Goal: Information Seeking & Learning: Learn about a topic

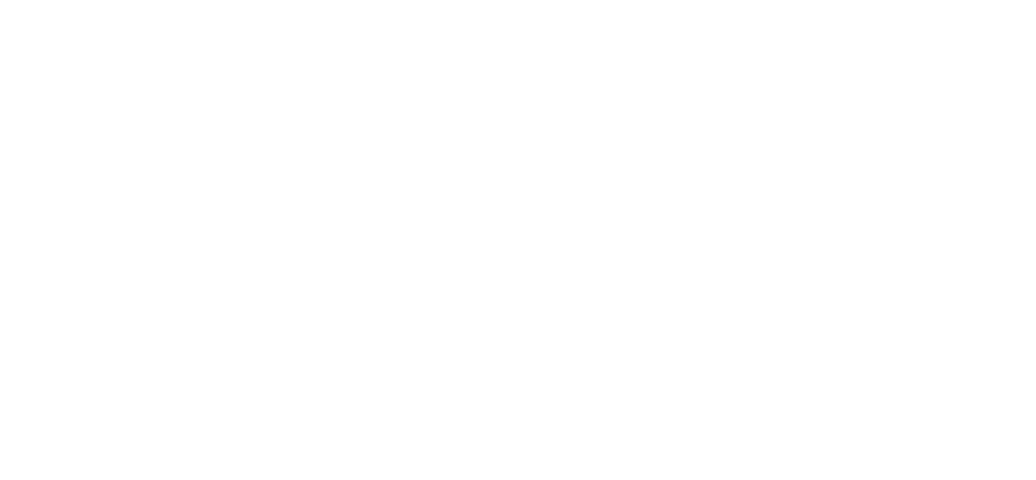
click at [299, 202] on div at bounding box center [518, 240] width 1036 height 480
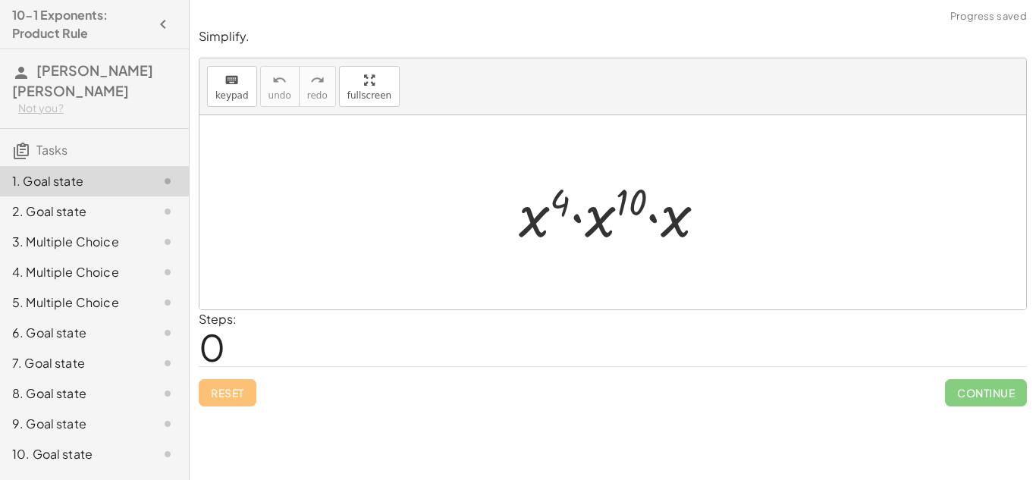
click at [576, 247] on div at bounding box center [618, 213] width 215 height 78
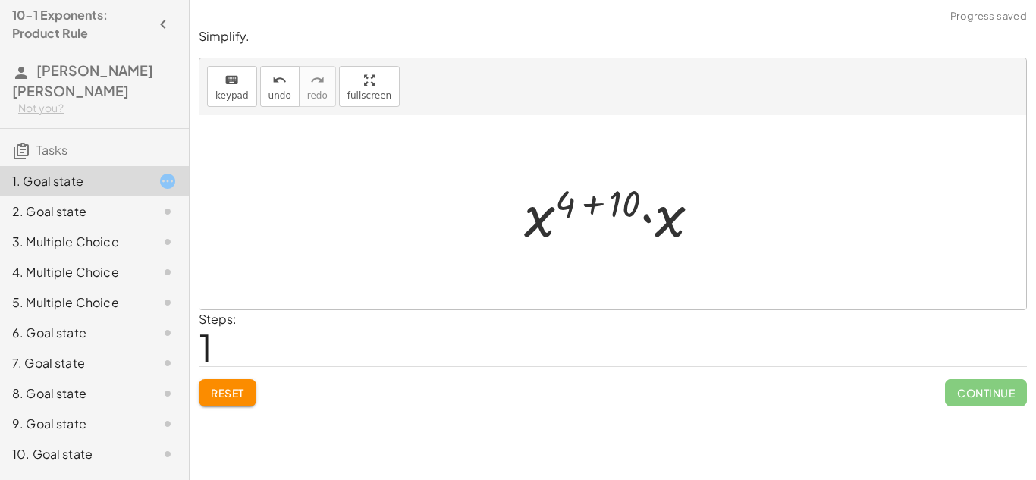
click at [674, 211] on div at bounding box center [618, 213] width 203 height 78
click at [674, 212] on div at bounding box center [619, 212] width 204 height 75
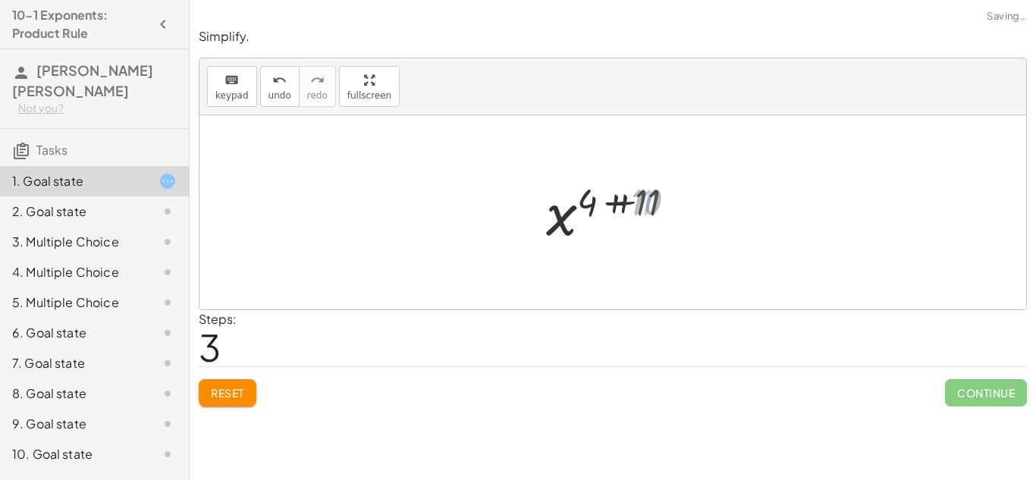
click at [674, 212] on div at bounding box center [618, 212] width 152 height 75
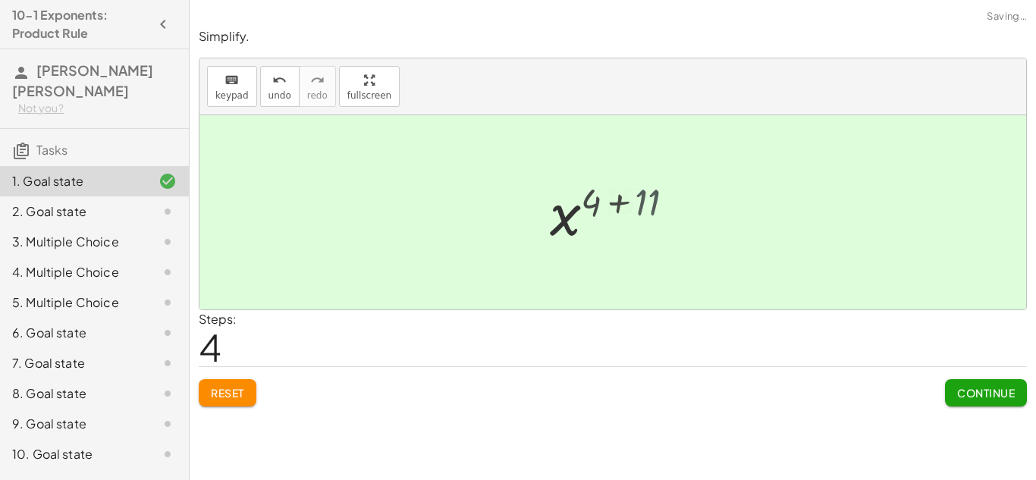
click at [674, 212] on div "· x 4 · x 10 · x · x ( + 4 + 10 ) · x x 4 10 ( + + ) + 1 11 15 x ( + 4 + 10 + 1…" at bounding box center [613, 212] width 124 height 83
click at [674, 212] on div "· x 4 · x 10 · x · x ( + 4 + 10 ) · x x ( + 4 + 10 + 1 ) x ( + 4 + 11 ) x 15" at bounding box center [613, 212] width 124 height 83
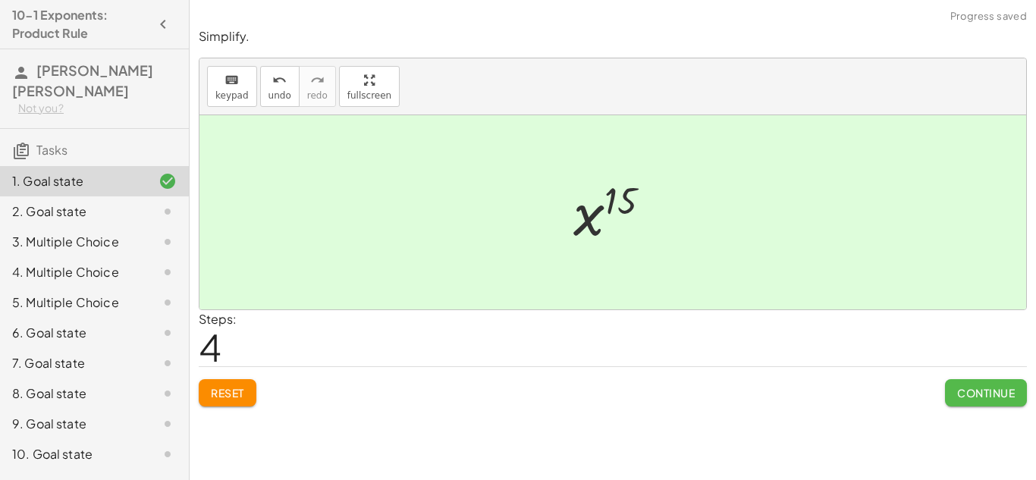
click at [957, 390] on span "Continue" at bounding box center [986, 393] width 58 height 14
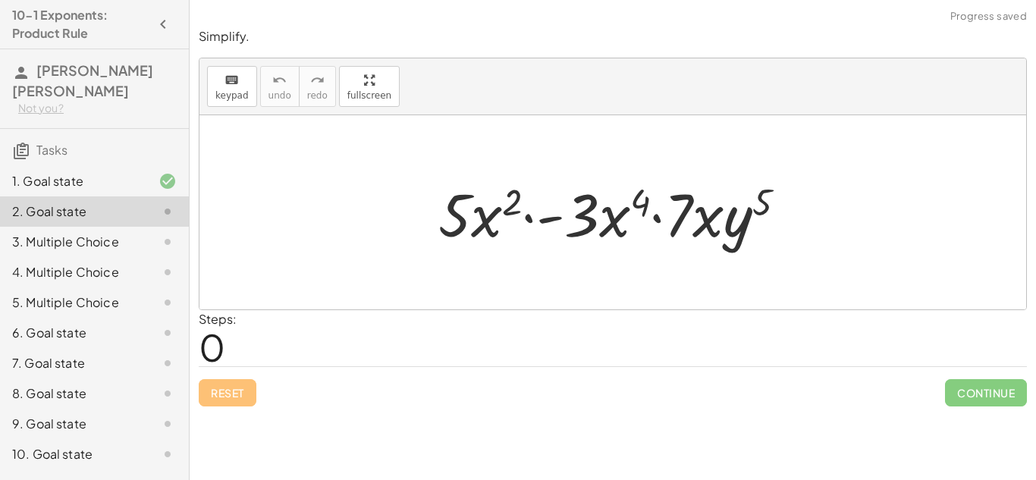
click at [618, 226] on div at bounding box center [619, 213] width 376 height 78
click at [470, 211] on div at bounding box center [619, 213] width 376 height 78
click at [594, 206] on div at bounding box center [619, 213] width 376 height 78
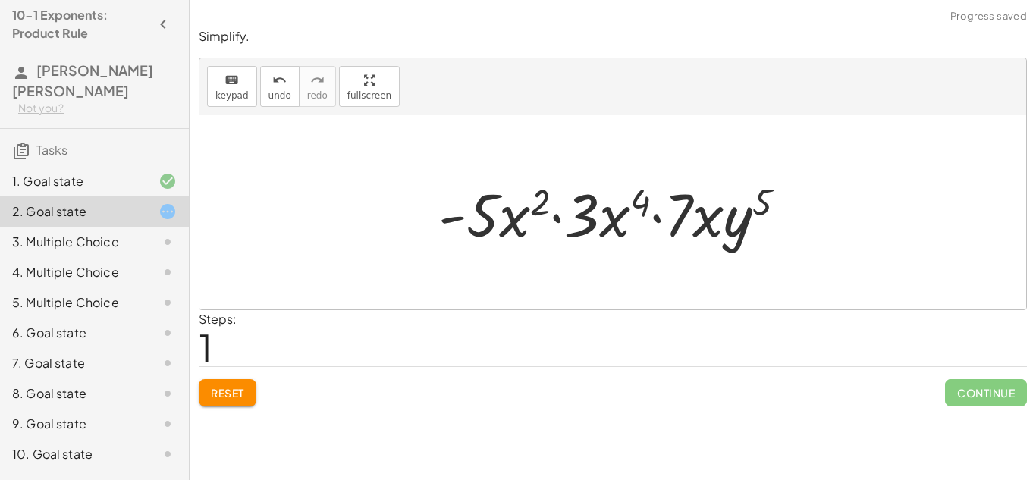
click at [561, 218] on div at bounding box center [619, 213] width 376 height 78
click at [713, 218] on div at bounding box center [619, 213] width 376 height 78
click at [706, 218] on div at bounding box center [619, 213] width 376 height 78
click at [680, 212] on div at bounding box center [619, 213] width 376 height 78
click at [630, 204] on div at bounding box center [619, 213] width 376 height 78
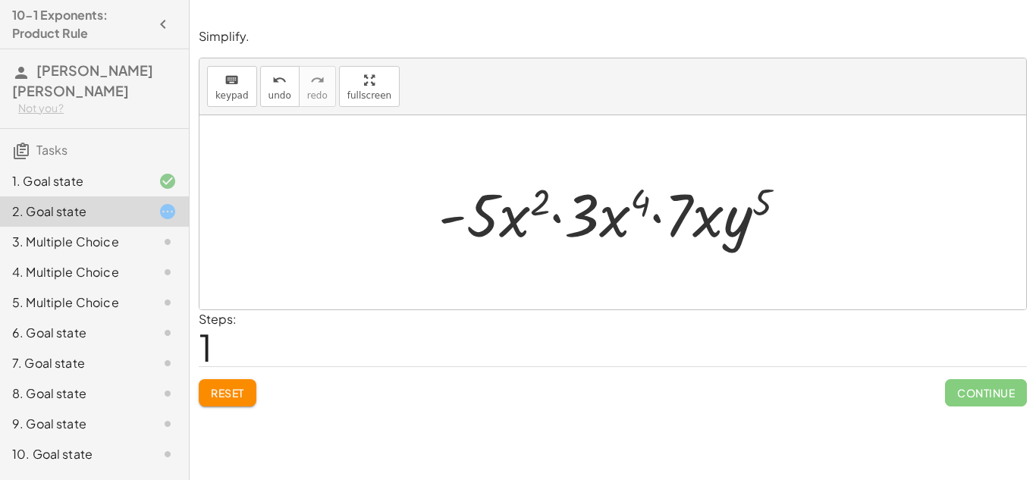
click at [636, 203] on div at bounding box center [619, 213] width 376 height 78
click at [544, 193] on div at bounding box center [619, 213] width 376 height 78
click at [604, 215] on div at bounding box center [619, 213] width 376 height 78
click at [475, 219] on div at bounding box center [619, 213] width 376 height 78
click at [491, 222] on div at bounding box center [619, 213] width 376 height 78
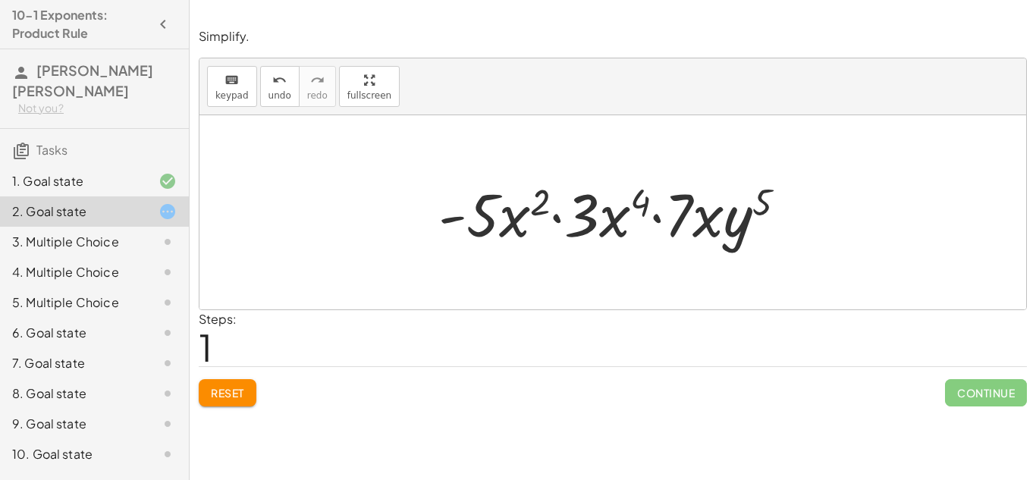
click at [739, 226] on div at bounding box center [619, 213] width 376 height 78
click at [753, 208] on div at bounding box center [619, 213] width 376 height 78
click at [696, 214] on div at bounding box center [619, 213] width 376 height 78
click at [644, 210] on div at bounding box center [619, 213] width 376 height 78
click at [543, 200] on div at bounding box center [619, 213] width 376 height 78
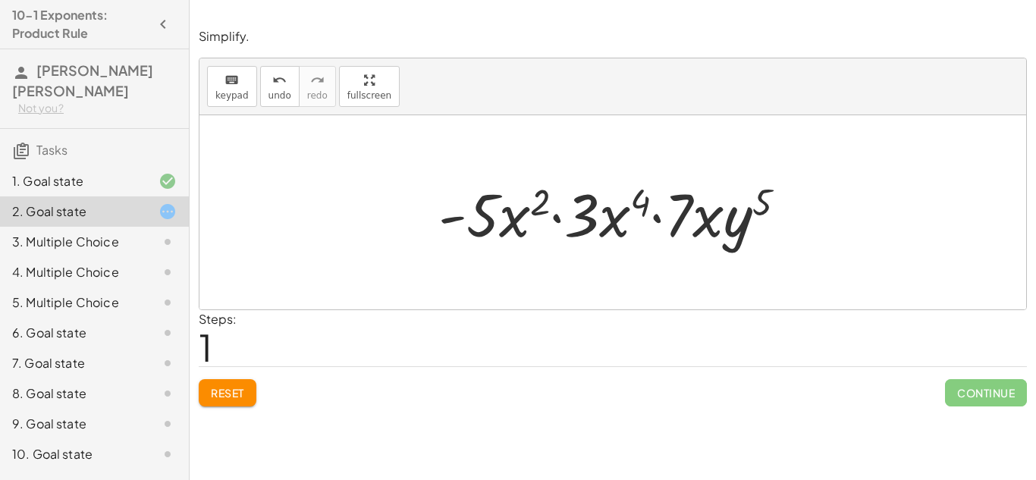
click at [661, 214] on div at bounding box center [619, 213] width 376 height 78
drag, startPoint x: 663, startPoint y: 215, endPoint x: 543, endPoint y: 211, distance: 119.9
click at [543, 211] on div at bounding box center [619, 213] width 376 height 78
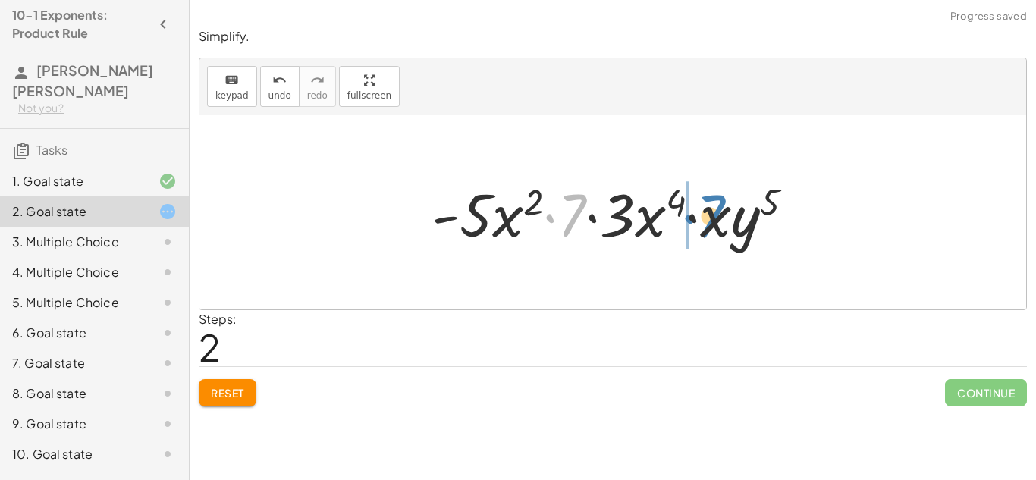
drag, startPoint x: 575, startPoint y: 216, endPoint x: 714, endPoint y: 217, distance: 138.8
click at [714, 217] on div at bounding box center [619, 213] width 390 height 78
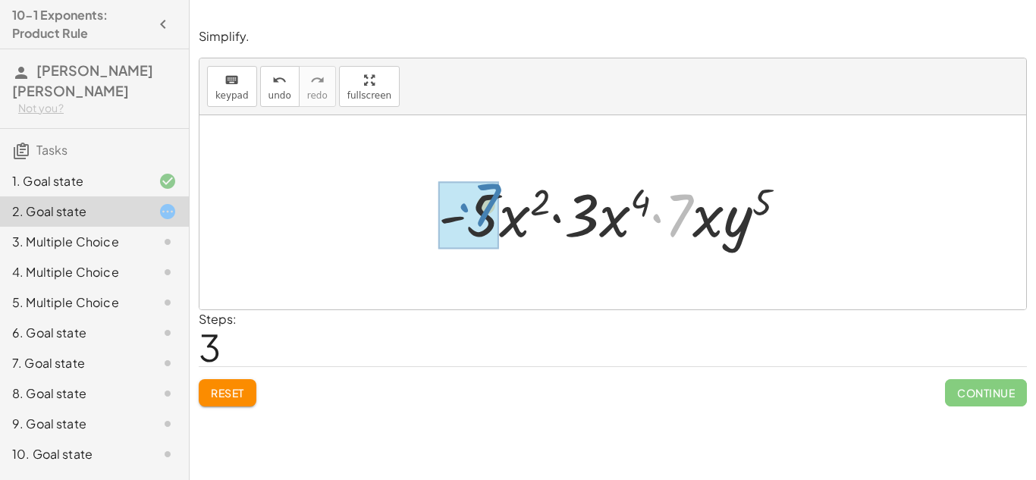
drag, startPoint x: 680, startPoint y: 218, endPoint x: 488, endPoint y: 209, distance: 192.2
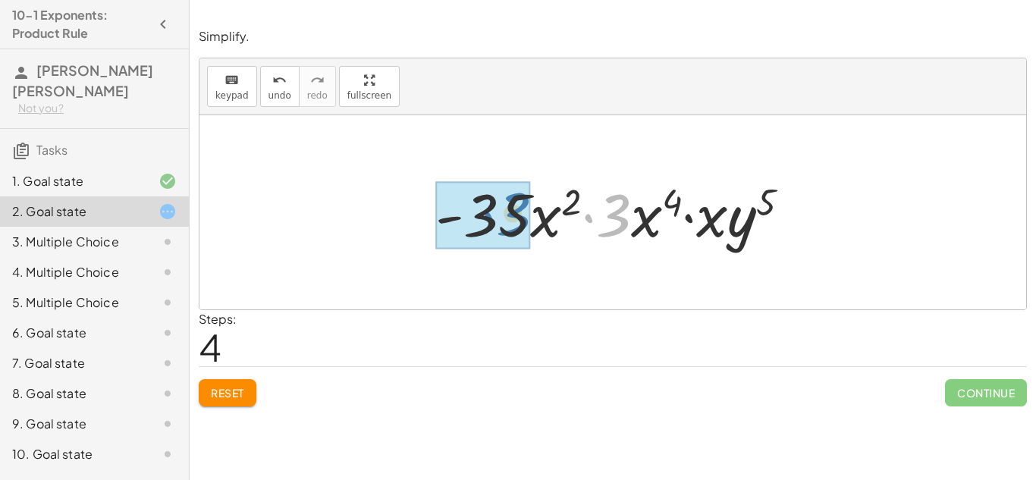
drag, startPoint x: 620, startPoint y: 224, endPoint x: 517, endPoint y: 222, distance: 103.2
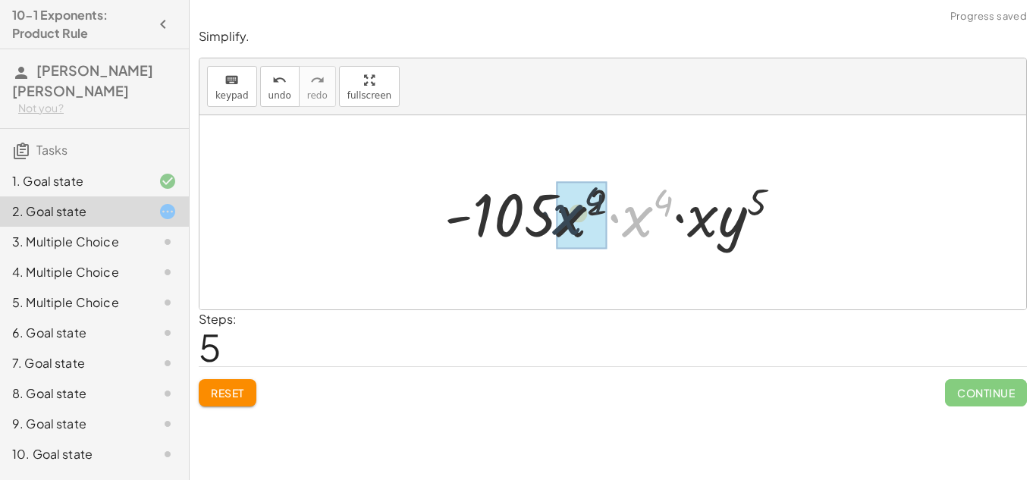
drag, startPoint x: 627, startPoint y: 220, endPoint x: 557, endPoint y: 218, distance: 69.8
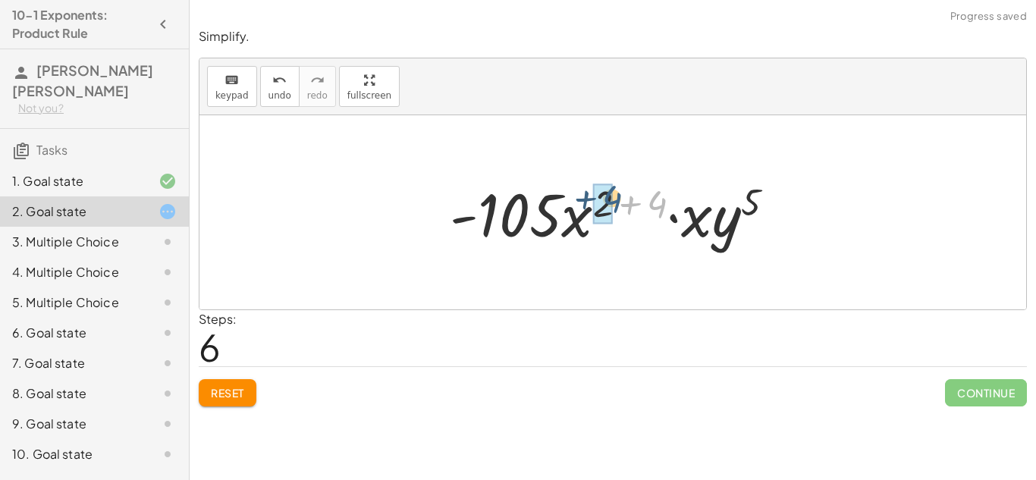
drag, startPoint x: 661, startPoint y: 208, endPoint x: 615, endPoint y: 203, distance: 46.6
click at [615, 203] on div at bounding box center [618, 213] width 352 height 78
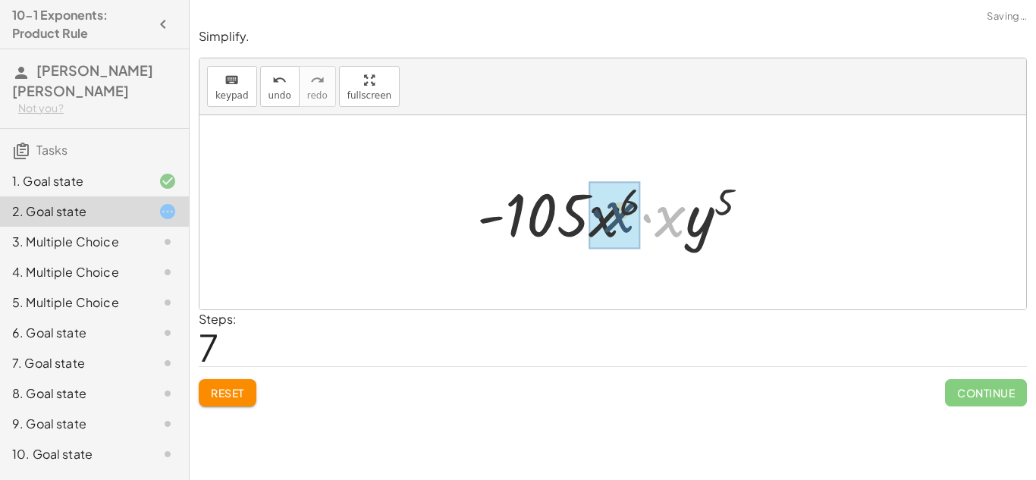
drag, startPoint x: 671, startPoint y: 228, endPoint x: 603, endPoint y: 222, distance: 67.8
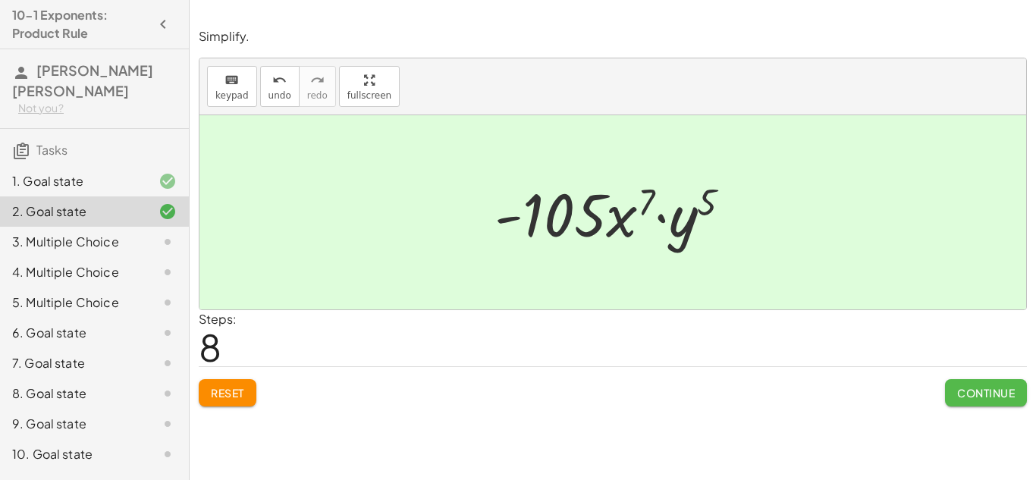
click at [975, 396] on span "Continue" at bounding box center [986, 393] width 58 height 14
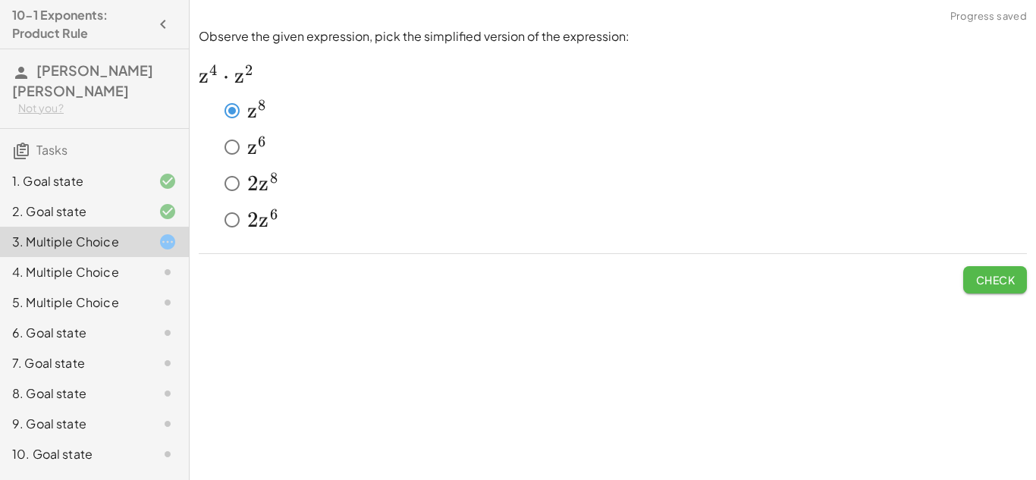
click at [992, 271] on button "Check" at bounding box center [996, 279] width 64 height 27
click at [976, 273] on span "Check" at bounding box center [995, 280] width 39 height 14
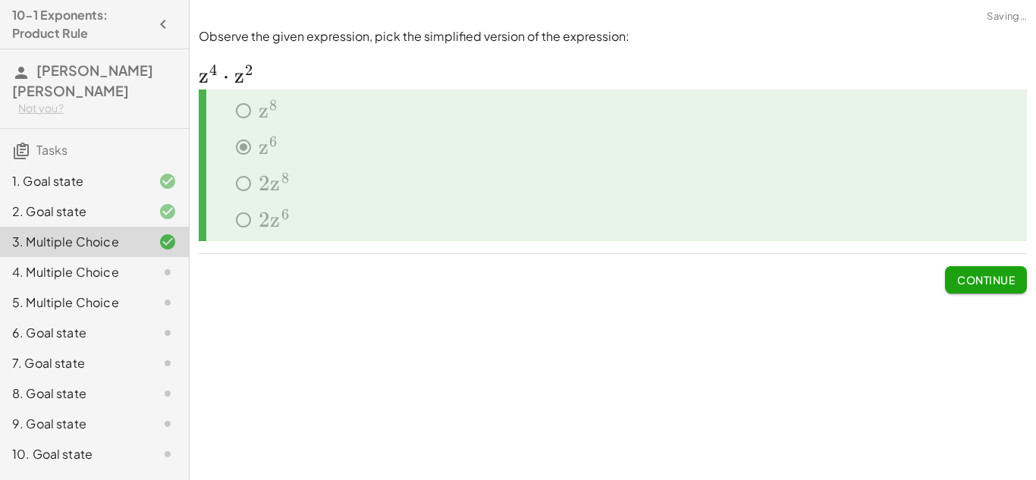
click at [976, 275] on span "Continue" at bounding box center [986, 280] width 58 height 14
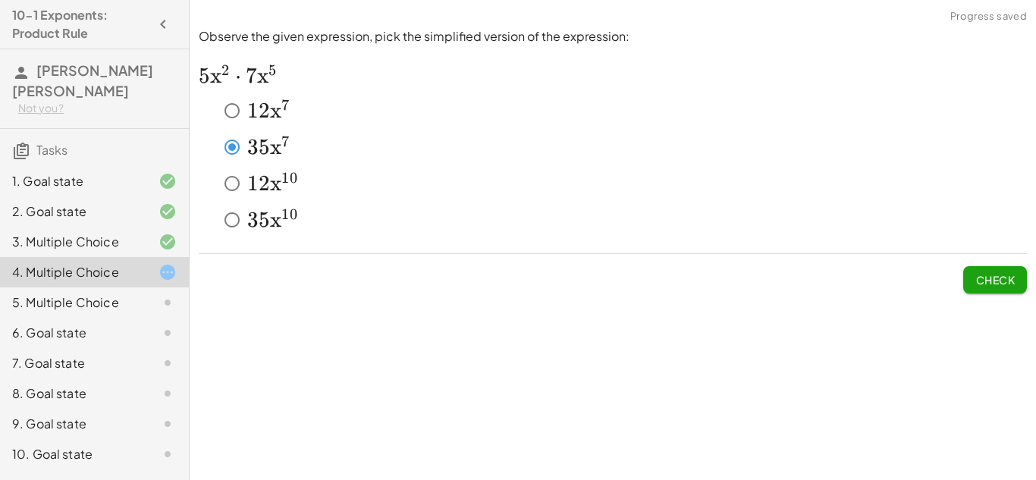
click at [981, 268] on button "Check" at bounding box center [996, 279] width 64 height 27
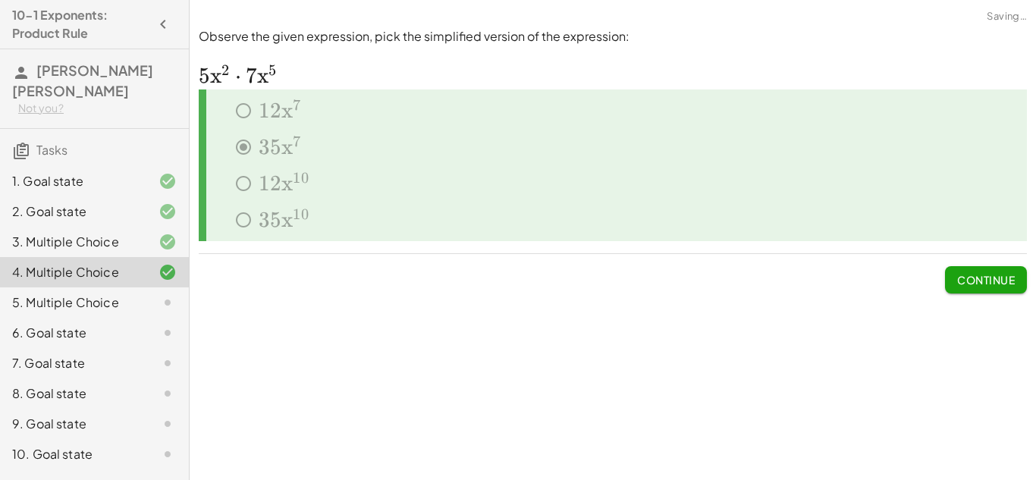
click at [951, 274] on button "Continue" at bounding box center [986, 279] width 82 height 27
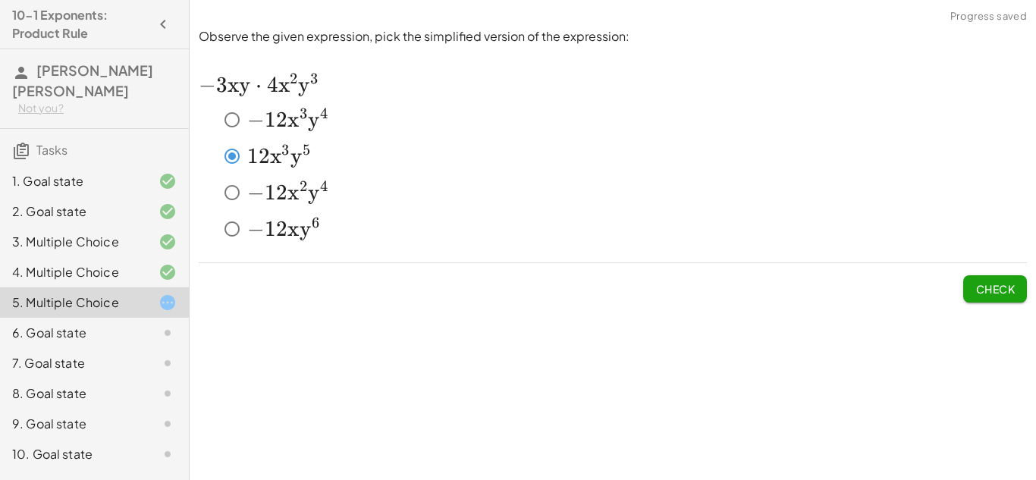
click at [995, 278] on button "Check" at bounding box center [996, 288] width 64 height 27
click at [0, 0] on div "Observe the given expression, pick the simplified version of the expression: ﻿ …" at bounding box center [0, 0] width 0 height 0
click at [982, 274] on span "Check" at bounding box center [996, 282] width 64 height 39
click at [0, 0] on div "Observe the given expression, pick the simplified version of the expression: ﻿ …" at bounding box center [0, 0] width 0 height 0
click at [988, 273] on span "Check" at bounding box center [996, 282] width 64 height 39
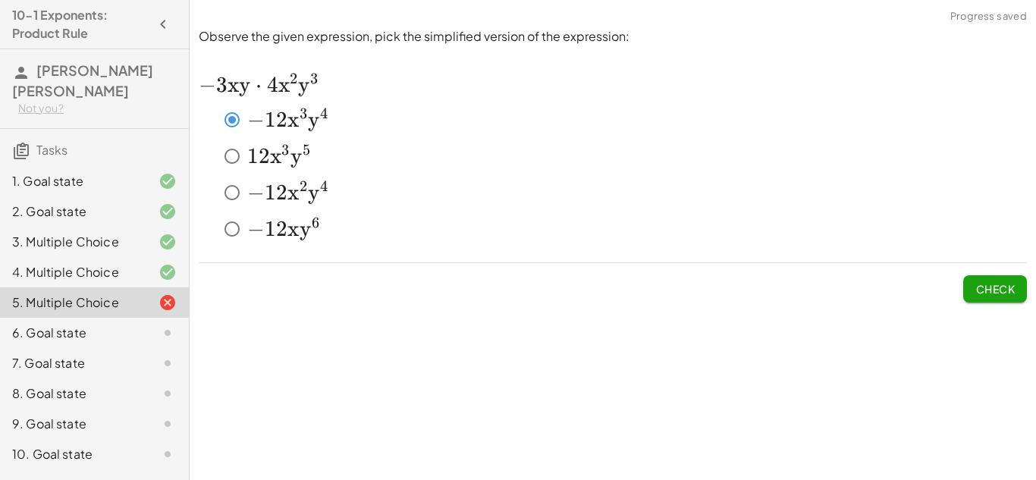
click at [985, 282] on span "Check" at bounding box center [995, 289] width 39 height 14
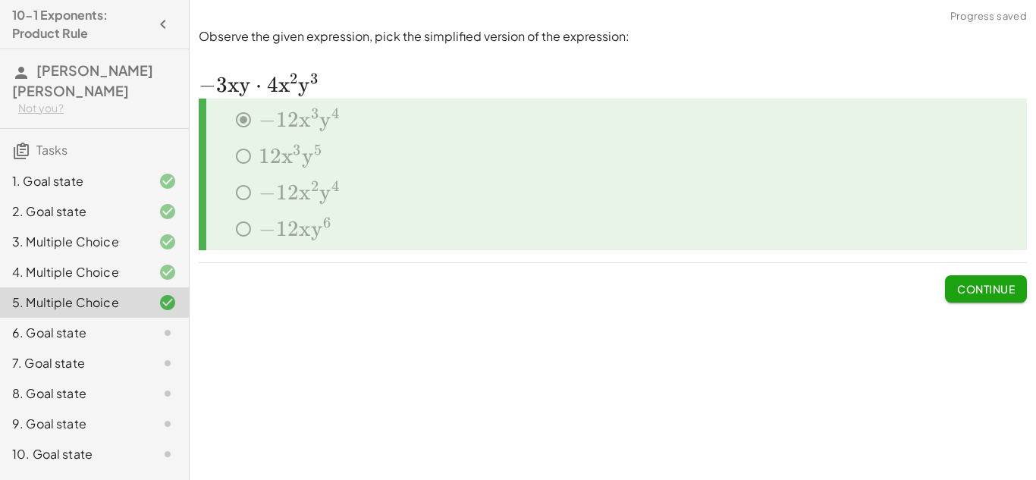
click at [969, 282] on span "Continue" at bounding box center [986, 289] width 58 height 14
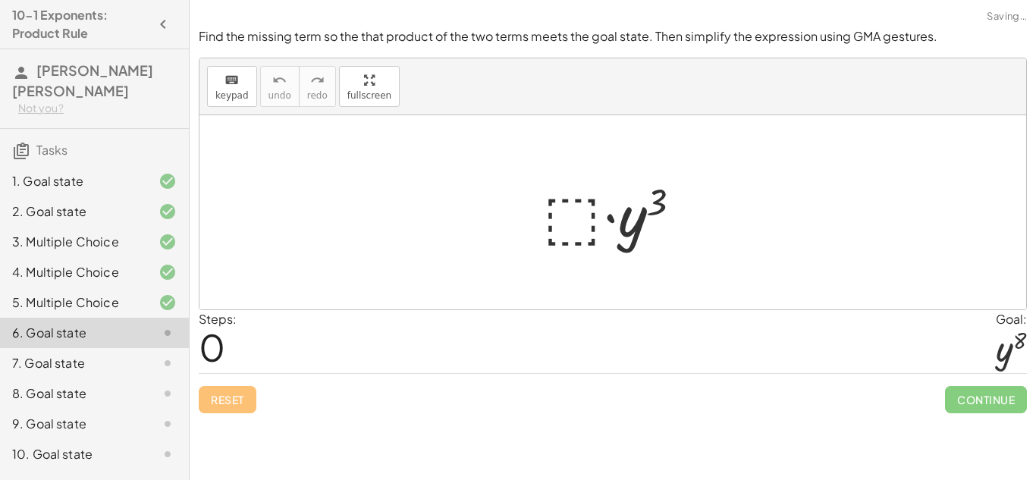
click at [580, 225] on div at bounding box center [619, 213] width 166 height 78
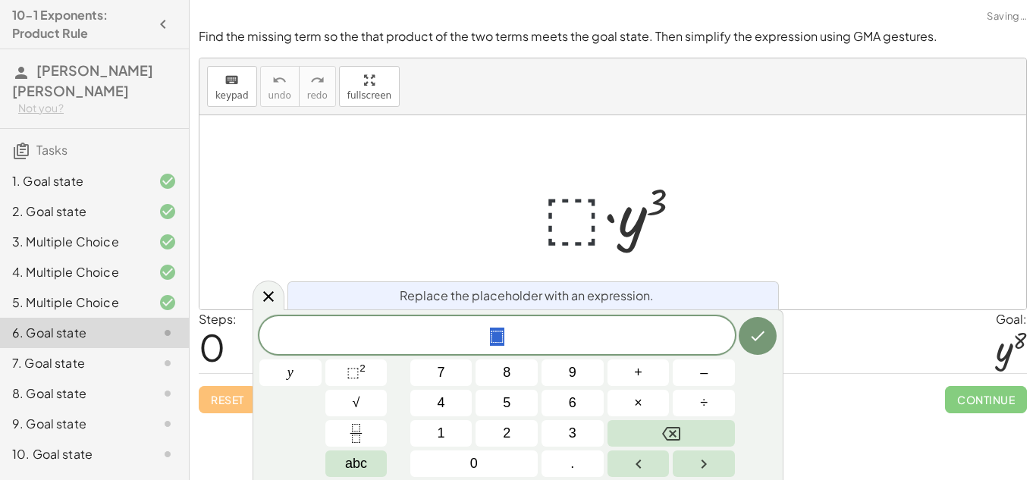
scroll to position [1, 0]
click at [360, 367] on sup "2" at bounding box center [363, 368] width 6 height 11
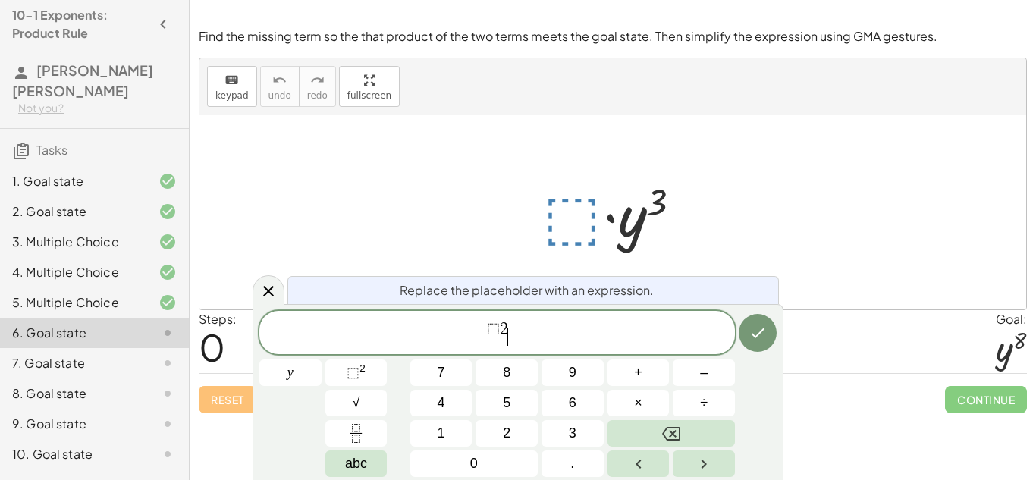
click at [514, 322] on span "⬚ 2 ​" at bounding box center [497, 333] width 476 height 27
click at [492, 332] on span "⬚" at bounding box center [493, 329] width 13 height 17
click at [498, 334] on span "⬚" at bounding box center [496, 329] width 13 height 17
click at [750, 332] on icon "Done" at bounding box center [758, 333] width 18 height 18
click at [262, 285] on icon at bounding box center [268, 291] width 18 height 18
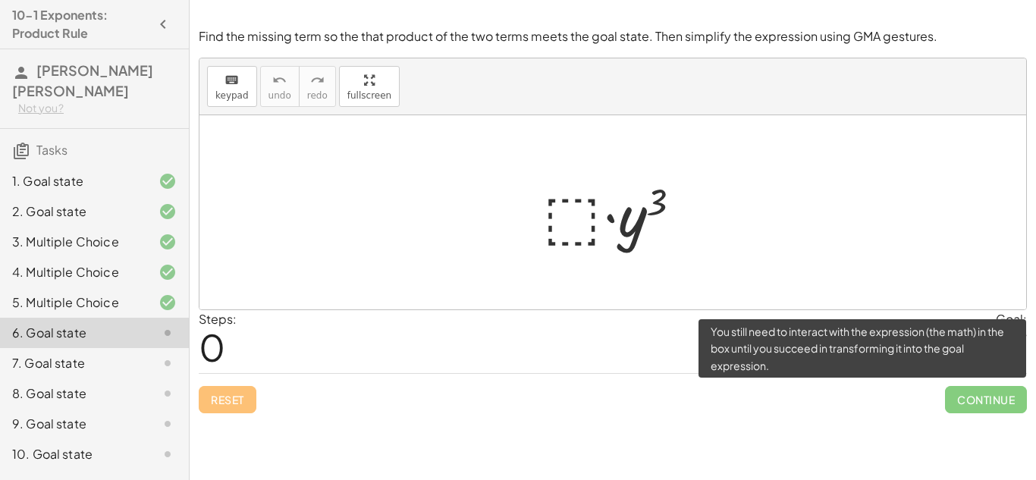
click at [1017, 388] on span "Continue" at bounding box center [986, 399] width 82 height 27
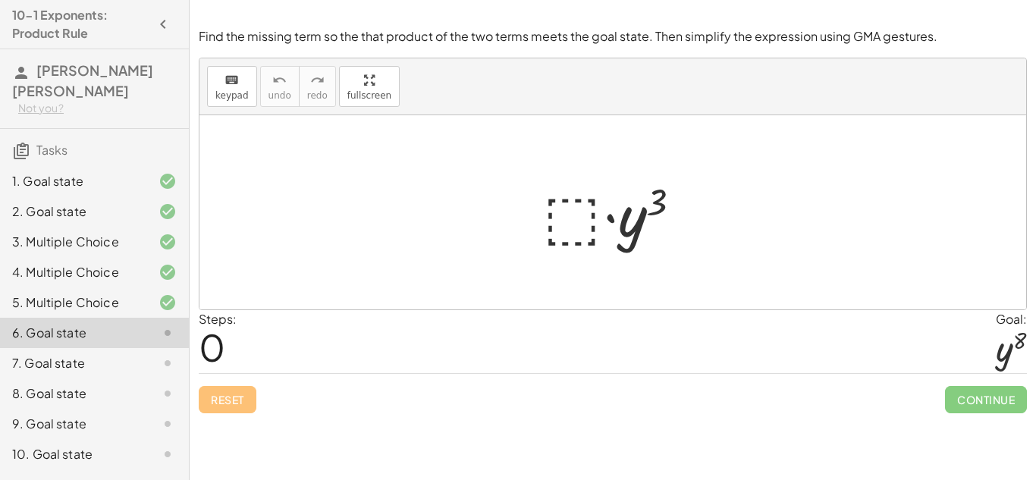
click at [580, 215] on div at bounding box center [619, 213] width 166 height 78
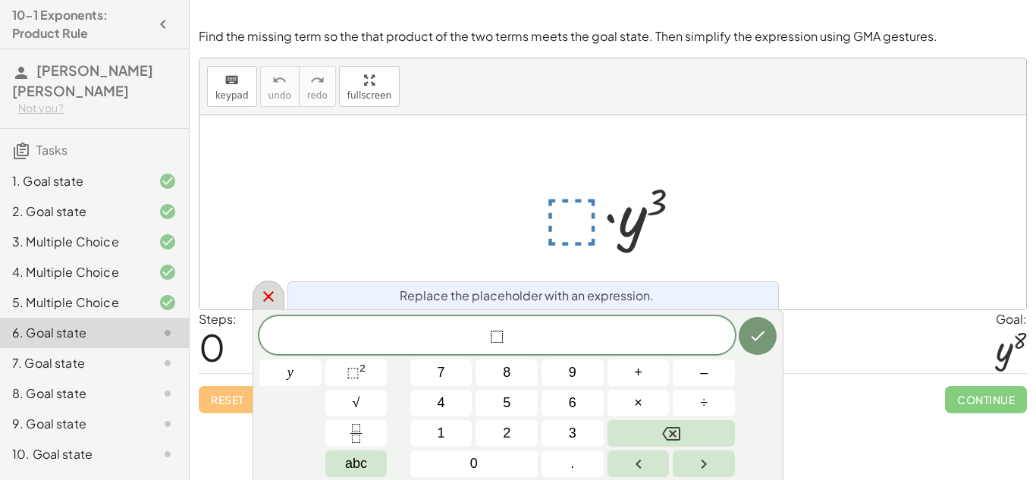
click at [278, 293] on div at bounding box center [269, 296] width 32 height 30
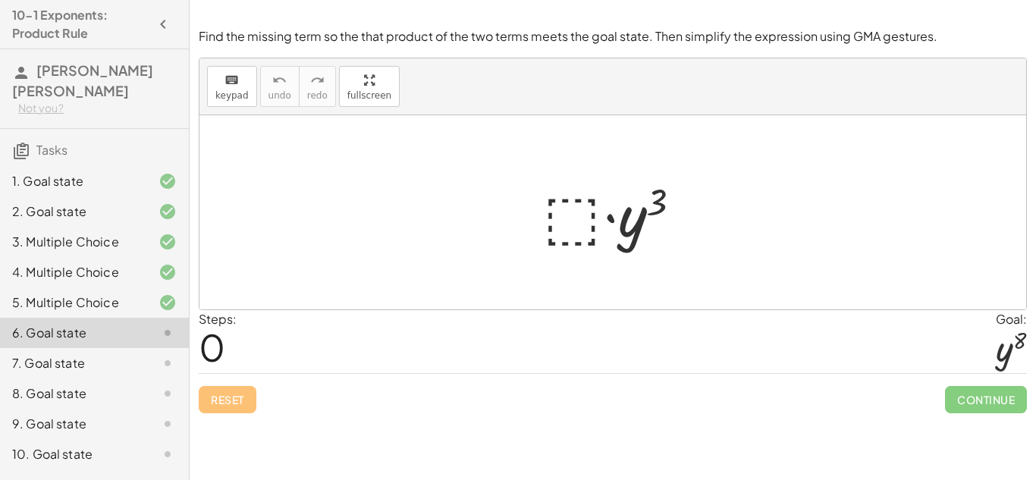
click at [645, 202] on div at bounding box center [619, 213] width 166 height 78
click at [645, 221] on div at bounding box center [619, 213] width 166 height 78
drag, startPoint x: 645, startPoint y: 221, endPoint x: 583, endPoint y: 209, distance: 63.2
click at [583, 209] on div at bounding box center [619, 213] width 166 height 78
click at [594, 211] on div at bounding box center [619, 213] width 166 height 78
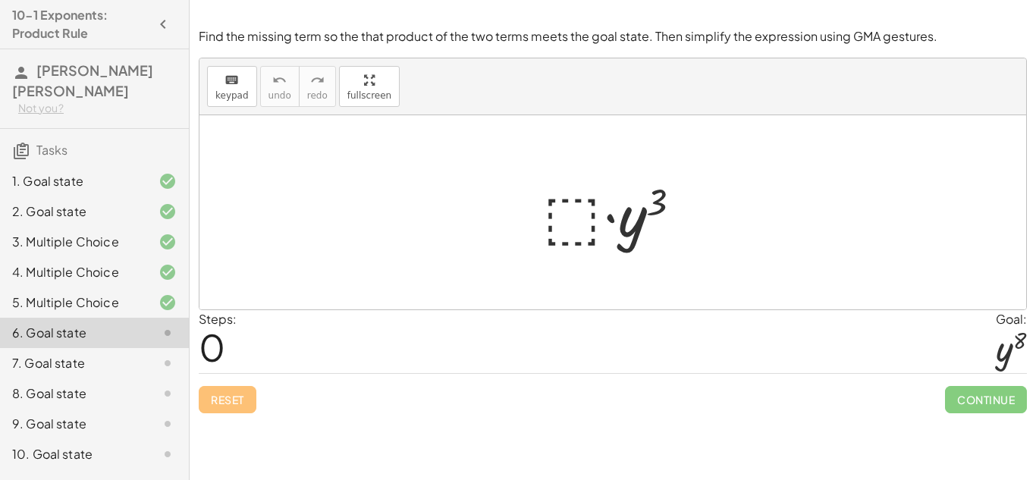
scroll to position [2, 0]
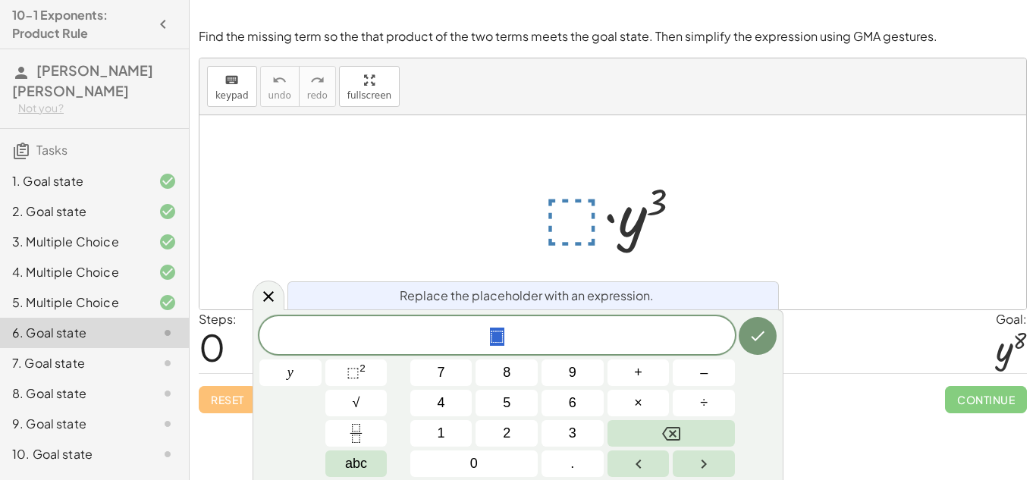
click at [802, 234] on div at bounding box center [613, 212] width 827 height 194
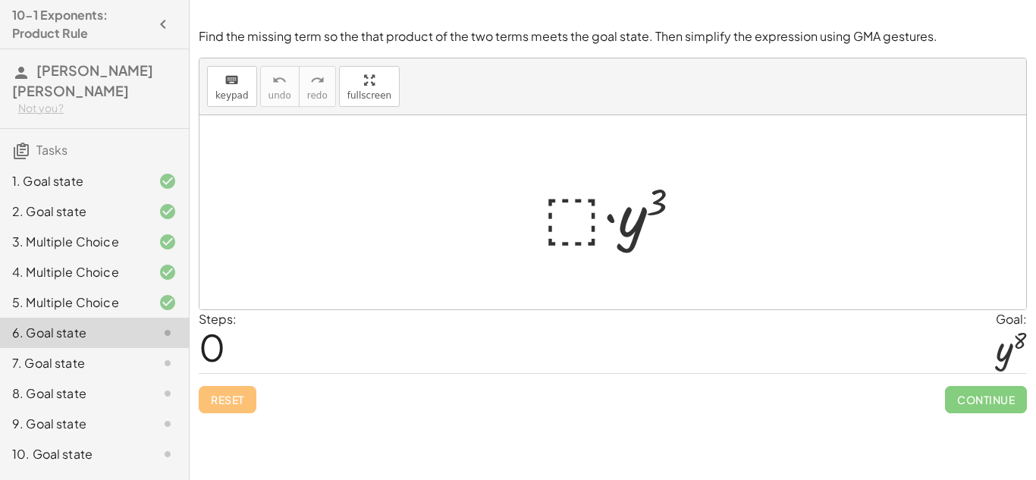
click at [580, 221] on div at bounding box center [619, 213] width 166 height 78
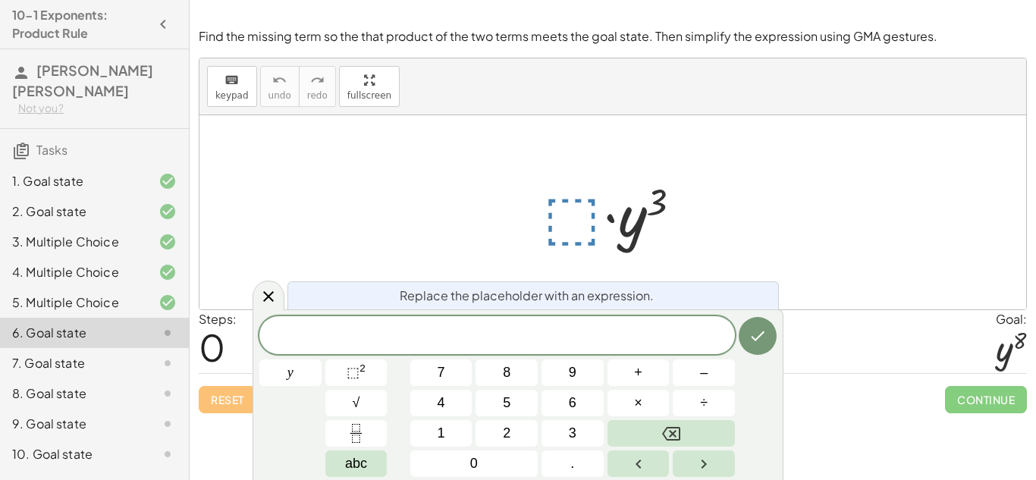
scroll to position [4, 0]
click at [504, 391] on button "5" at bounding box center [507, 403] width 62 height 27
click at [657, 426] on button "Backspace" at bounding box center [671, 433] width 127 height 27
click at [370, 376] on button "⬚ 2" at bounding box center [356, 373] width 62 height 27
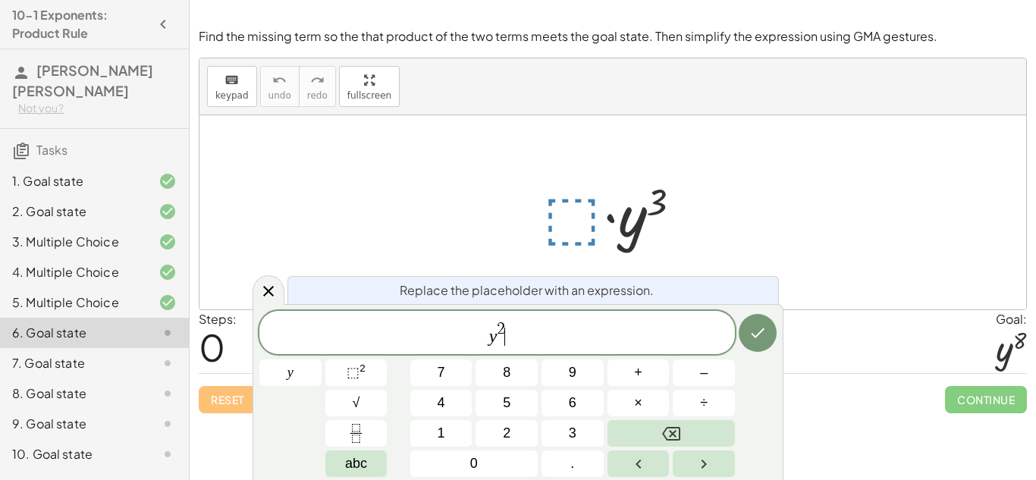
click at [505, 316] on div "y 2 ​" at bounding box center [497, 332] width 476 height 43
click at [756, 341] on icon "Done" at bounding box center [758, 333] width 18 height 18
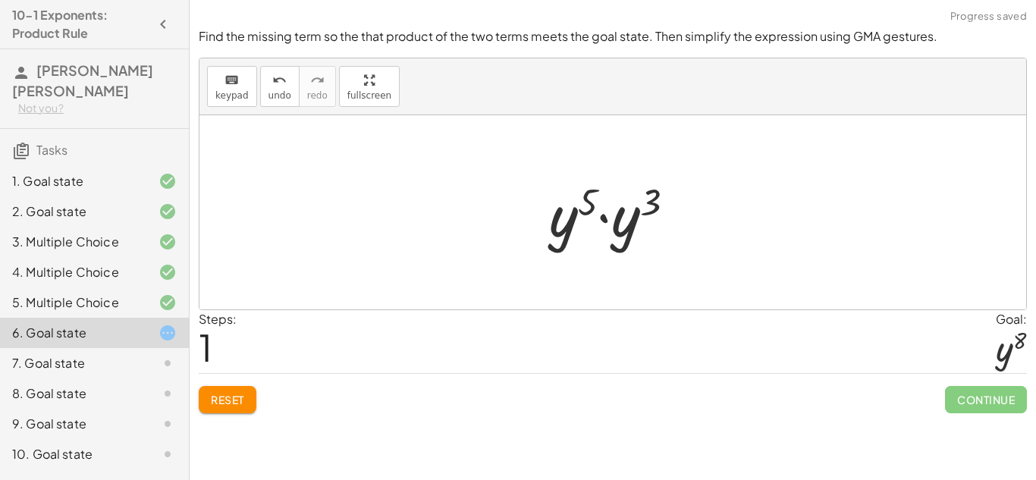
click at [622, 230] on div at bounding box center [618, 213] width 153 height 78
click at [608, 205] on div at bounding box center [618, 212] width 145 height 75
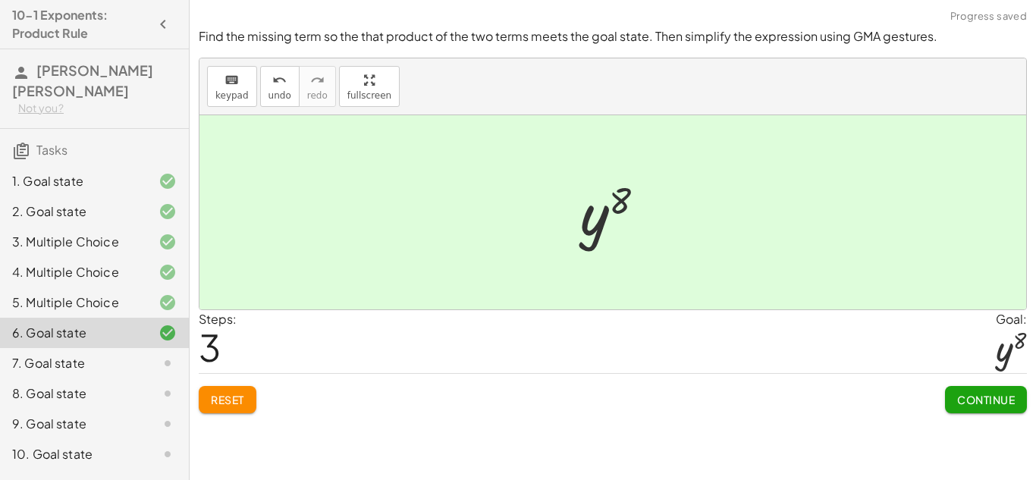
click at [1014, 403] on span "Continue" at bounding box center [986, 400] width 58 height 14
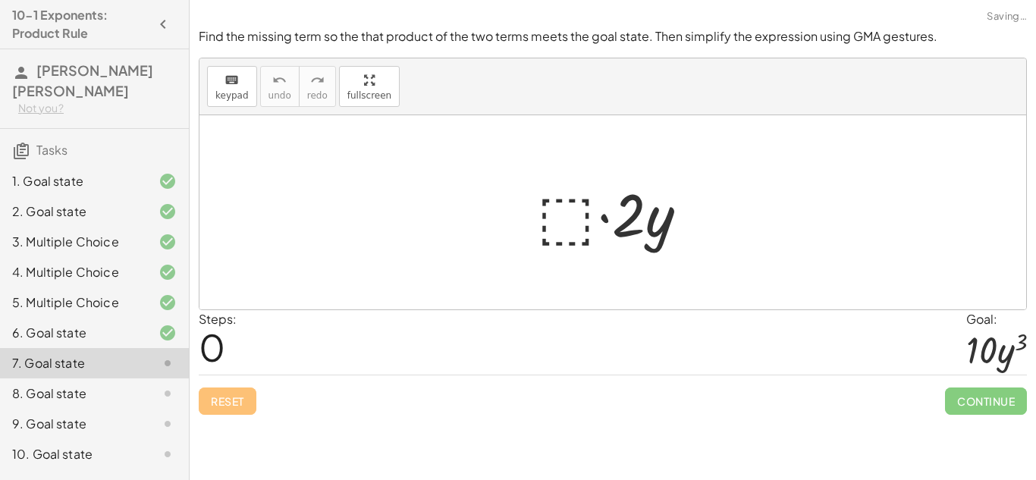
click at [556, 222] on div at bounding box center [619, 213] width 178 height 78
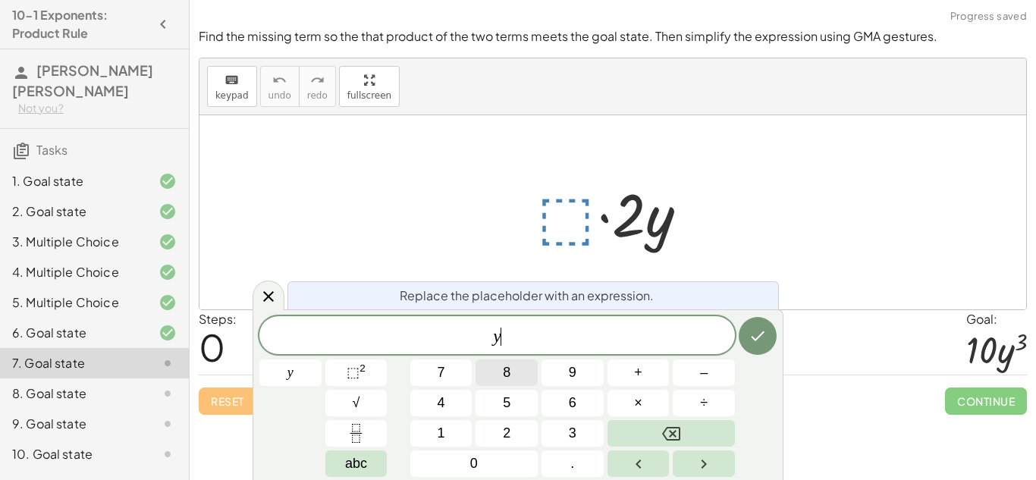
scroll to position [5, 0]
click at [371, 369] on button "⬚ 2" at bounding box center [356, 373] width 62 height 27
click at [368, 373] on button "⬚ 2" at bounding box center [356, 373] width 62 height 27
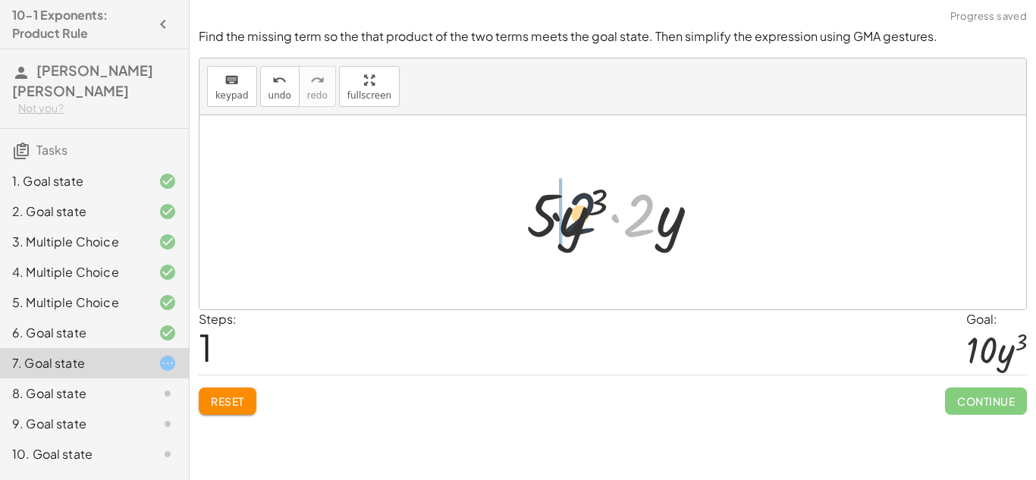
drag, startPoint x: 633, startPoint y: 209, endPoint x: 549, endPoint y: 208, distance: 84.2
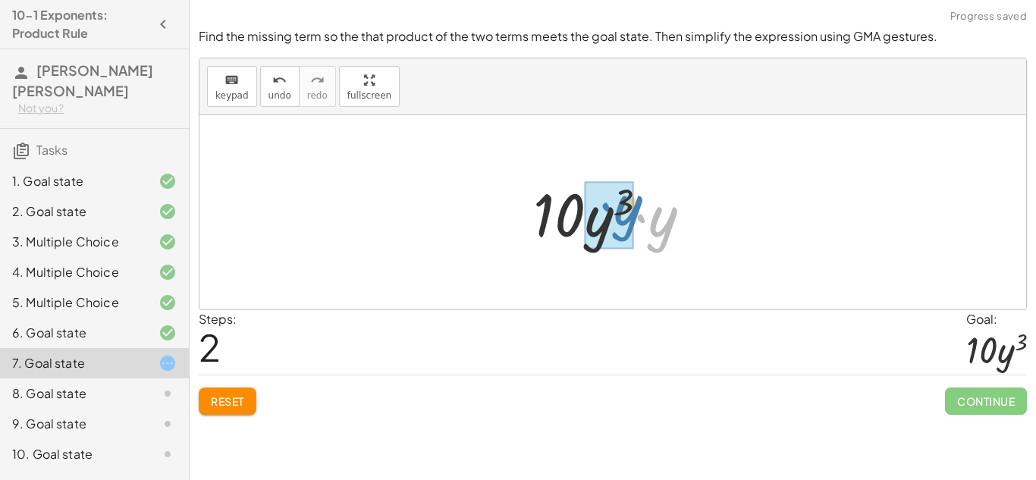
drag, startPoint x: 649, startPoint y: 222, endPoint x: 616, endPoint y: 211, distance: 35.3
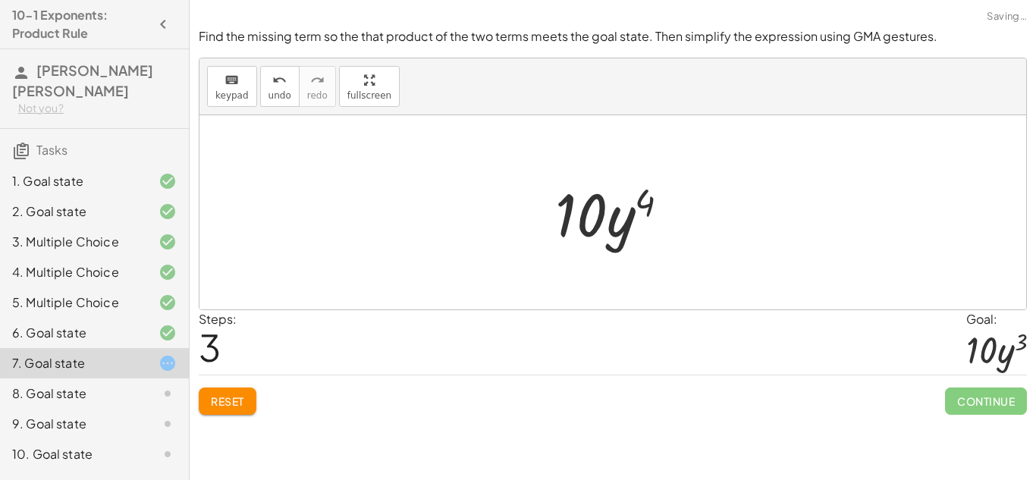
click at [629, 221] on div at bounding box center [619, 213] width 142 height 78
click at [256, 408] on button "Reset" at bounding box center [228, 401] width 58 height 27
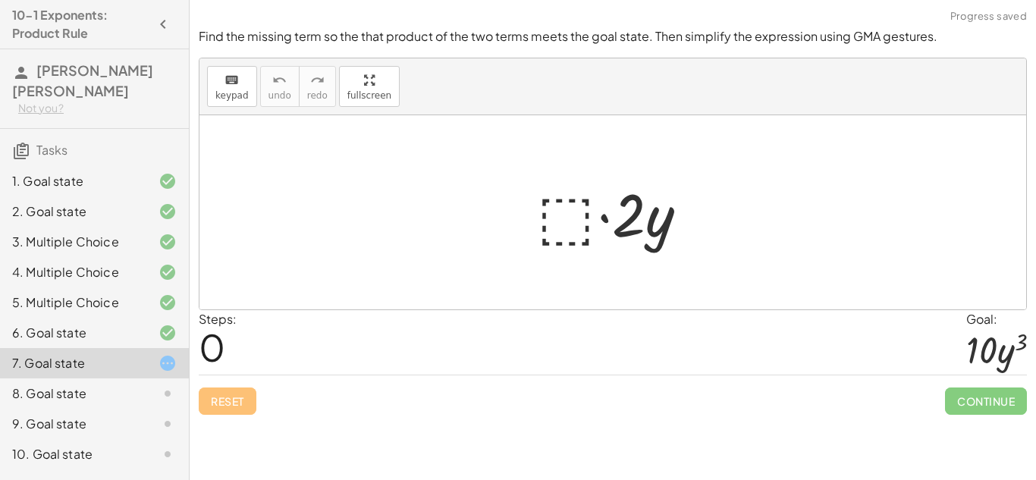
click at [556, 220] on div at bounding box center [619, 213] width 178 height 78
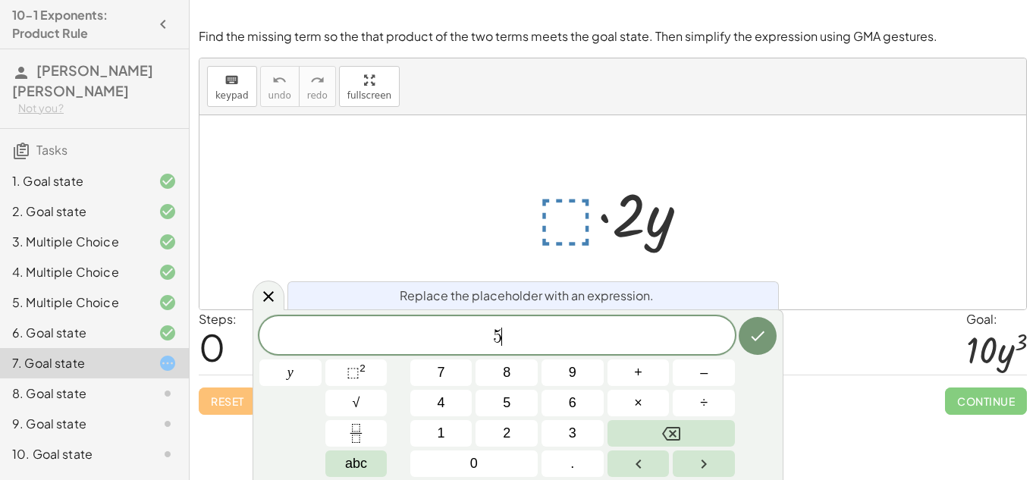
scroll to position [9, 0]
click at [747, 336] on button "Done" at bounding box center [758, 336] width 38 height 38
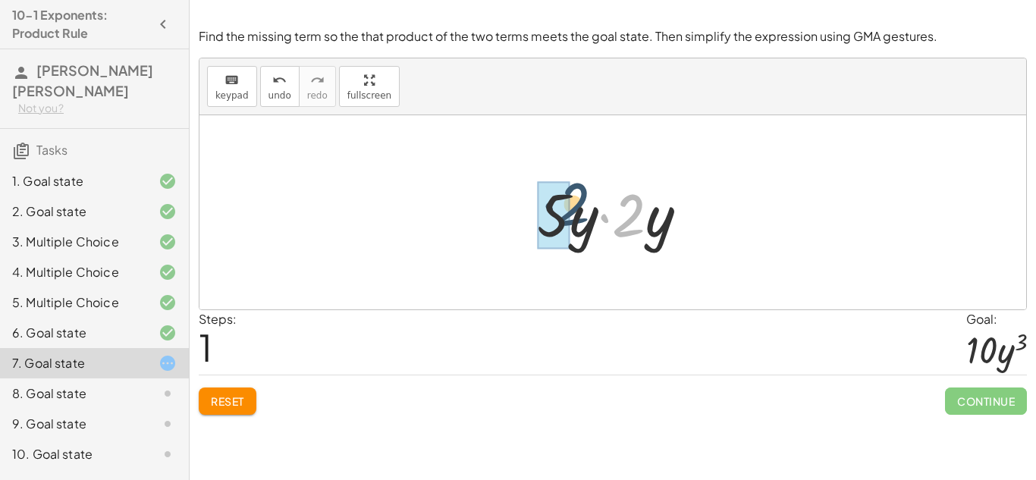
drag, startPoint x: 627, startPoint y: 225, endPoint x: 569, endPoint y: 213, distance: 59.5
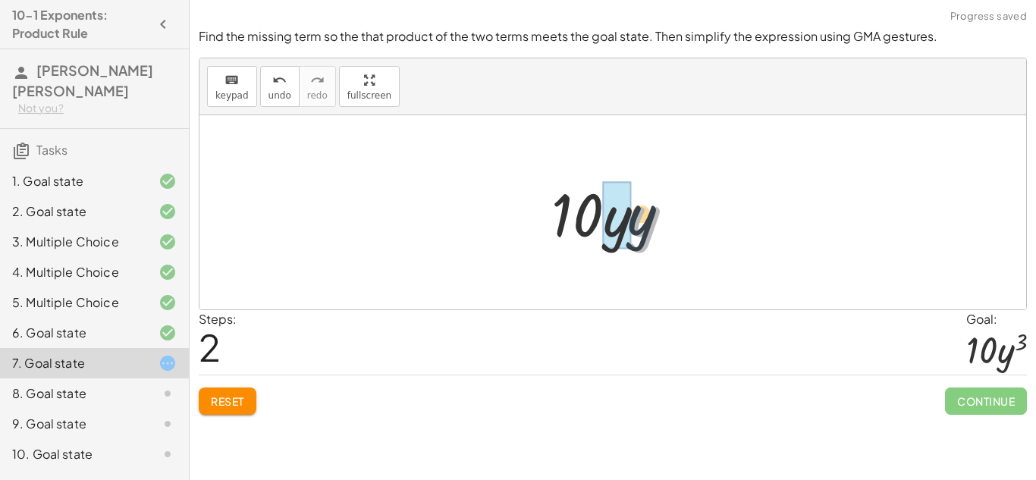
drag, startPoint x: 639, startPoint y: 232, endPoint x: 618, endPoint y: 225, distance: 22.3
click at [259, 404] on div "Reset Continue" at bounding box center [613, 395] width 828 height 40
click at [218, 405] on span "Reset" at bounding box center [227, 402] width 33 height 14
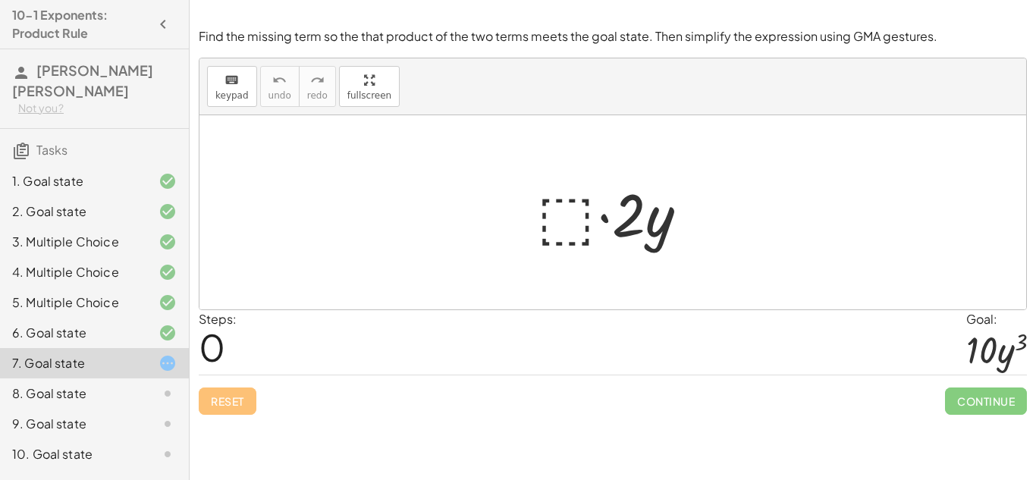
click at [549, 193] on div at bounding box center [619, 213] width 178 height 78
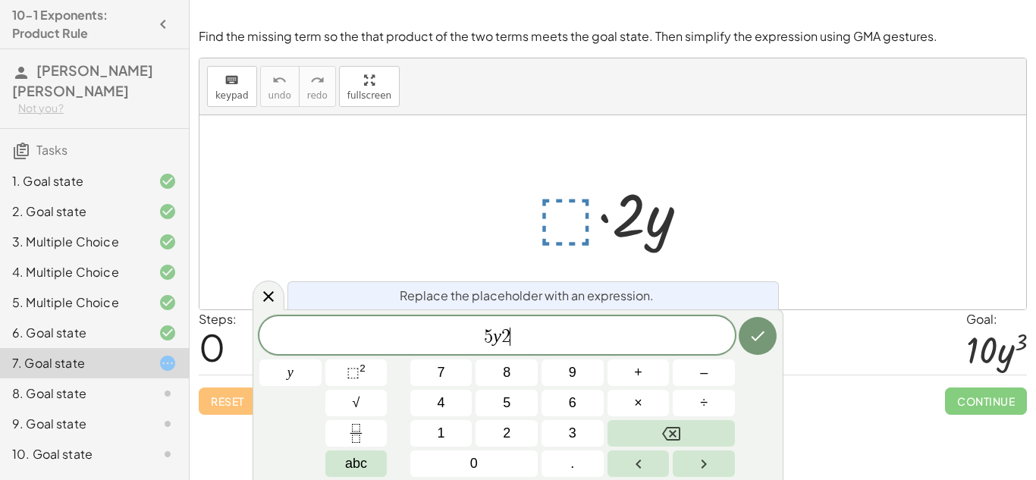
scroll to position [12, 0]
click at [344, 391] on button "√" at bounding box center [356, 403] width 62 height 27
click at [361, 366] on sup "2" at bounding box center [363, 368] width 6 height 11
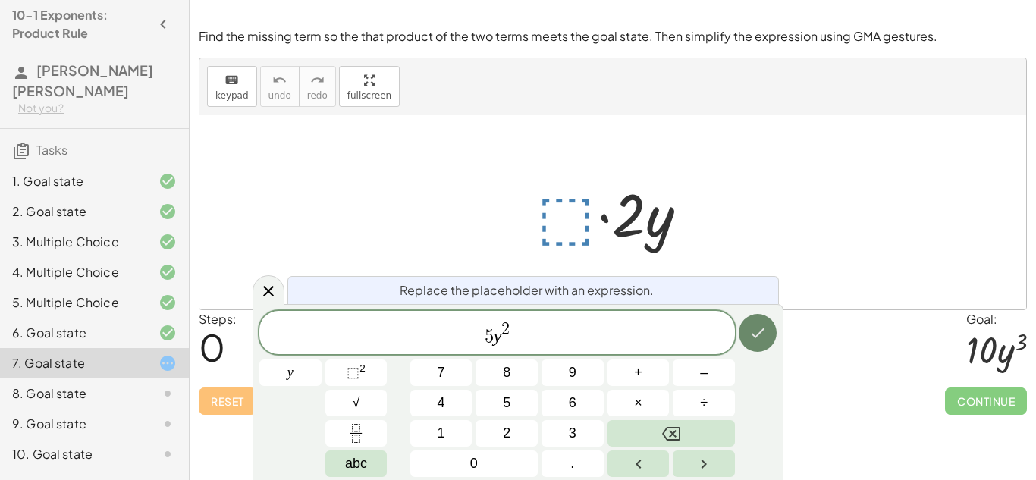
click at [762, 321] on button "Done" at bounding box center [758, 333] width 38 height 38
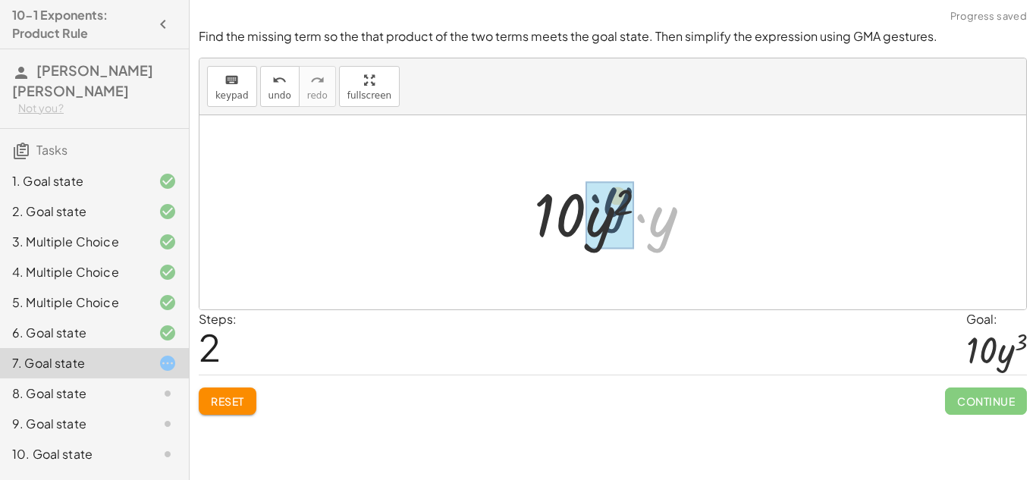
drag, startPoint x: 653, startPoint y: 234, endPoint x: 608, endPoint y: 215, distance: 49.6
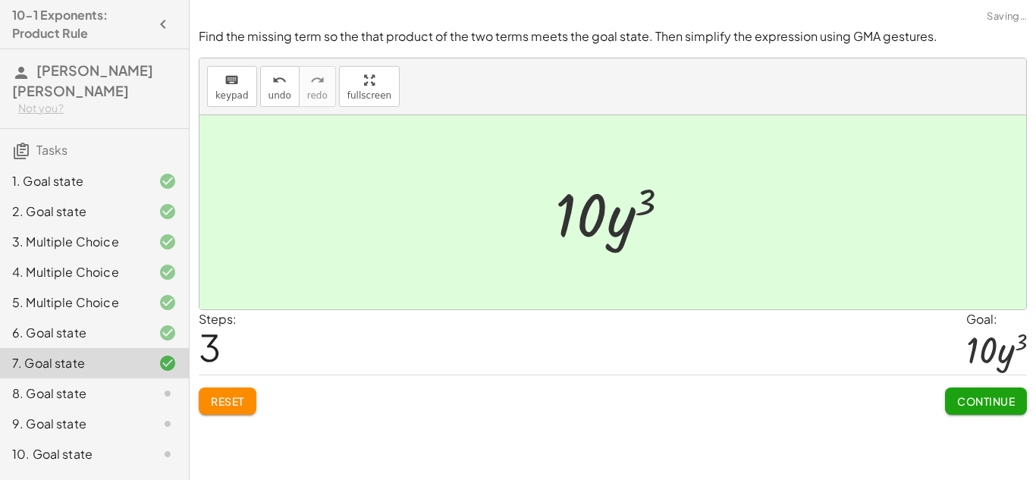
click at [1008, 395] on span "Continue" at bounding box center [986, 402] width 58 height 14
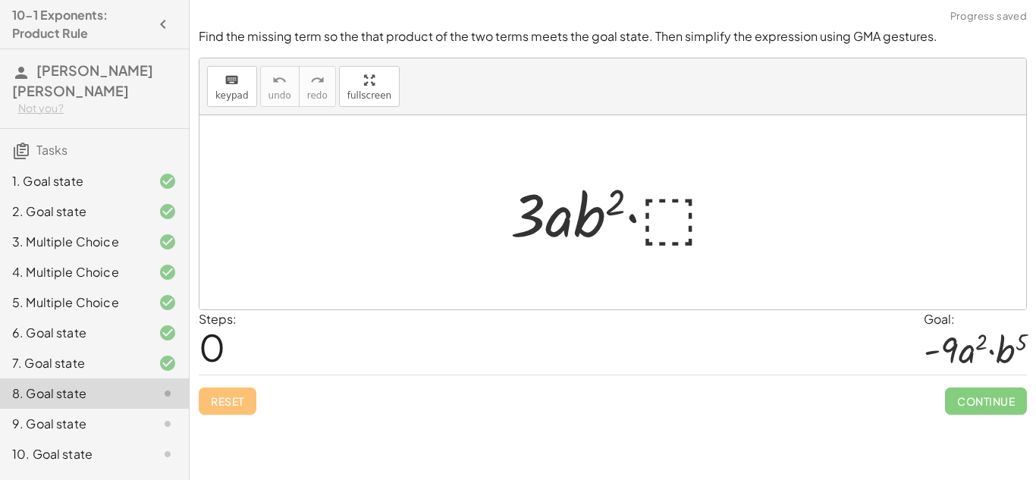
click at [49, 303] on div "5. Multiple Choice" at bounding box center [73, 303] width 122 height 18
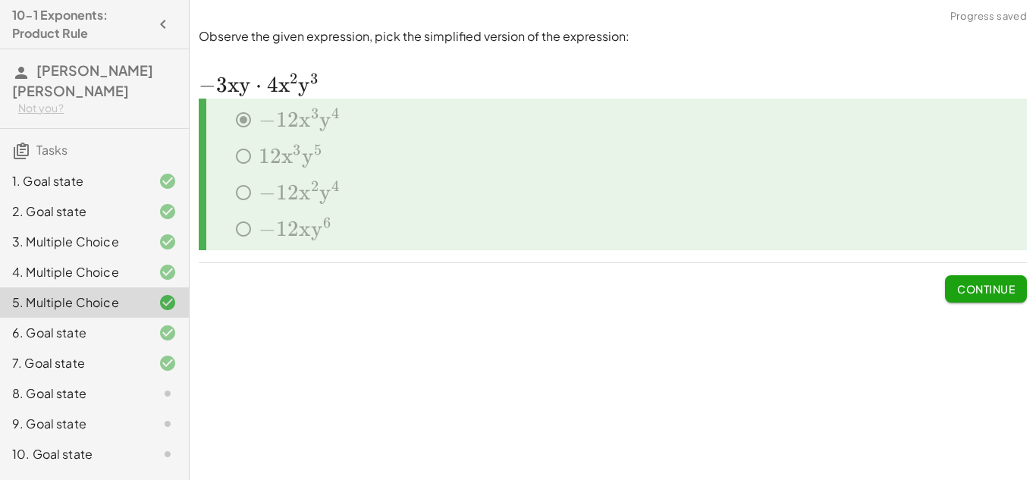
click at [83, 391] on div "8. Goal state" at bounding box center [73, 394] width 122 height 18
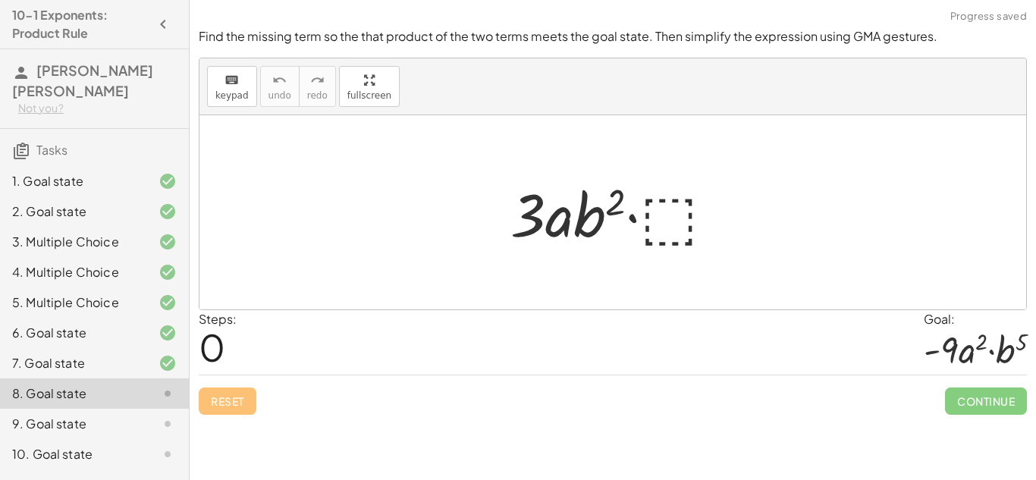
scroll to position [56, 0]
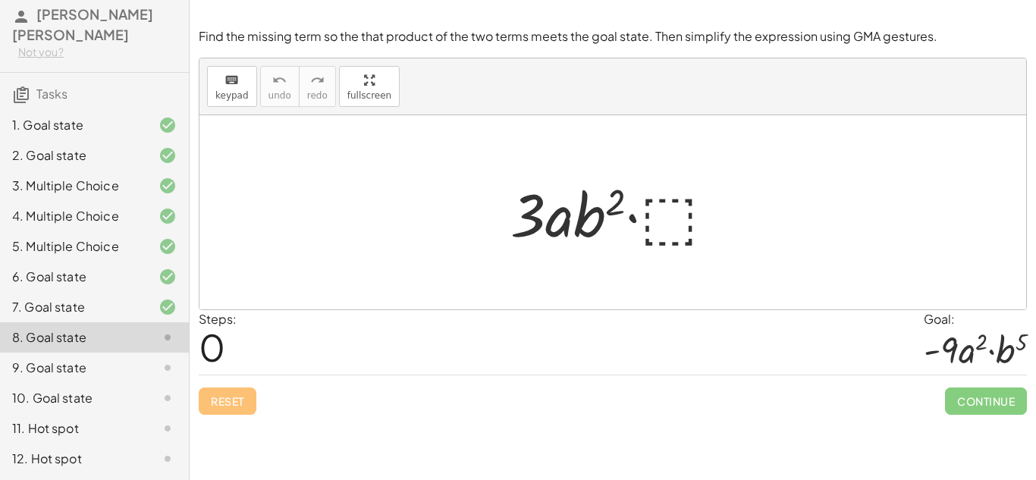
click at [675, 219] on div at bounding box center [619, 213] width 232 height 78
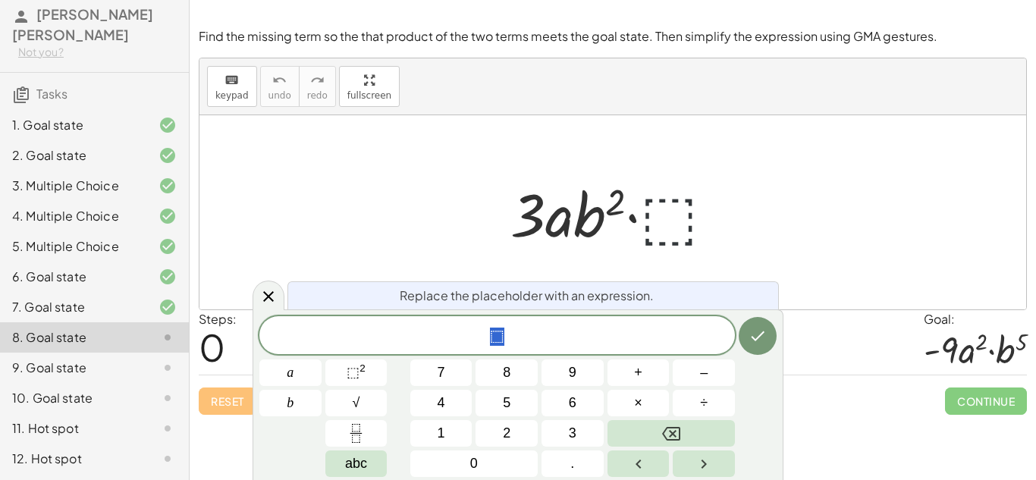
scroll to position [13, 0]
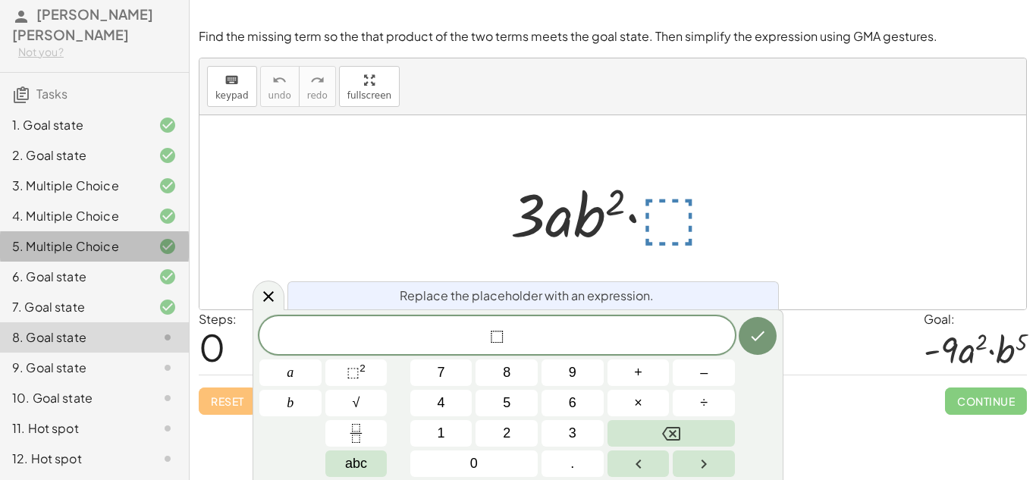
click at [121, 237] on div "5. Multiple Choice" at bounding box center [73, 246] width 122 height 18
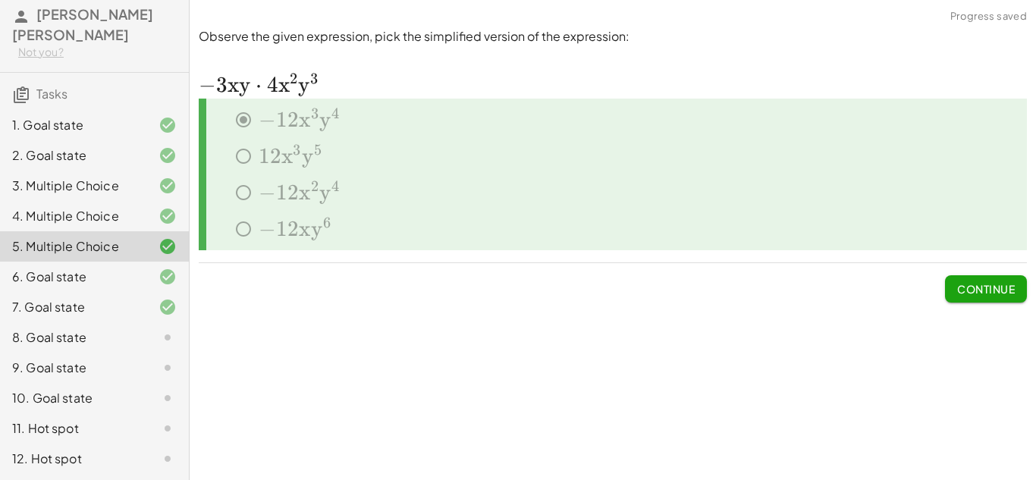
click at [115, 305] on div "7. Goal state" at bounding box center [73, 307] width 122 height 18
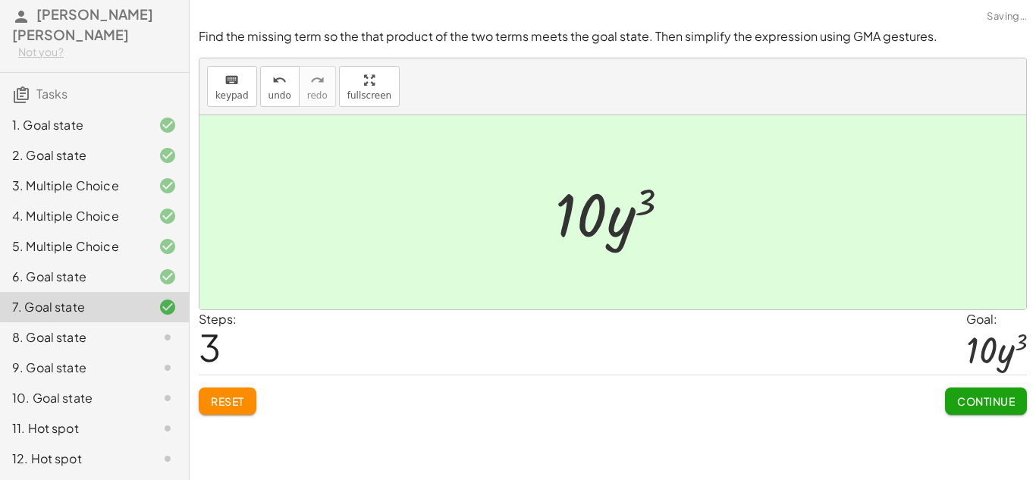
click at [126, 383] on div "8. Goal state" at bounding box center [94, 398] width 189 height 30
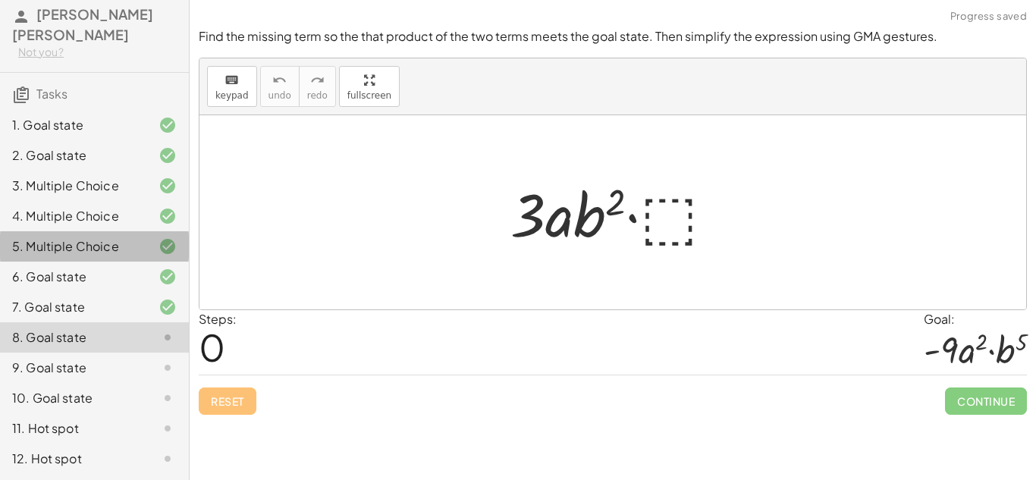
click at [61, 292] on div "5. Multiple Choice" at bounding box center [94, 307] width 189 height 30
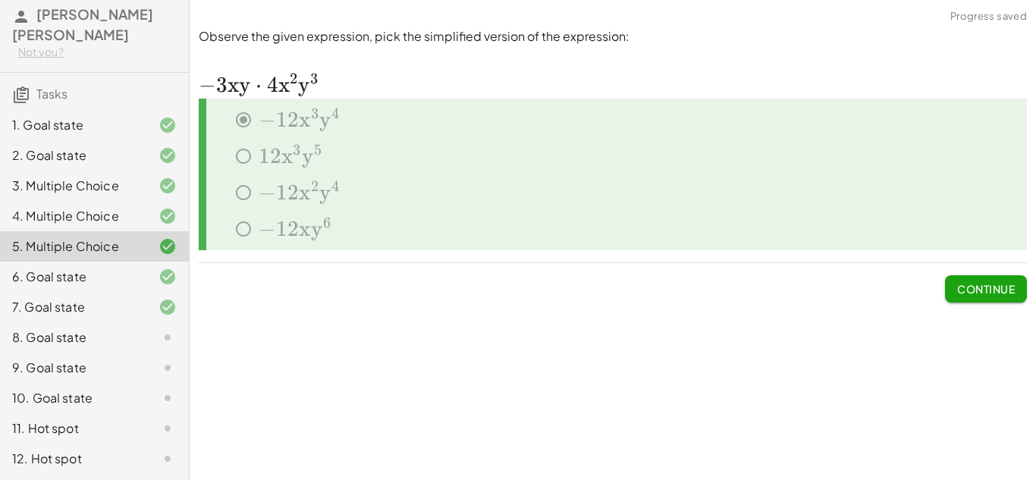
click at [145, 338] on div at bounding box center [155, 338] width 42 height 18
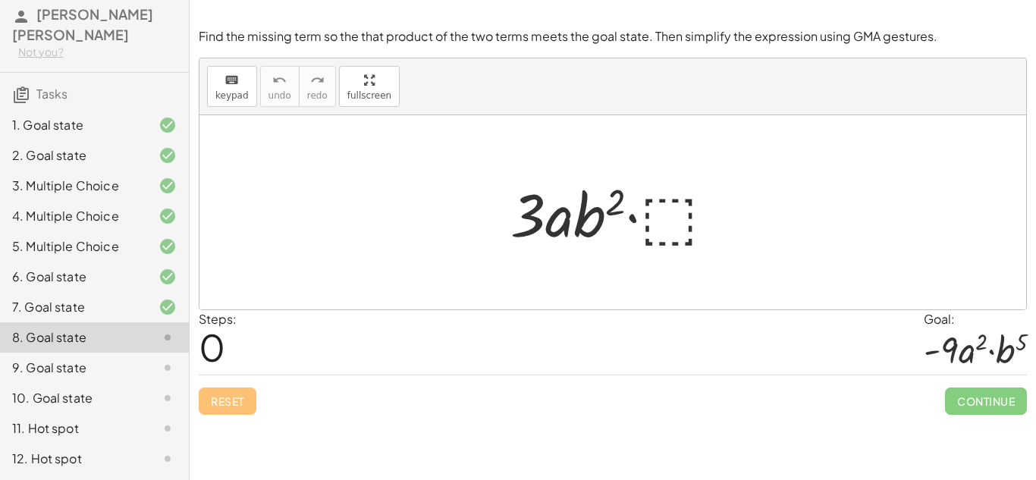
click at [669, 214] on div at bounding box center [619, 213] width 232 height 78
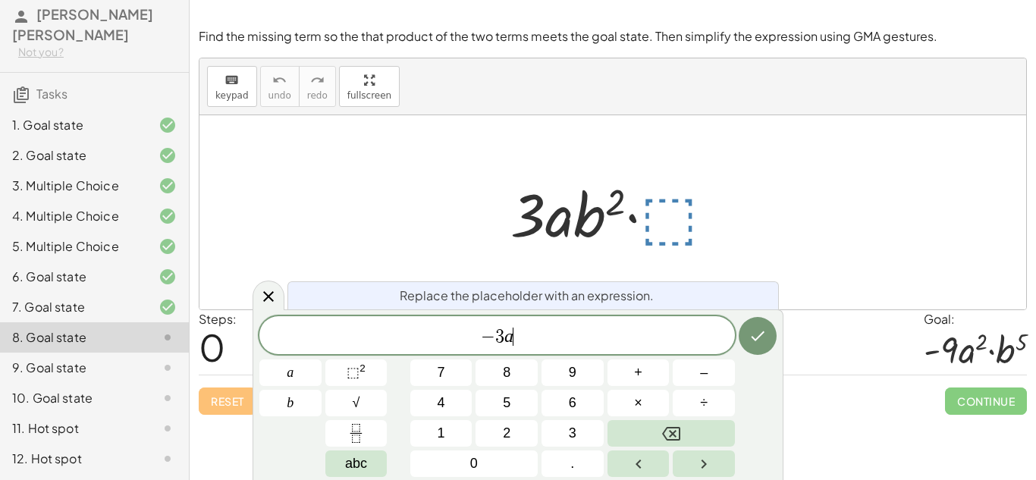
scroll to position [16, 0]
click at [520, 425] on button "2" at bounding box center [507, 433] width 62 height 27
click at [366, 363] on button "⬚ 2" at bounding box center [356, 373] width 62 height 27
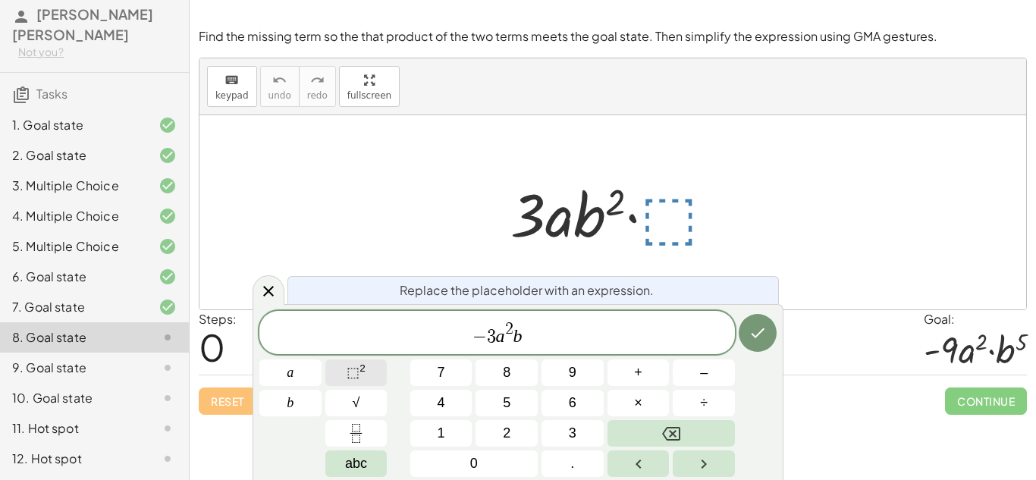
click at [357, 375] on span "⬚" at bounding box center [353, 372] width 13 height 15
click at [762, 325] on icon "Done" at bounding box center [758, 333] width 18 height 18
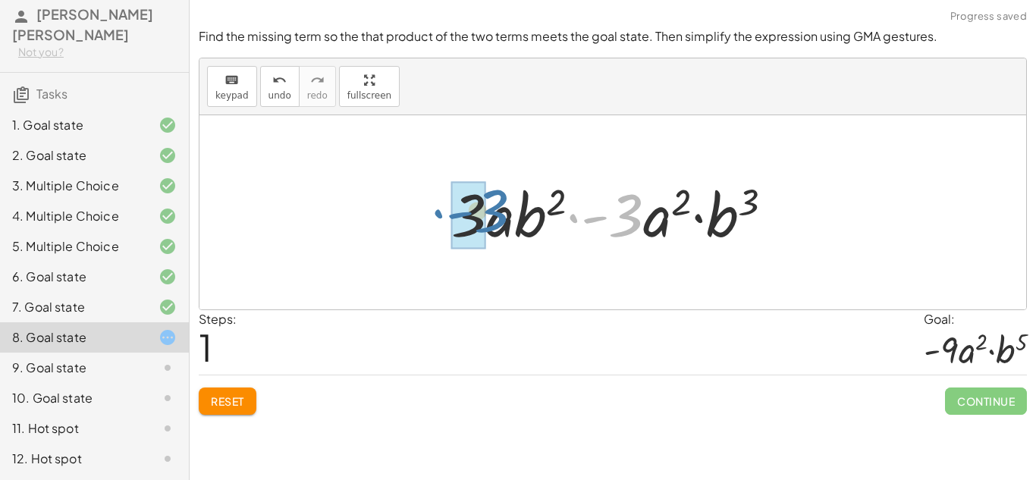
drag, startPoint x: 623, startPoint y: 232, endPoint x: 488, endPoint y: 228, distance: 135.1
click at [488, 228] on div at bounding box center [618, 213] width 349 height 78
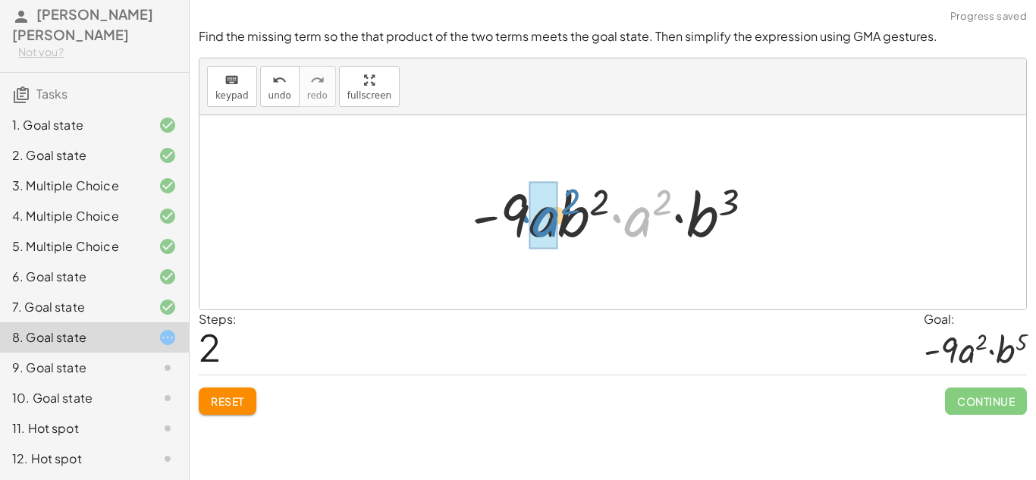
drag, startPoint x: 640, startPoint y: 225, endPoint x: 548, endPoint y: 225, distance: 92.6
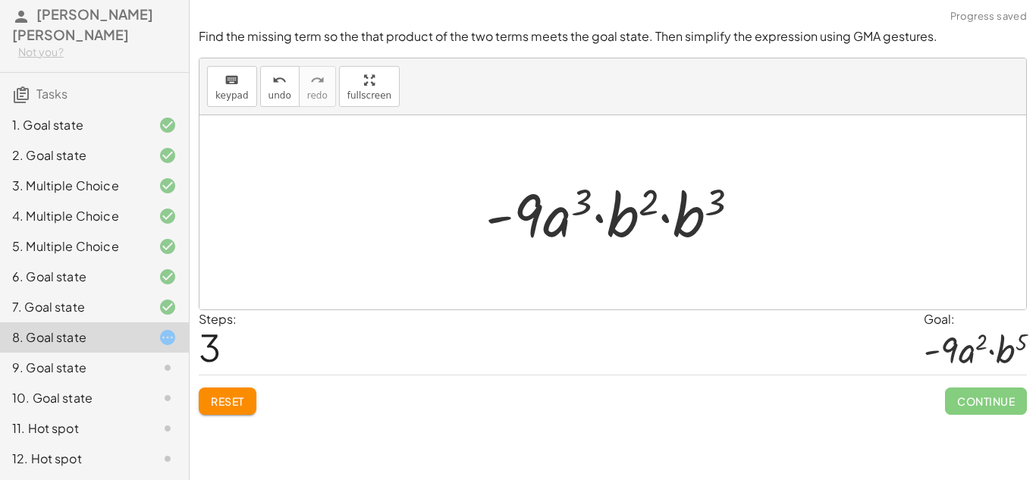
click at [555, 227] on div at bounding box center [618, 213] width 281 height 78
click at [263, 385] on div "Reset Continue" at bounding box center [613, 395] width 828 height 40
click at [242, 396] on span "Reset" at bounding box center [227, 402] width 33 height 14
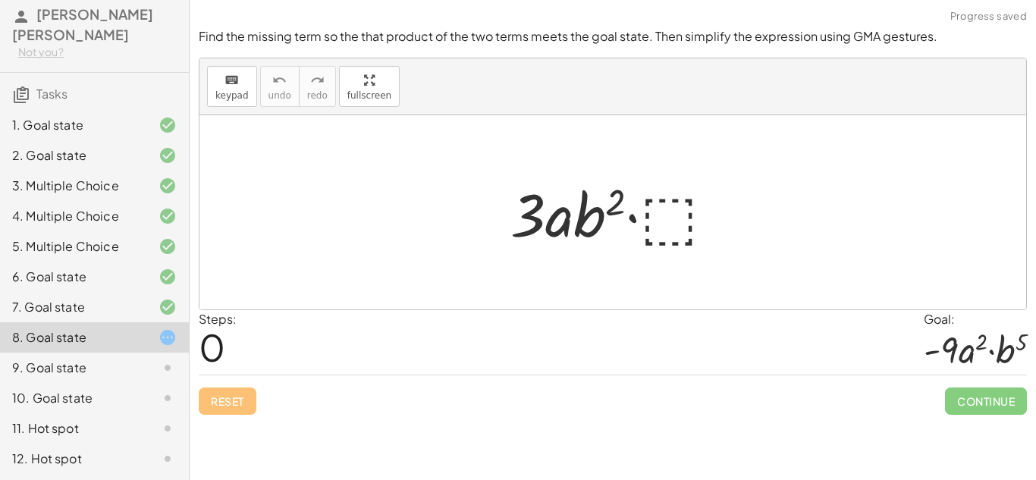
click at [667, 203] on div at bounding box center [619, 213] width 232 height 78
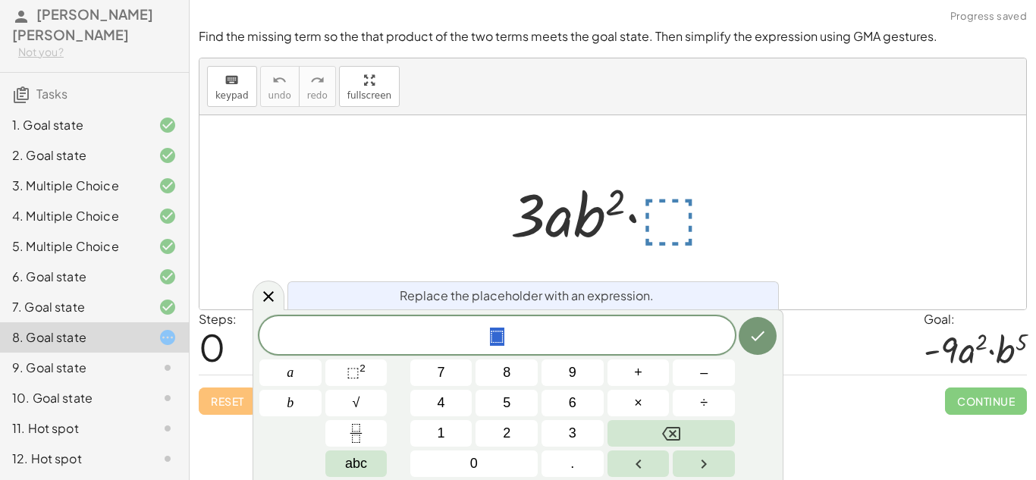
scroll to position [17, 0]
click at [351, 382] on span "⬚ 2" at bounding box center [356, 373] width 19 height 20
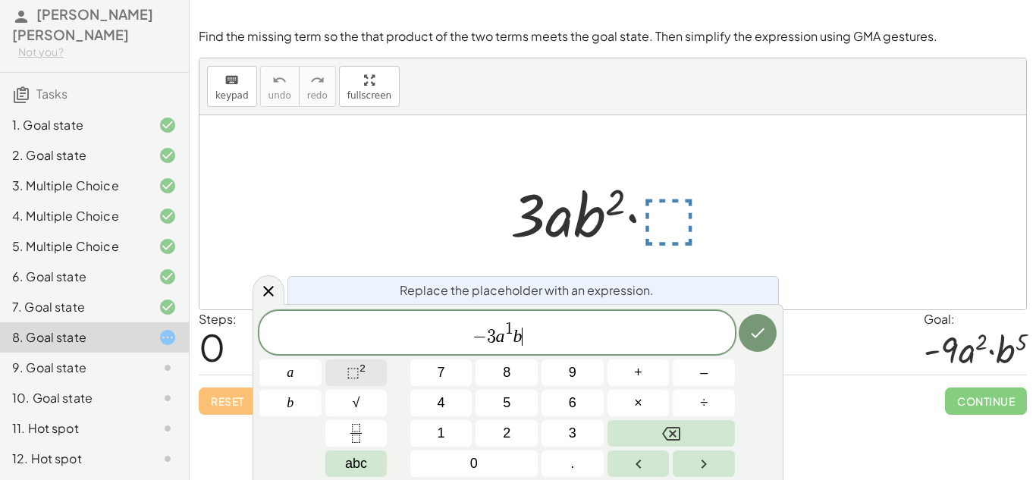
click at [348, 363] on span "⬚ 2" at bounding box center [356, 373] width 19 height 20
click at [760, 325] on icon "Done" at bounding box center [758, 333] width 18 height 18
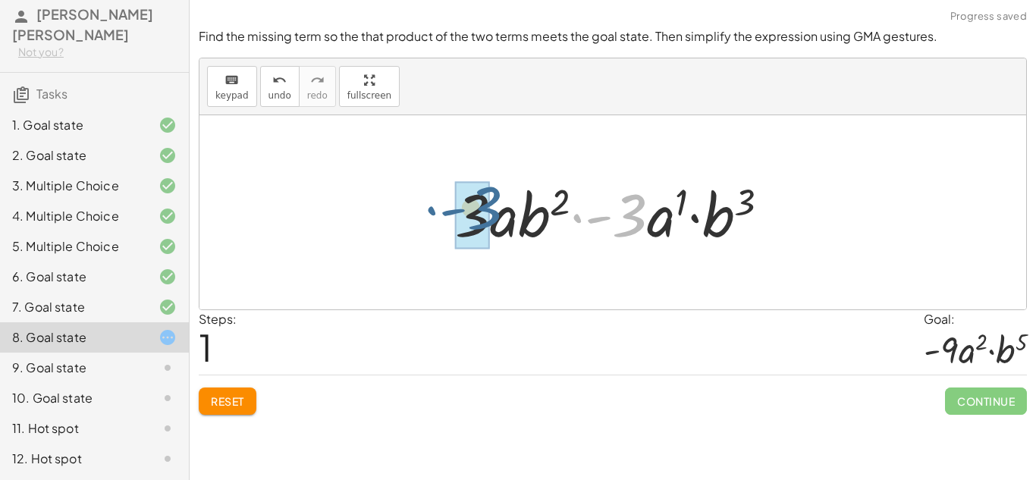
drag, startPoint x: 641, startPoint y: 231, endPoint x: 492, endPoint y: 224, distance: 149.7
click at [492, 224] on div at bounding box center [618, 213] width 341 height 78
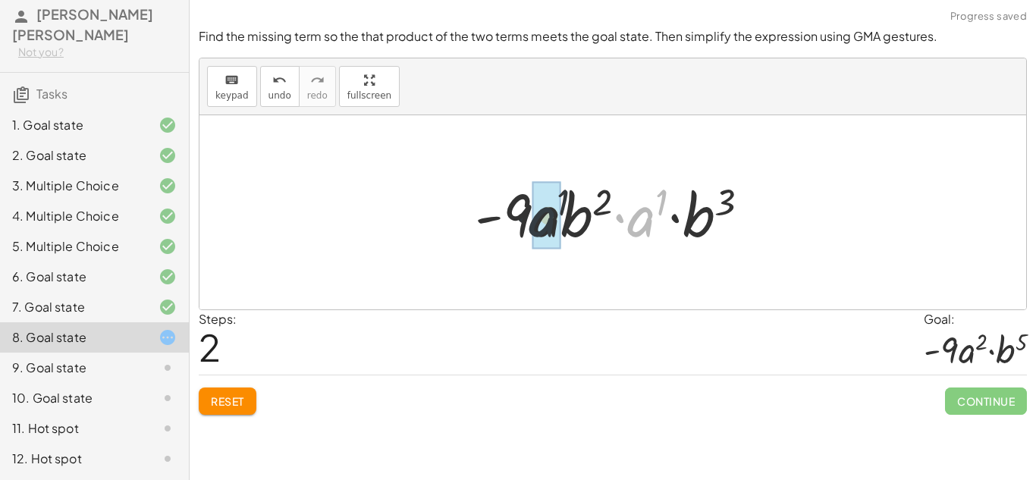
drag, startPoint x: 643, startPoint y: 228, endPoint x: 533, endPoint y: 229, distance: 110.0
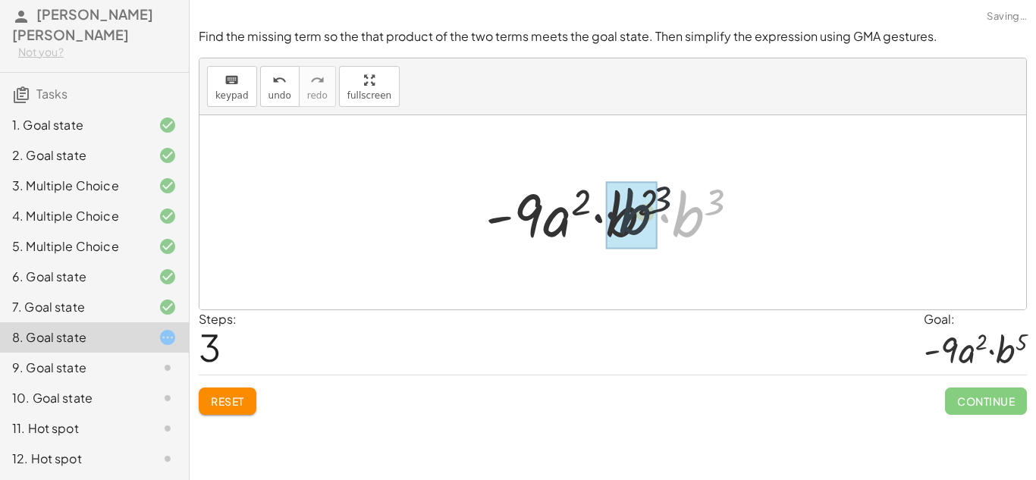
drag, startPoint x: 699, startPoint y: 225, endPoint x: 634, endPoint y: 222, distance: 64.6
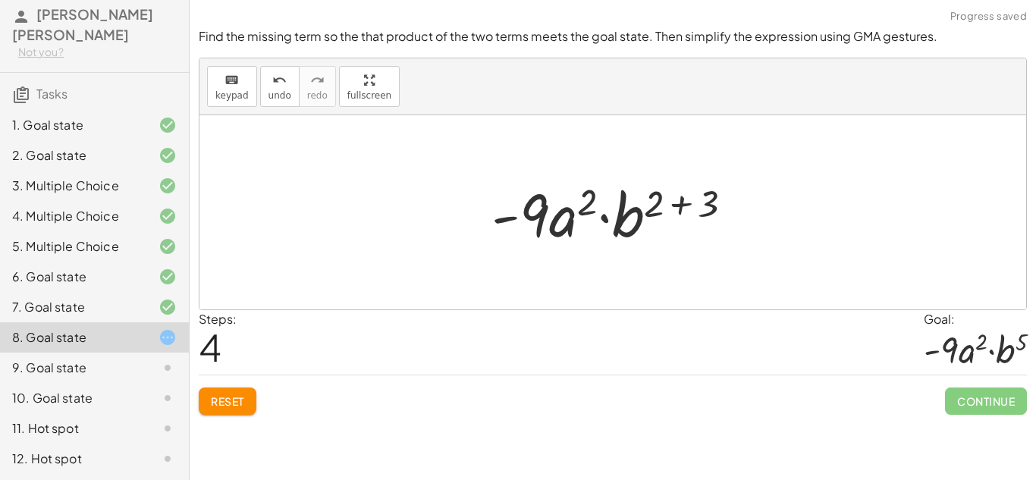
click at [693, 195] on div at bounding box center [618, 213] width 269 height 78
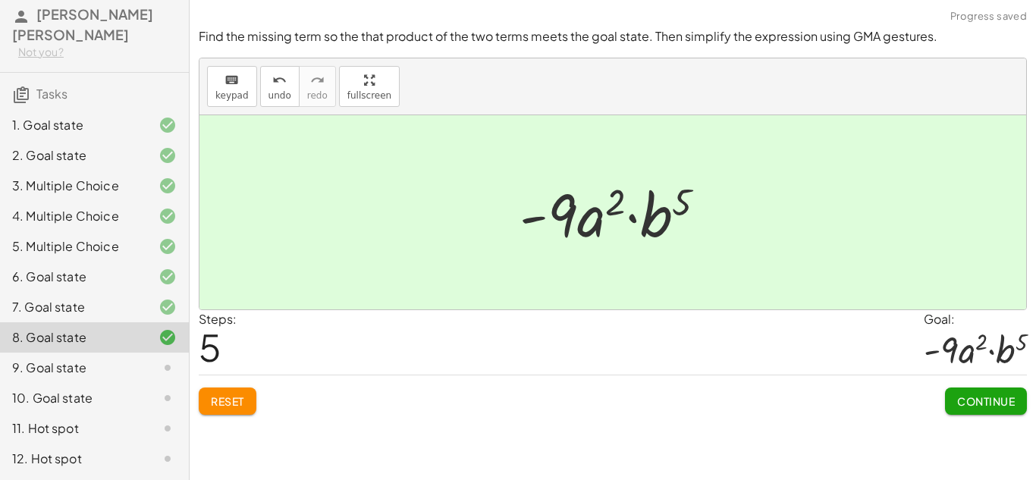
click at [957, 392] on button "Continue" at bounding box center [986, 401] width 82 height 27
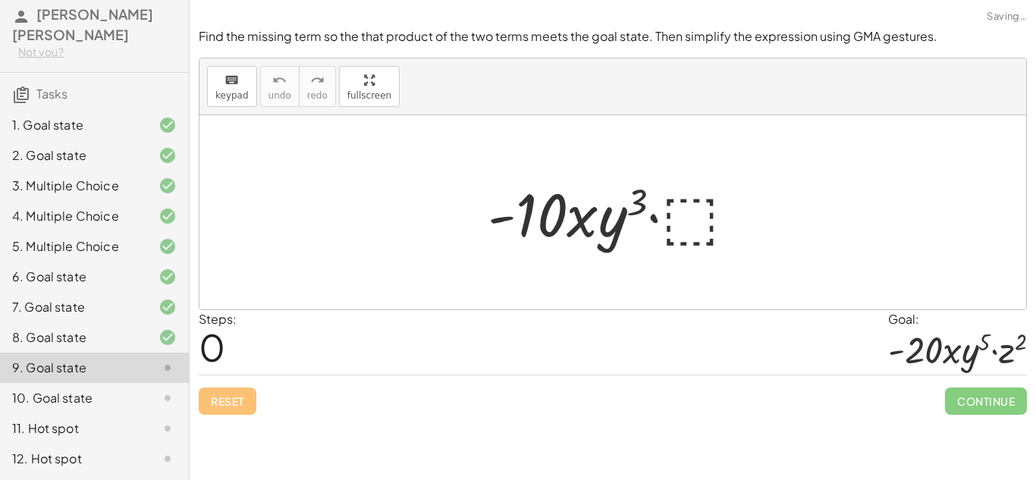
click at [671, 199] on div at bounding box center [618, 213] width 276 height 78
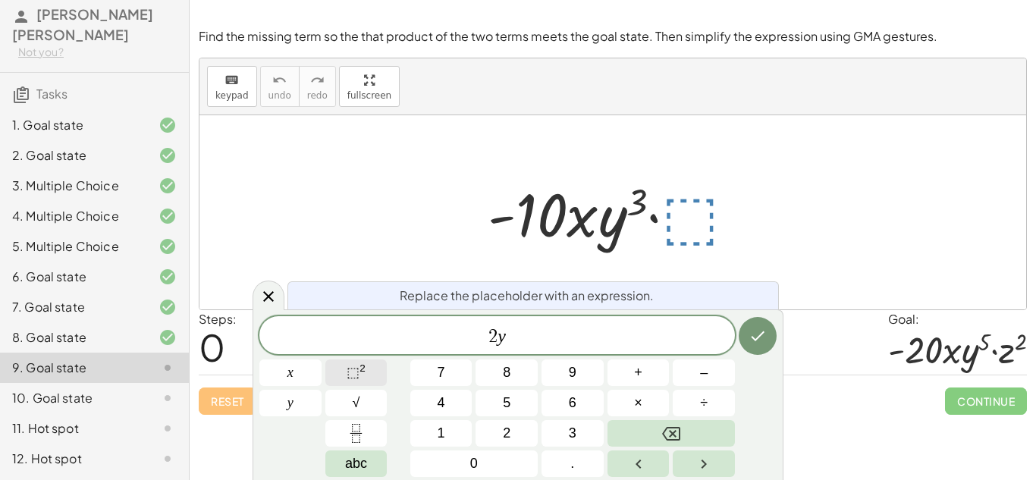
click at [366, 369] on button "⬚ 2" at bounding box center [356, 373] width 62 height 27
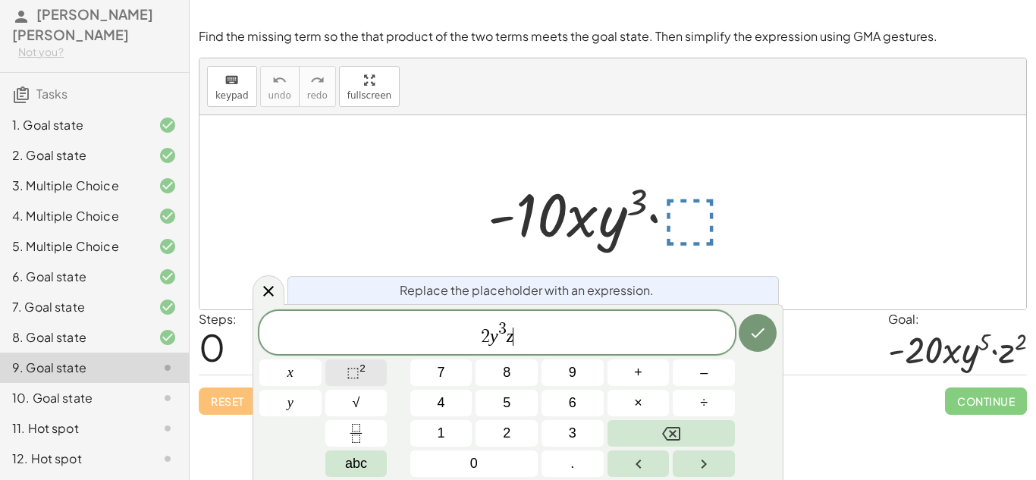
click at [365, 369] on sup "2" at bounding box center [363, 368] width 6 height 11
click at [772, 329] on button "Done" at bounding box center [758, 333] width 38 height 38
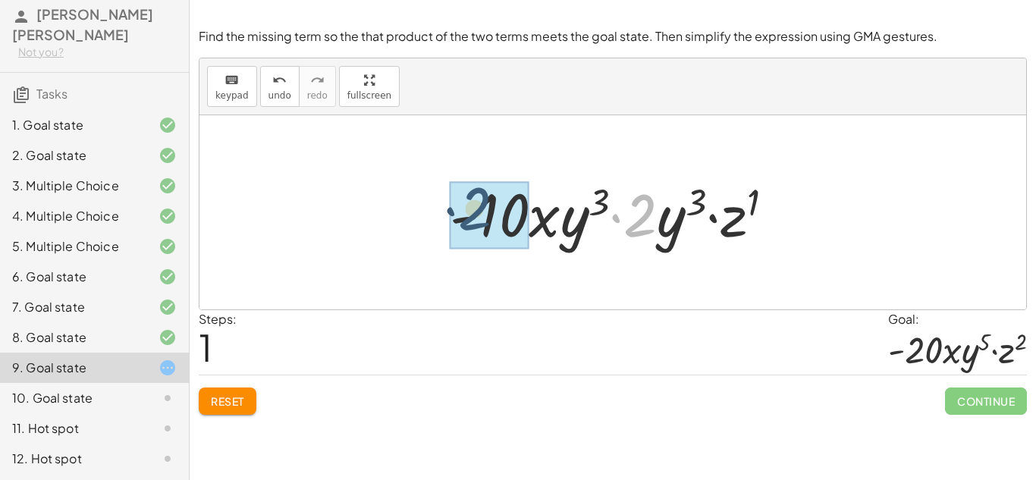
drag, startPoint x: 647, startPoint y: 230, endPoint x: 481, endPoint y: 224, distance: 166.3
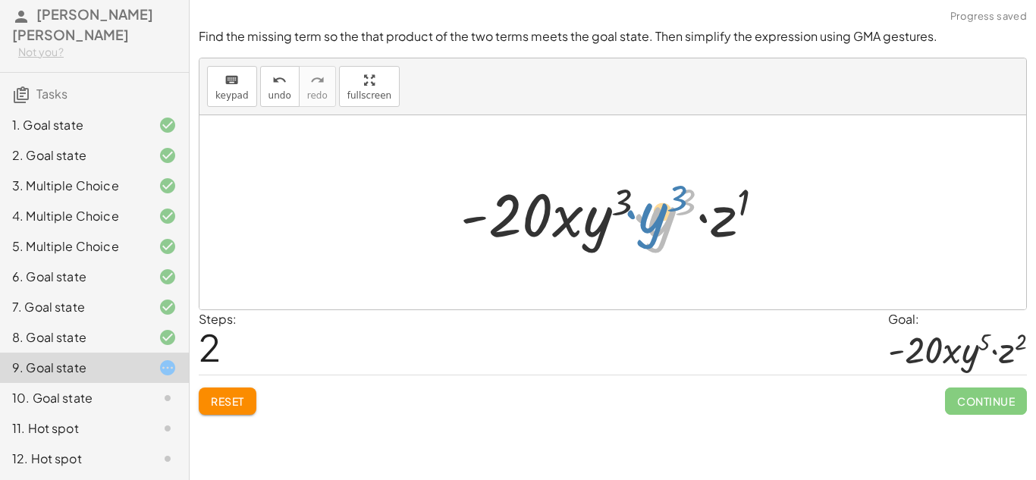
drag, startPoint x: 663, startPoint y: 232, endPoint x: 655, endPoint y: 228, distance: 9.2
click at [655, 228] on div at bounding box center [618, 213] width 331 height 78
click at [732, 210] on div at bounding box center [618, 213] width 331 height 78
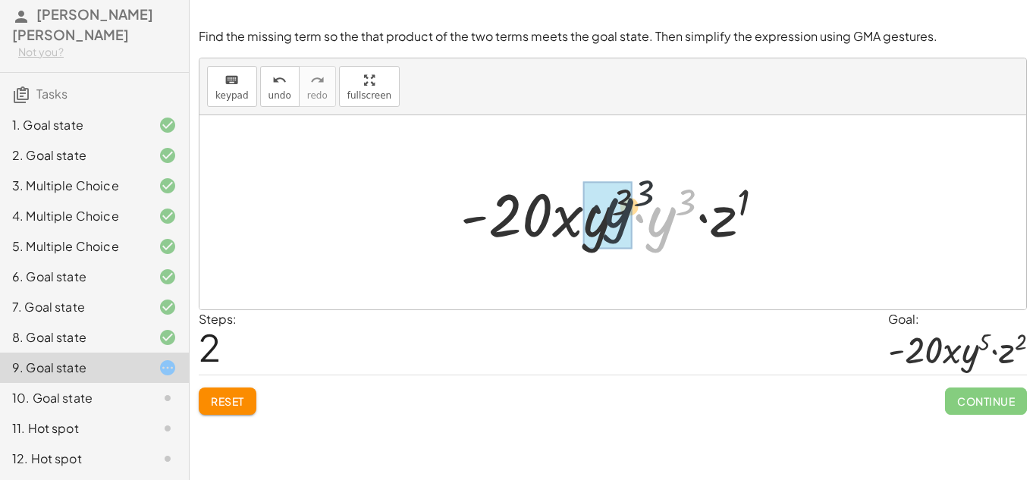
drag, startPoint x: 655, startPoint y: 222, endPoint x: 610, endPoint y: 214, distance: 46.3
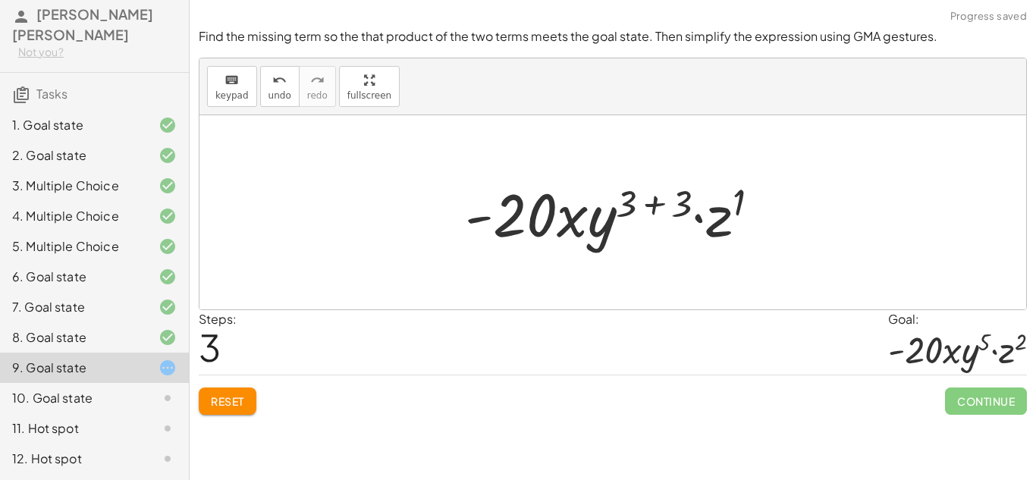
click at [671, 196] on div at bounding box center [618, 213] width 322 height 78
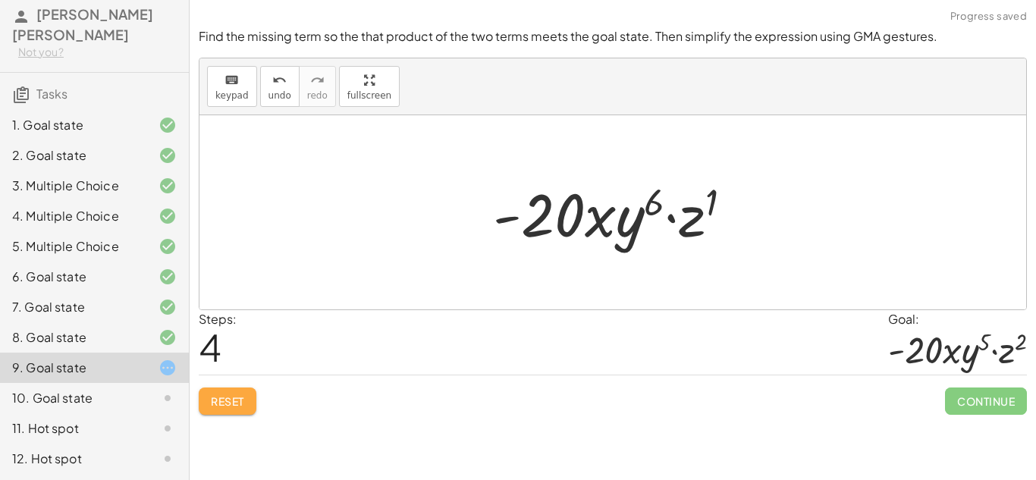
click at [249, 392] on button "Reset" at bounding box center [228, 401] width 58 height 27
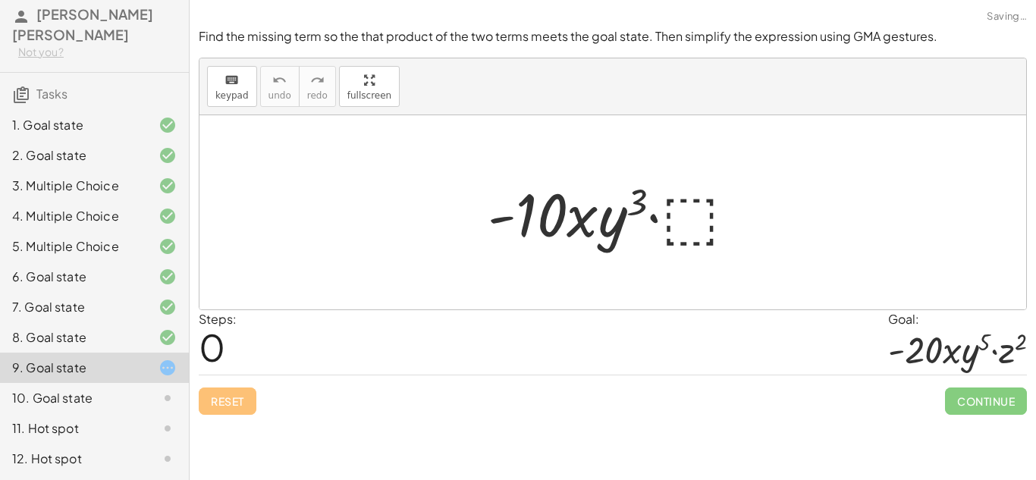
click at [711, 222] on div at bounding box center [618, 213] width 276 height 78
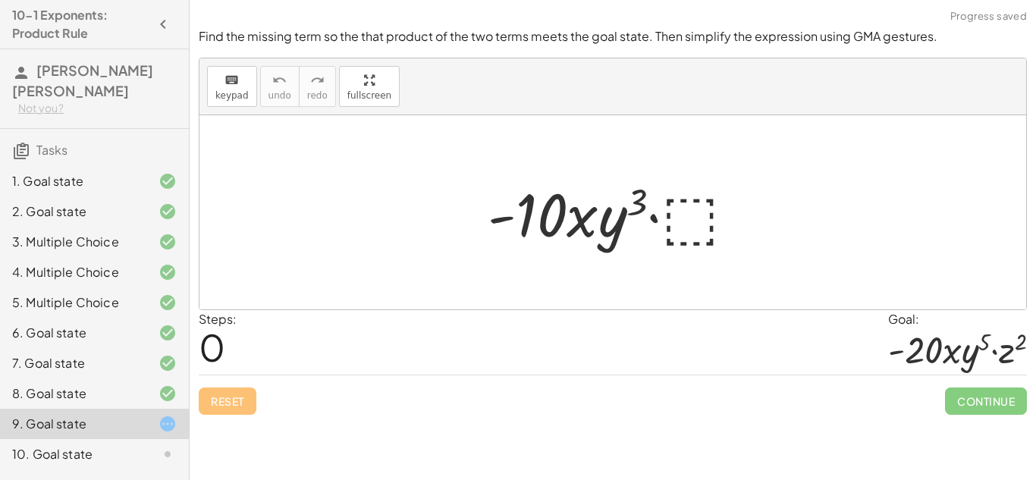
click at [676, 210] on div at bounding box center [618, 213] width 276 height 78
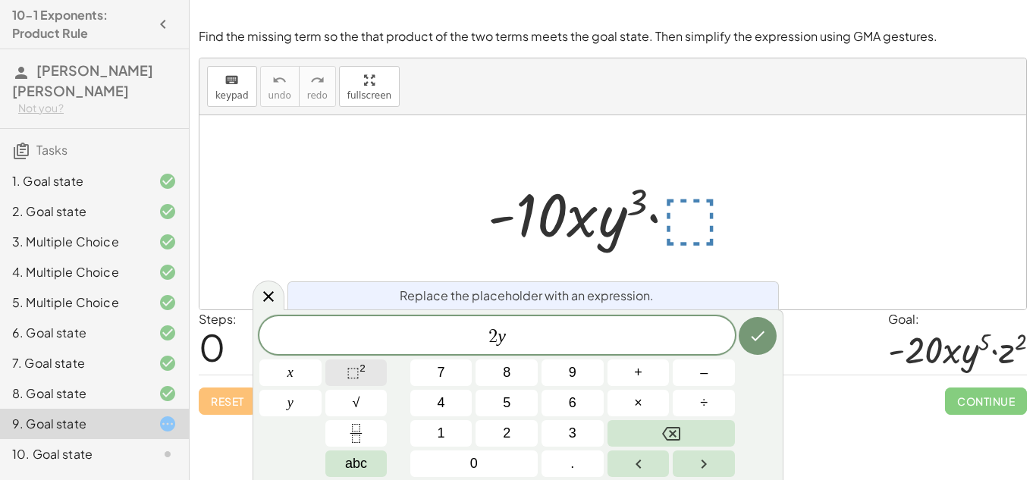
click at [357, 368] on span "⬚" at bounding box center [353, 372] width 13 height 15
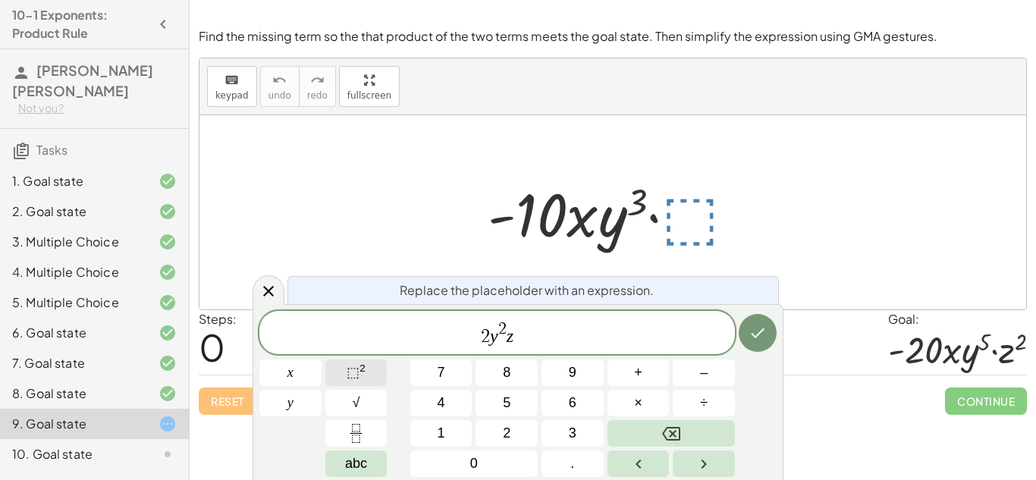
click at [370, 367] on button "⬚ 2" at bounding box center [356, 373] width 62 height 27
click at [745, 323] on button "Done" at bounding box center [758, 333] width 38 height 38
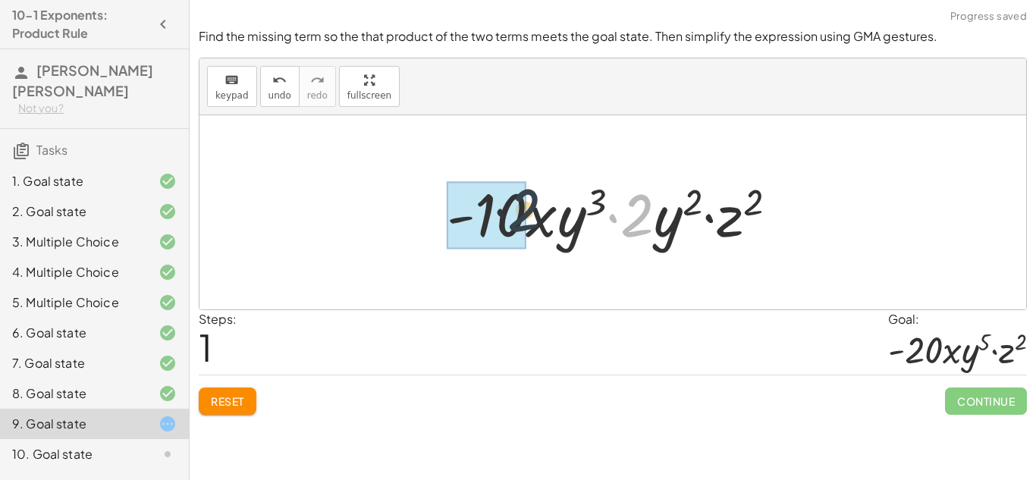
drag, startPoint x: 626, startPoint y: 224, endPoint x: 498, endPoint y: 217, distance: 128.4
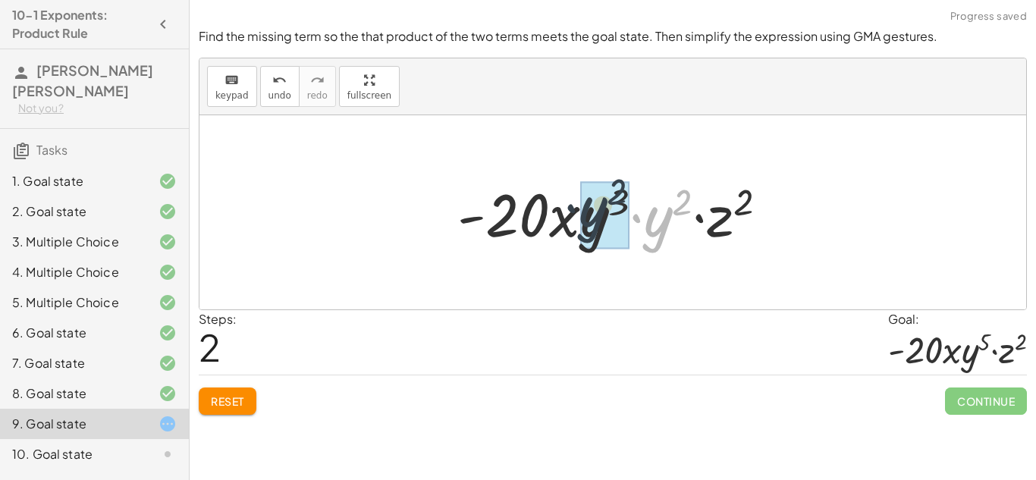
drag, startPoint x: 665, startPoint y: 220, endPoint x: 591, endPoint y: 209, distance: 74.4
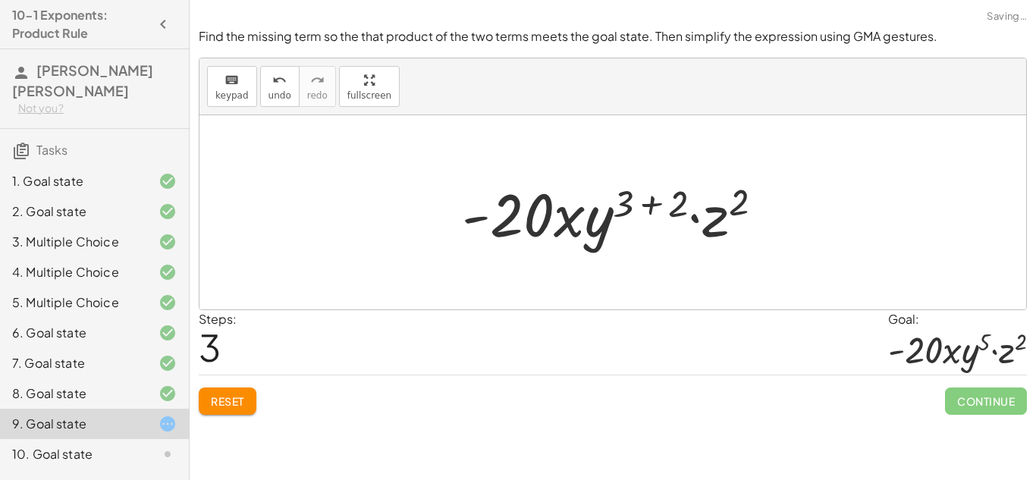
click at [678, 201] on div at bounding box center [618, 213] width 329 height 78
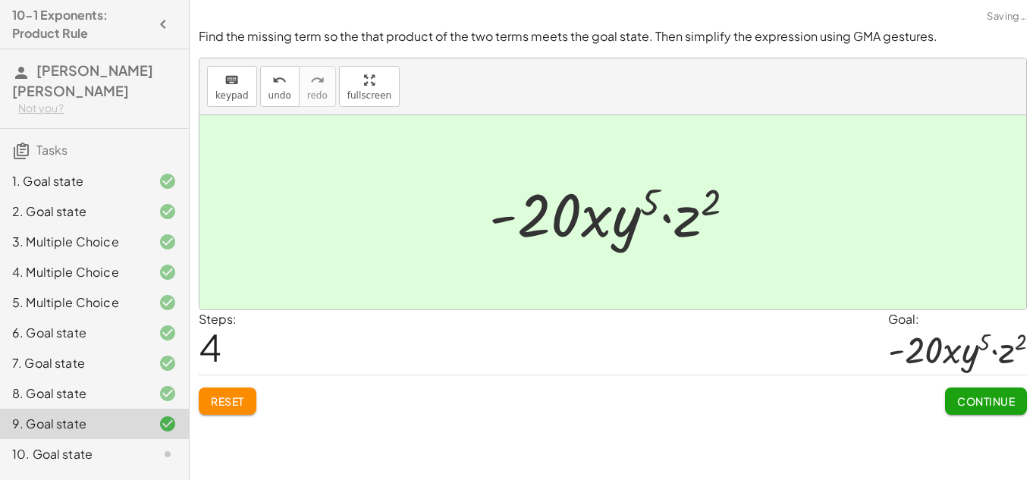
click at [961, 407] on span "Continue" at bounding box center [986, 402] width 58 height 14
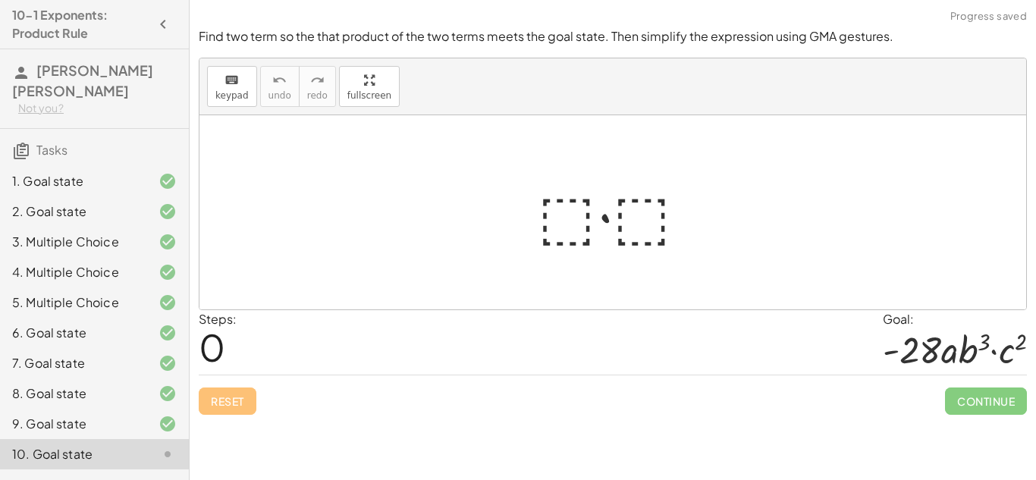
click at [96, 359] on div "7. Goal state" at bounding box center [73, 363] width 122 height 18
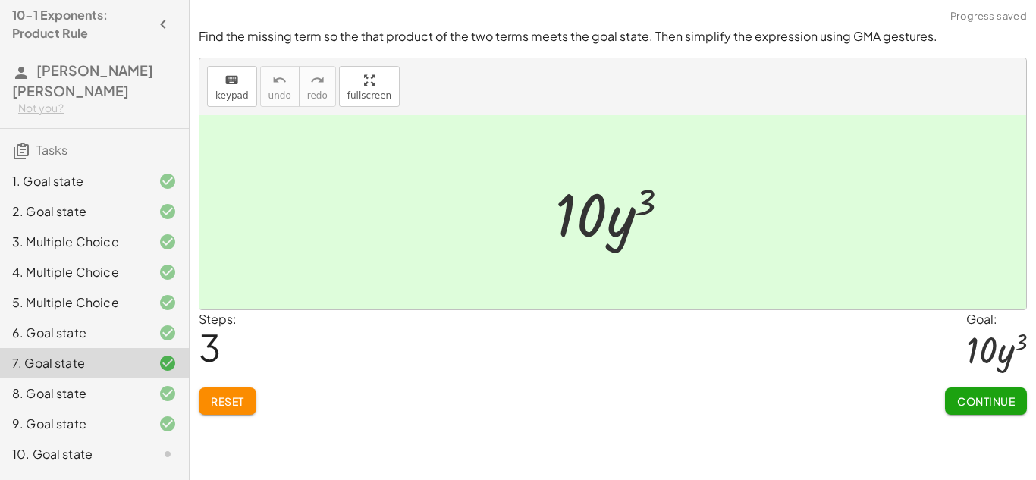
click at [574, 217] on div at bounding box center [619, 213] width 143 height 78
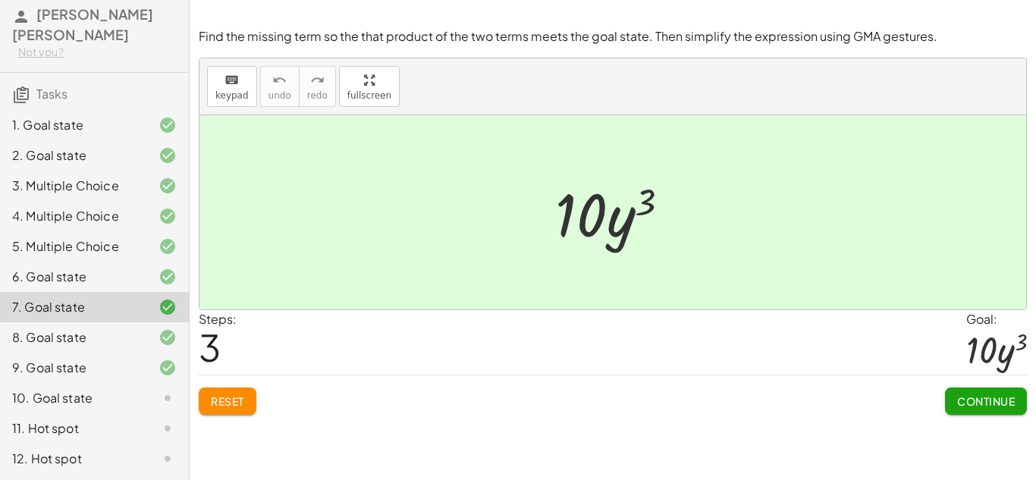
click at [80, 401] on div "10. Goal state" at bounding box center [73, 398] width 122 height 18
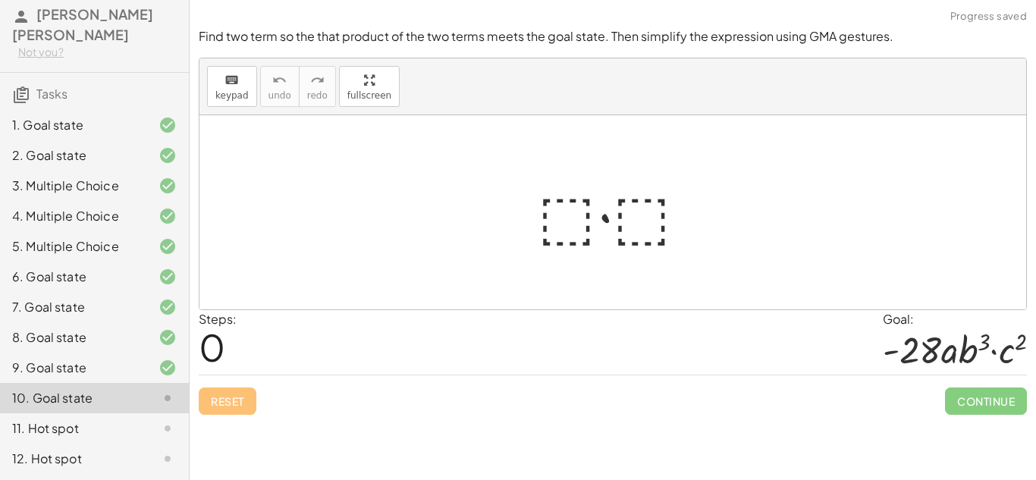
click at [566, 215] on div at bounding box center [619, 213] width 178 height 78
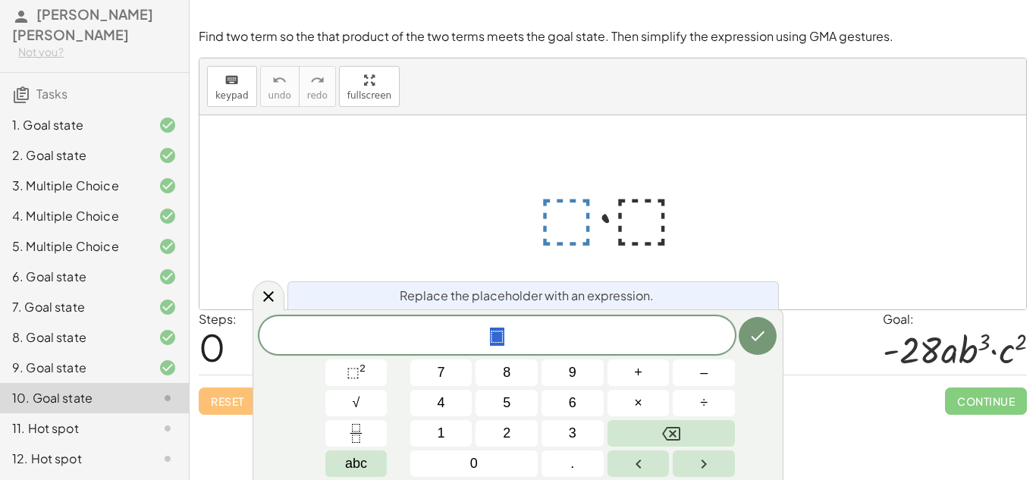
click at [90, 344] on div "8. Goal state" at bounding box center [73, 338] width 122 height 18
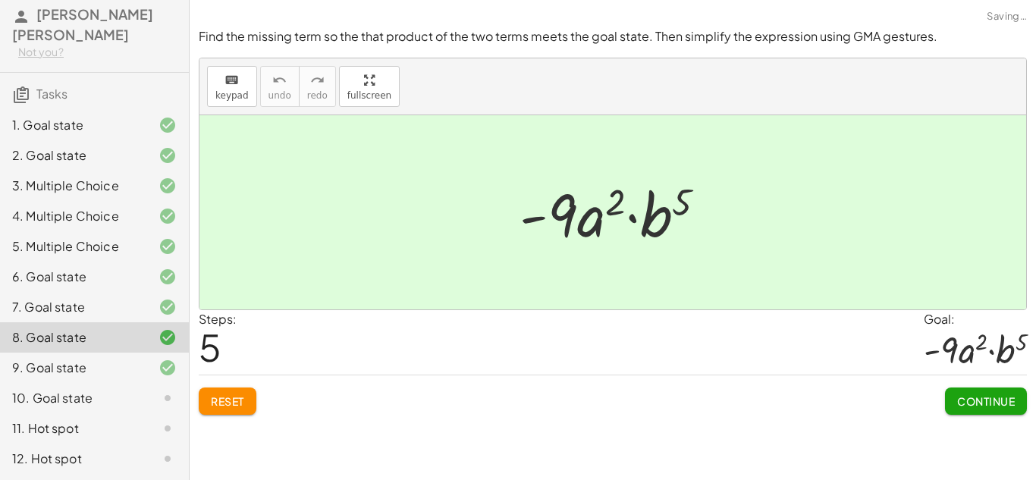
click at [90, 344] on div "8. Goal state" at bounding box center [73, 338] width 122 height 18
click at [102, 405] on div "10. Goal state" at bounding box center [73, 398] width 122 height 18
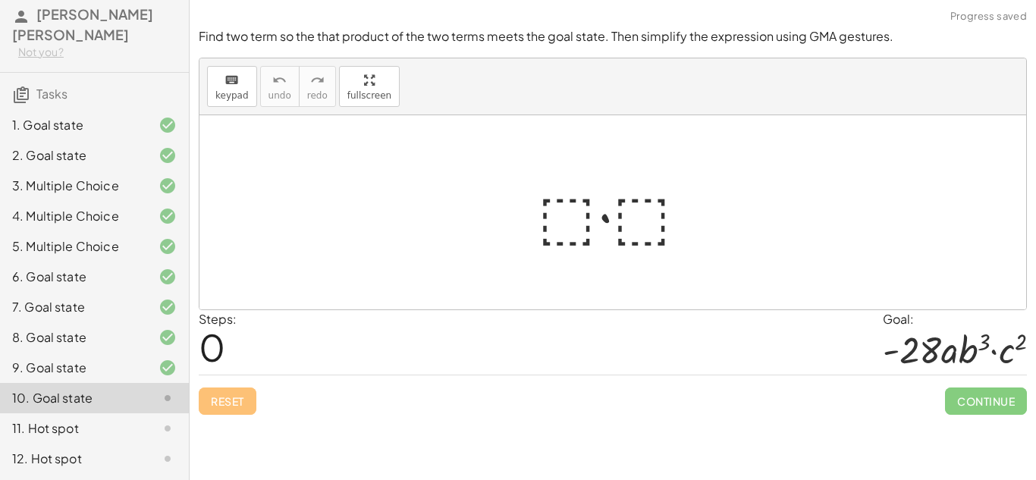
click at [520, 211] on div "· ⬚ · ⬚" at bounding box center [613, 213] width 196 height 86
click at [586, 210] on div at bounding box center [619, 213] width 178 height 78
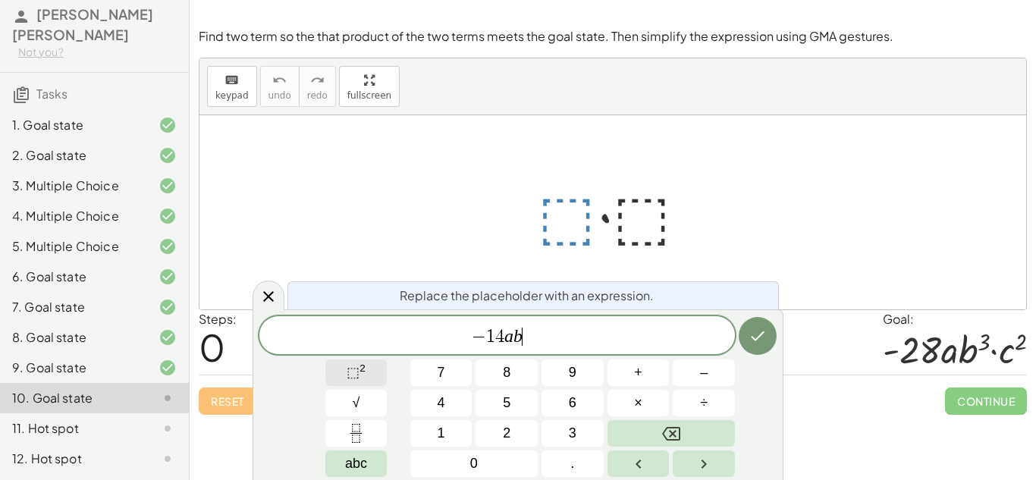
click at [362, 364] on sup "2" at bounding box center [363, 368] width 6 height 11
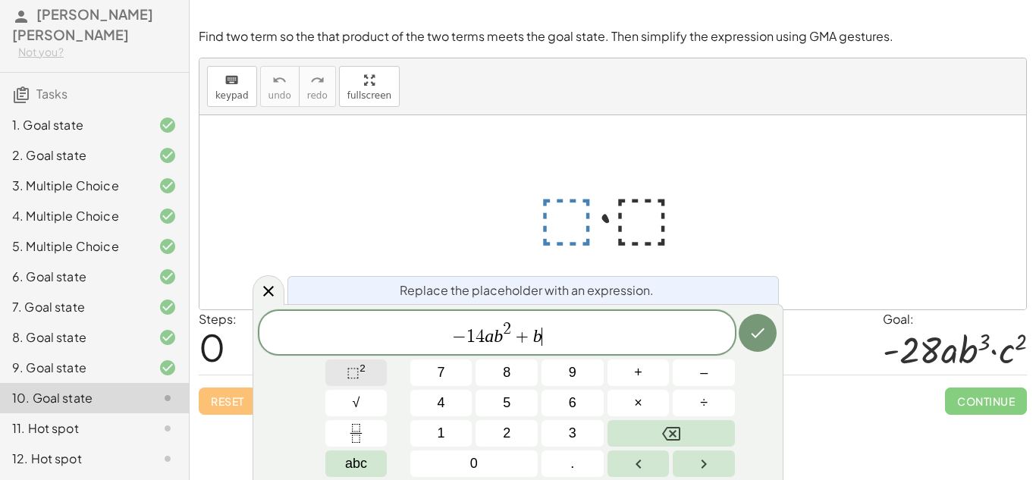
click at [368, 370] on button "⬚ 2" at bounding box center [356, 373] width 62 height 27
click at [642, 396] on span "×" at bounding box center [638, 403] width 8 height 20
click at [384, 383] on button "⬚ 2" at bounding box center [356, 373] width 62 height 27
click at [763, 316] on button "Done" at bounding box center [758, 333] width 38 height 38
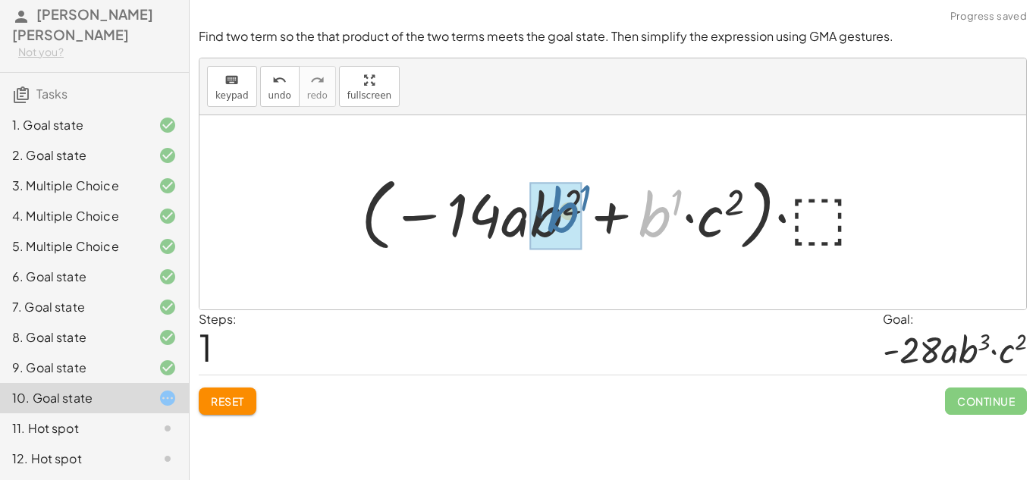
drag, startPoint x: 649, startPoint y: 219, endPoint x: 555, endPoint y: 215, distance: 93.4
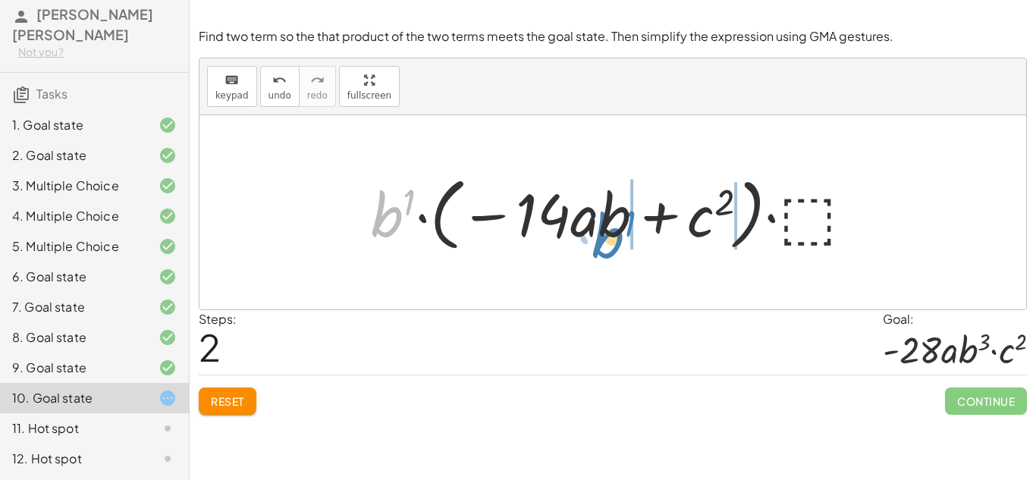
drag, startPoint x: 375, startPoint y: 230, endPoint x: 596, endPoint y: 251, distance: 221.8
click at [596, 251] on div at bounding box center [618, 212] width 511 height 87
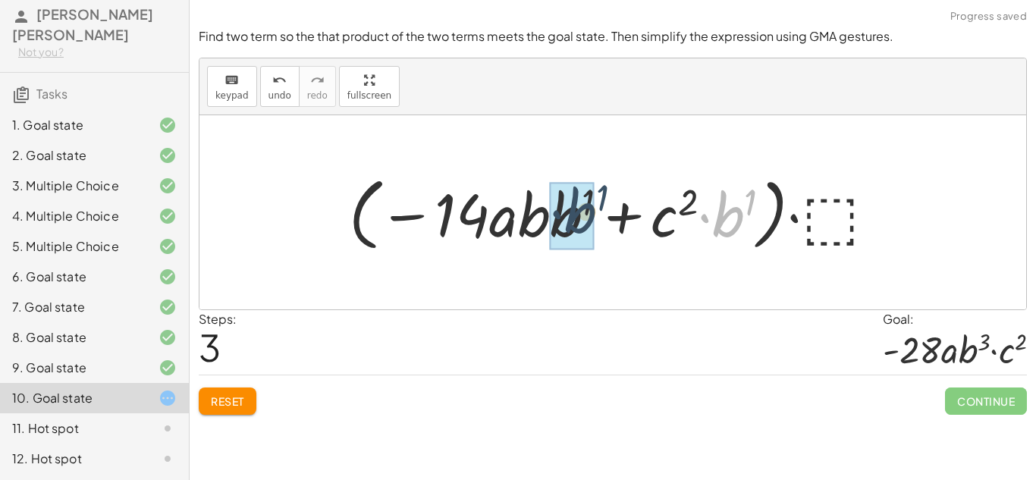
drag, startPoint x: 734, startPoint y: 217, endPoint x: 573, endPoint y: 213, distance: 161.6
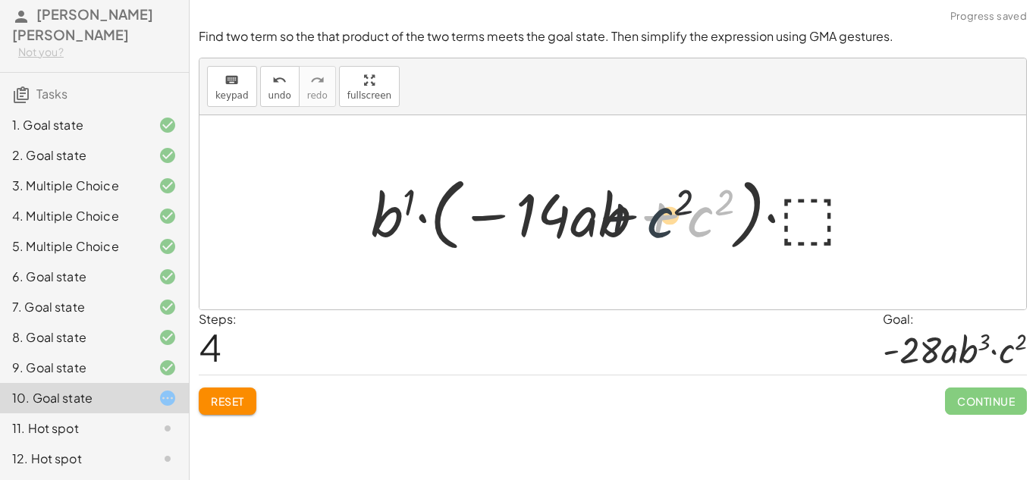
drag, startPoint x: 702, startPoint y: 209, endPoint x: 630, endPoint y: 210, distance: 72.1
click at [630, 210] on div at bounding box center [618, 212] width 511 height 87
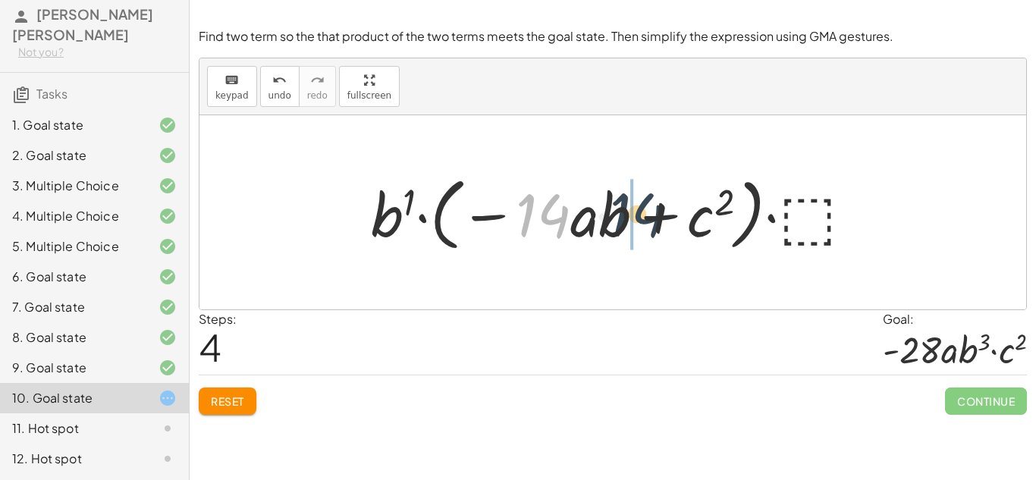
drag, startPoint x: 551, startPoint y: 226, endPoint x: 539, endPoint y: 225, distance: 12.2
click at [539, 225] on div at bounding box center [618, 212] width 511 height 87
click at [221, 393] on button "Reset" at bounding box center [228, 401] width 58 height 27
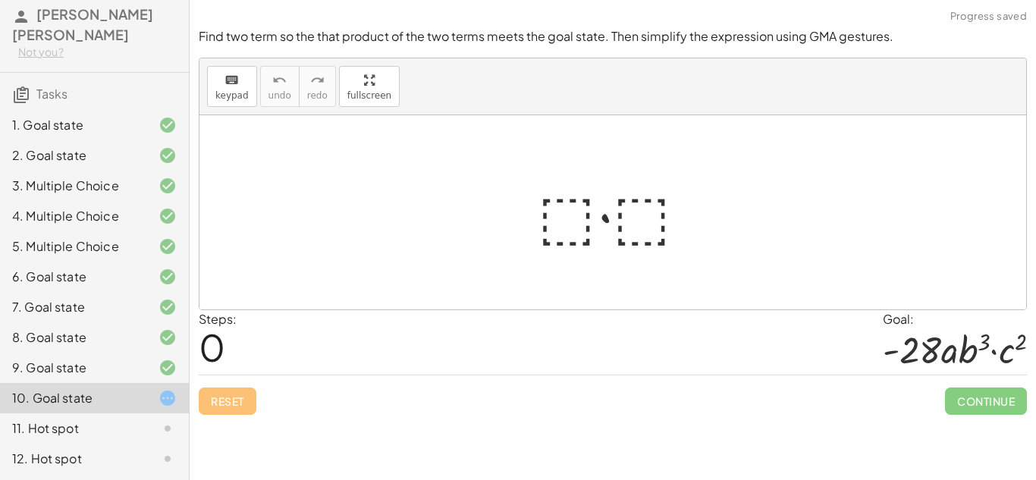
click at [527, 163] on div at bounding box center [613, 212] width 827 height 194
click at [69, 436] on div "11. Hot spot" at bounding box center [73, 429] width 122 height 18
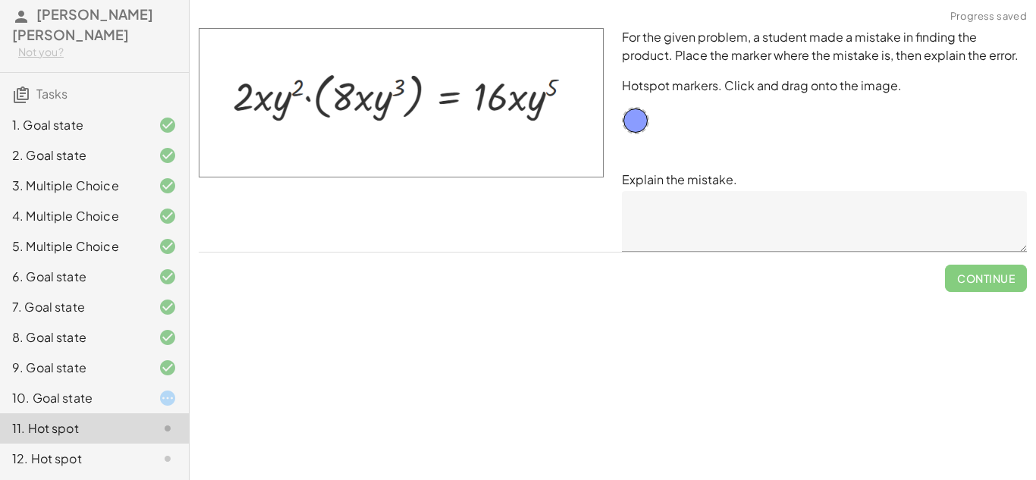
click at [722, 221] on textarea at bounding box center [824, 221] width 405 height 61
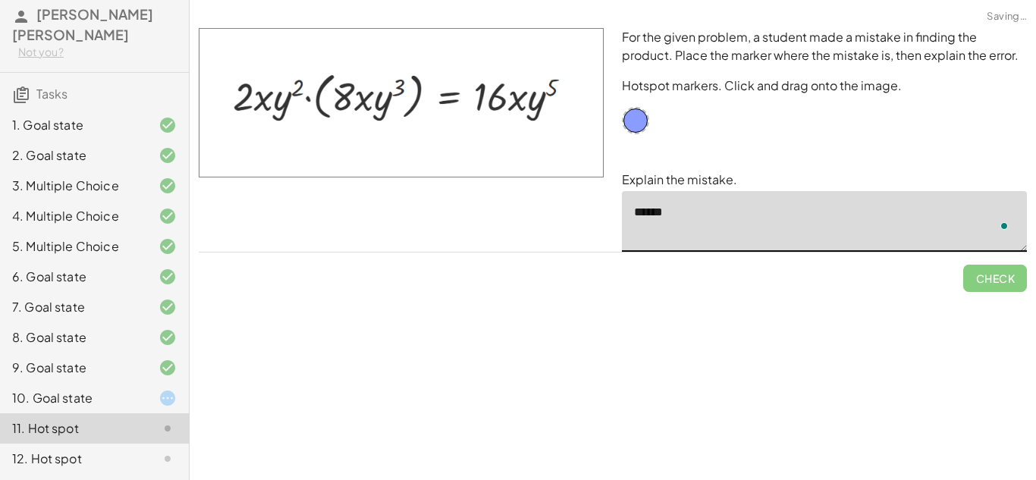
scroll to position [0, 0]
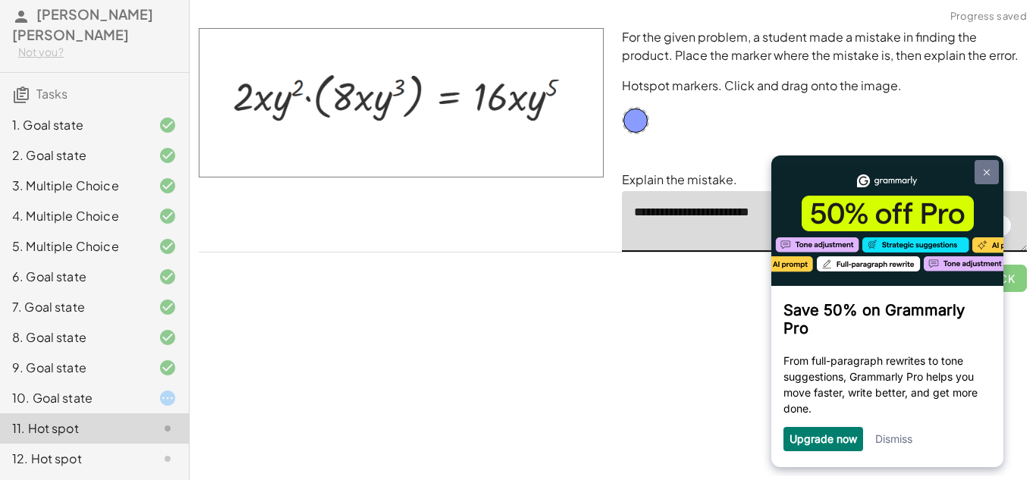
click at [984, 165] on link at bounding box center [987, 172] width 24 height 24
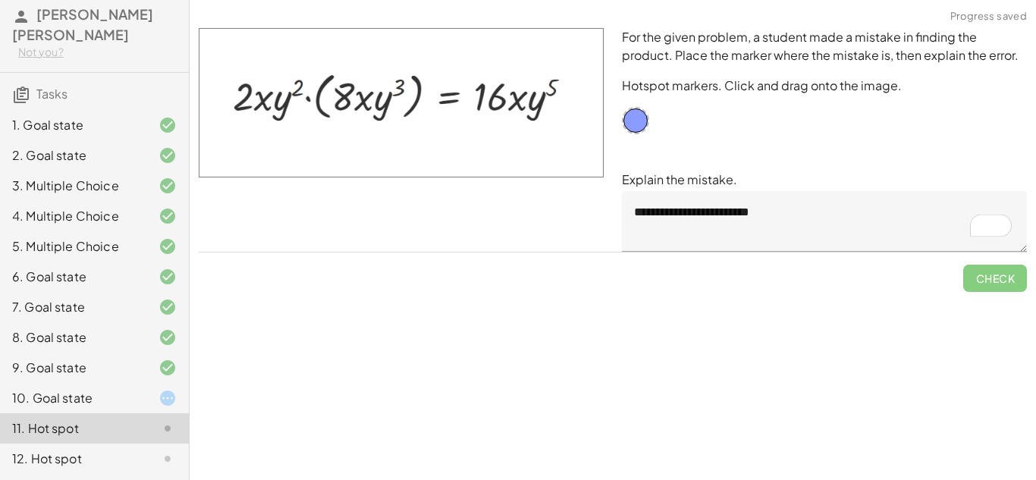
click at [724, 209] on textarea "**********" at bounding box center [824, 221] width 405 height 61
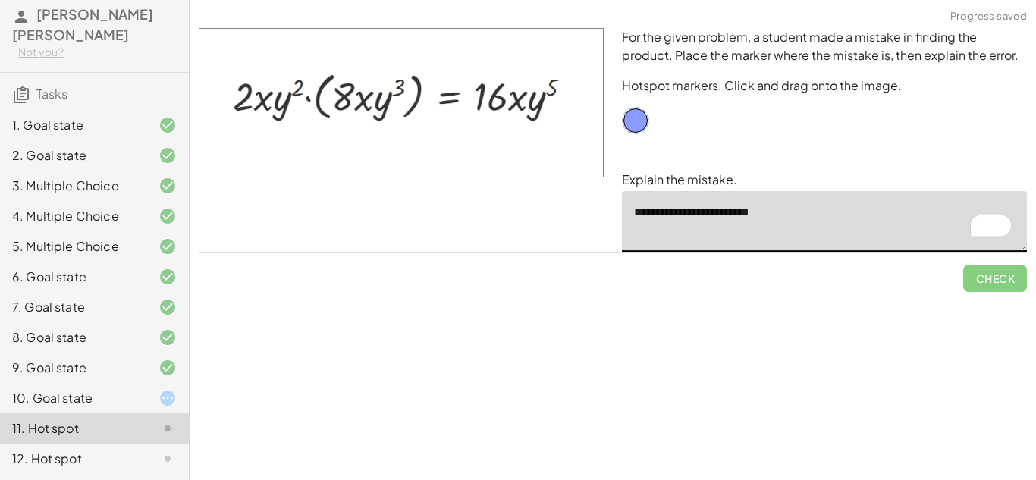
click at [722, 212] on textarea "**********" at bounding box center [824, 221] width 405 height 61
click at [706, 211] on textarea "**********" at bounding box center [824, 221] width 405 height 61
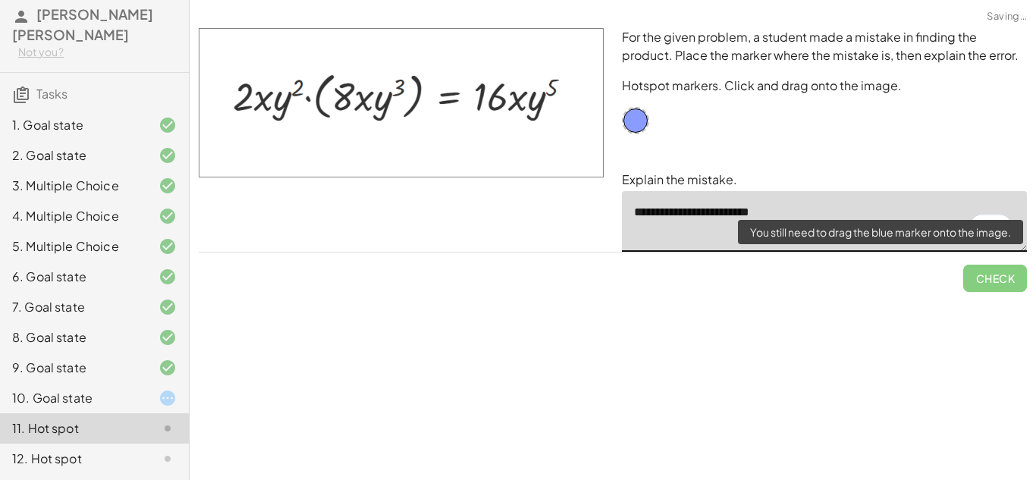
type textarea "**********"
click at [991, 275] on span "Check" at bounding box center [996, 272] width 64 height 39
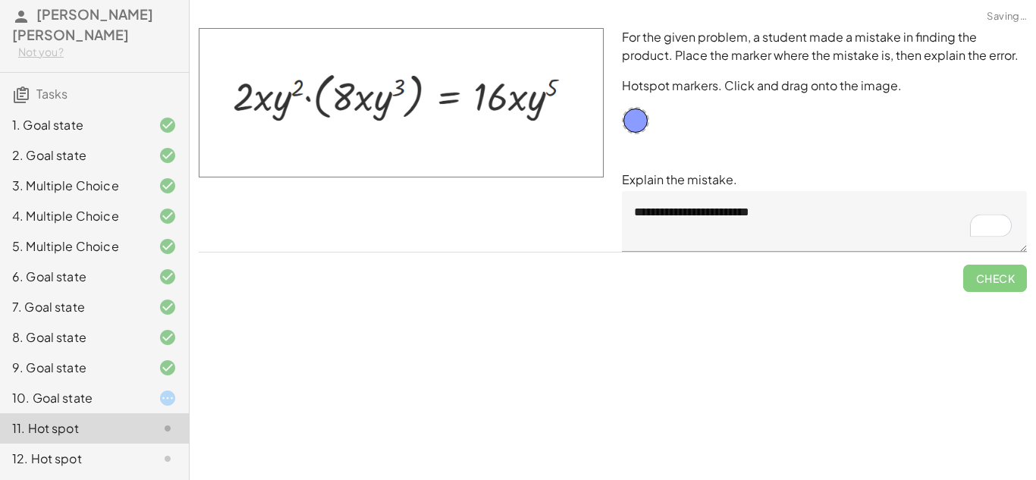
click at [0, 0] on div "**********" at bounding box center [0, 0] width 0 height 0
drag, startPoint x: 643, startPoint y: 123, endPoint x: 368, endPoint y: 102, distance: 276.2
click at [986, 278] on span "Check" at bounding box center [995, 279] width 39 height 14
click at [972, 276] on button "Check" at bounding box center [996, 278] width 64 height 27
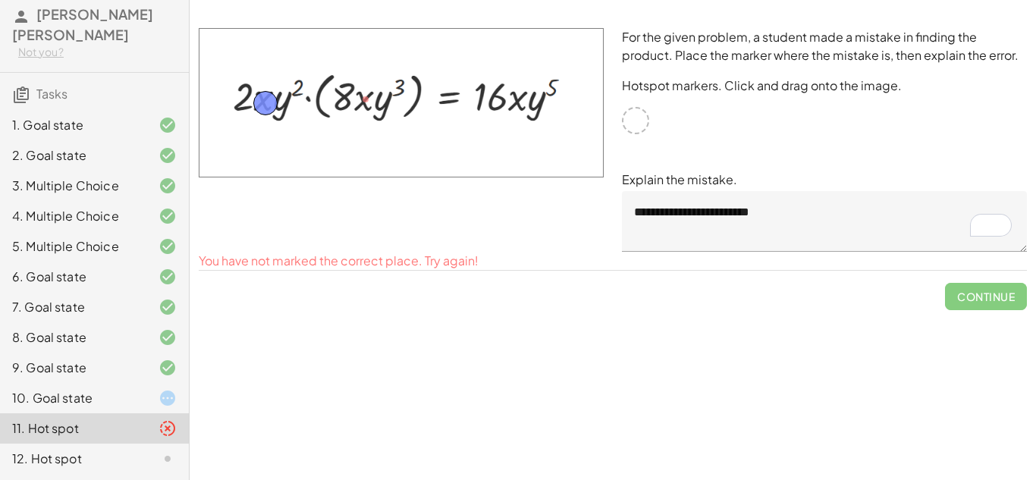
drag, startPoint x: 375, startPoint y: 94, endPoint x: 275, endPoint y: 98, distance: 100.2
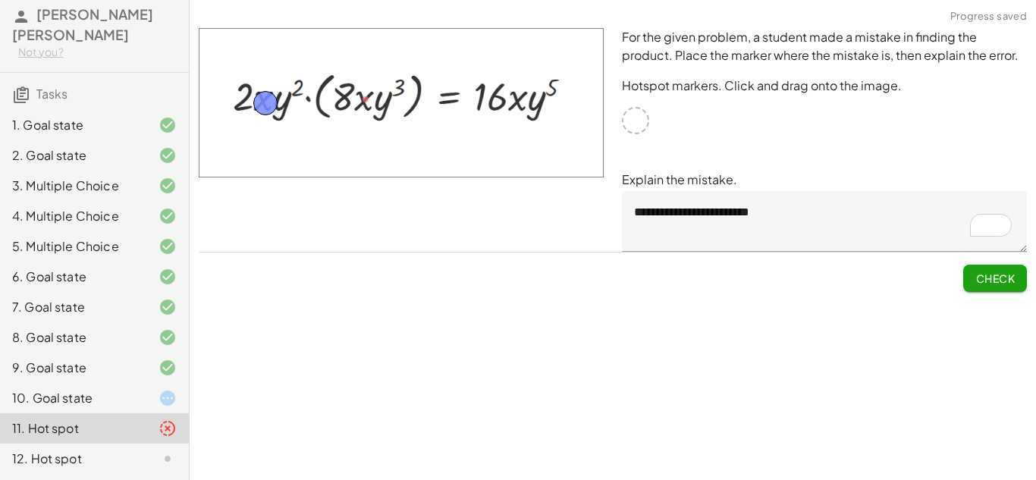
click at [1004, 288] on button "Check" at bounding box center [996, 278] width 64 height 27
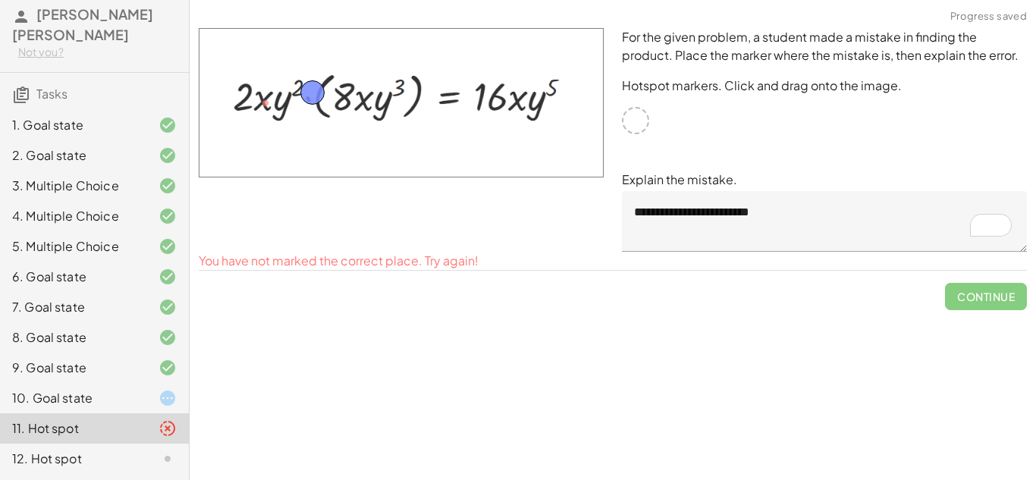
drag, startPoint x: 265, startPoint y: 98, endPoint x: 304, endPoint y: 94, distance: 39.6
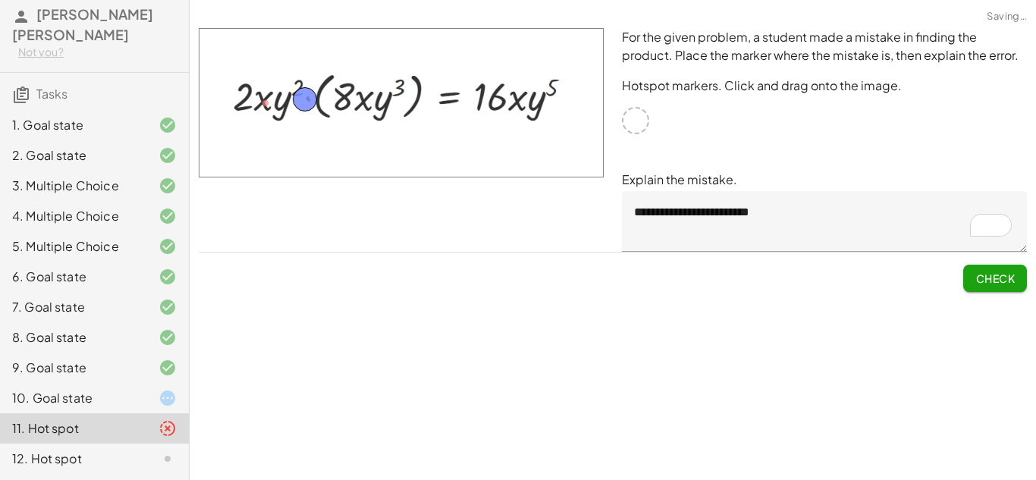
click at [989, 291] on button "Check" at bounding box center [996, 278] width 64 height 27
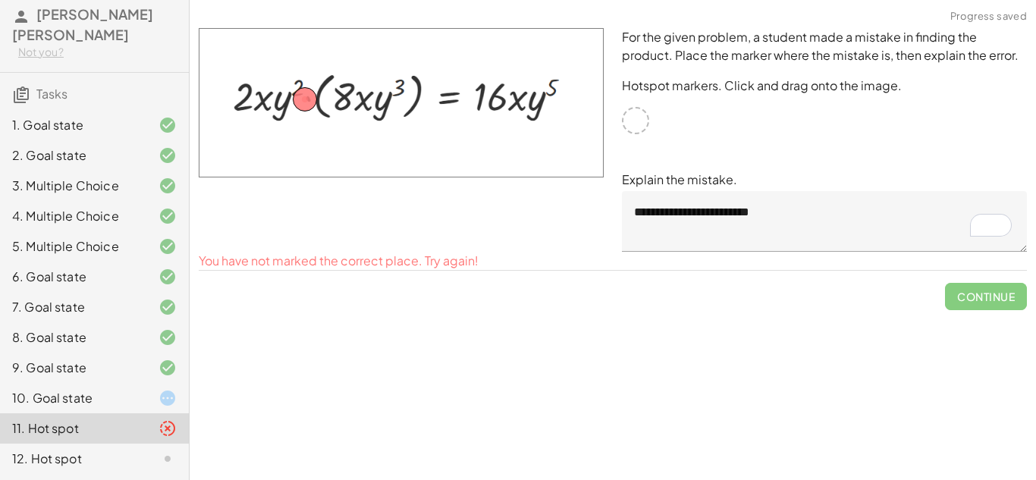
drag, startPoint x: 317, startPoint y: 93, endPoint x: 330, endPoint y: 92, distance: 13.0
click at [330, 92] on img at bounding box center [401, 102] width 405 height 149
drag, startPoint x: 300, startPoint y: 95, endPoint x: 394, endPoint y: 80, distance: 94.4
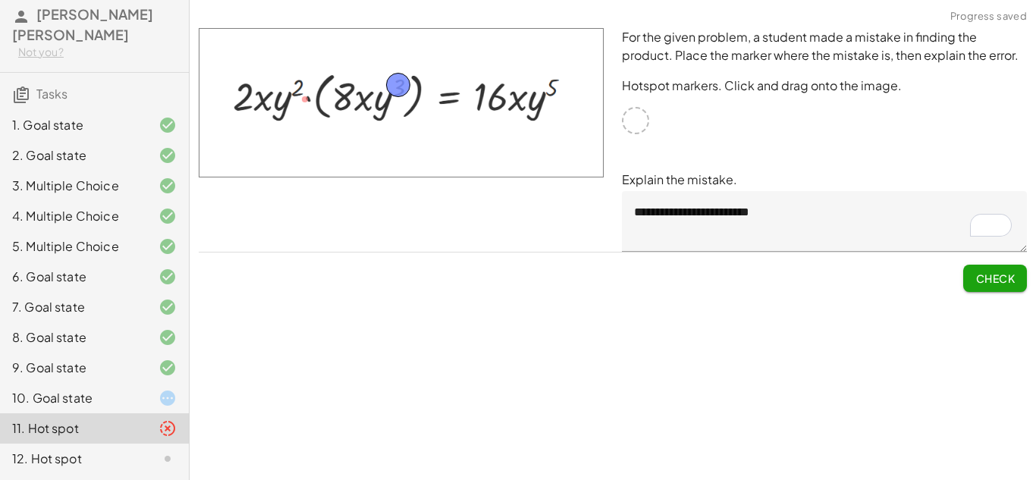
click at [980, 282] on span "Check" at bounding box center [995, 279] width 39 height 14
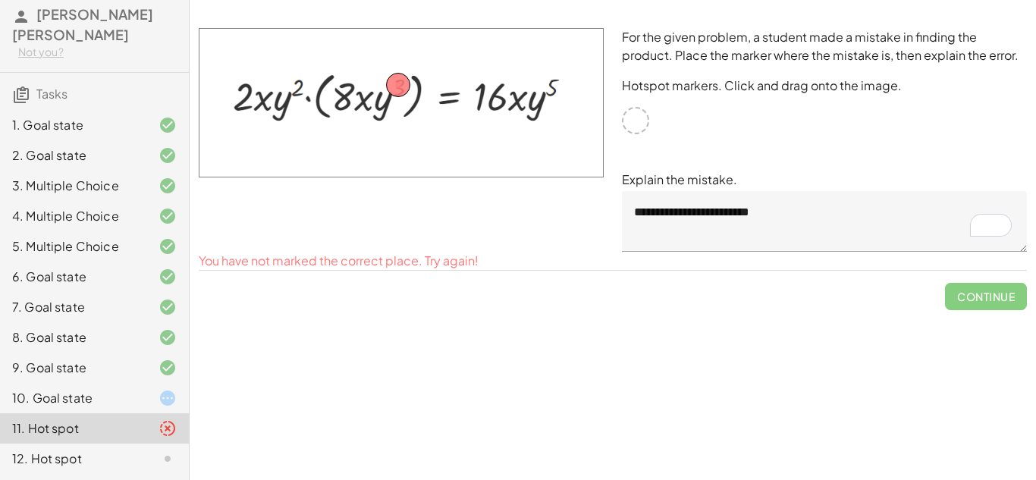
click at [134, 396] on div at bounding box center [155, 398] width 42 height 18
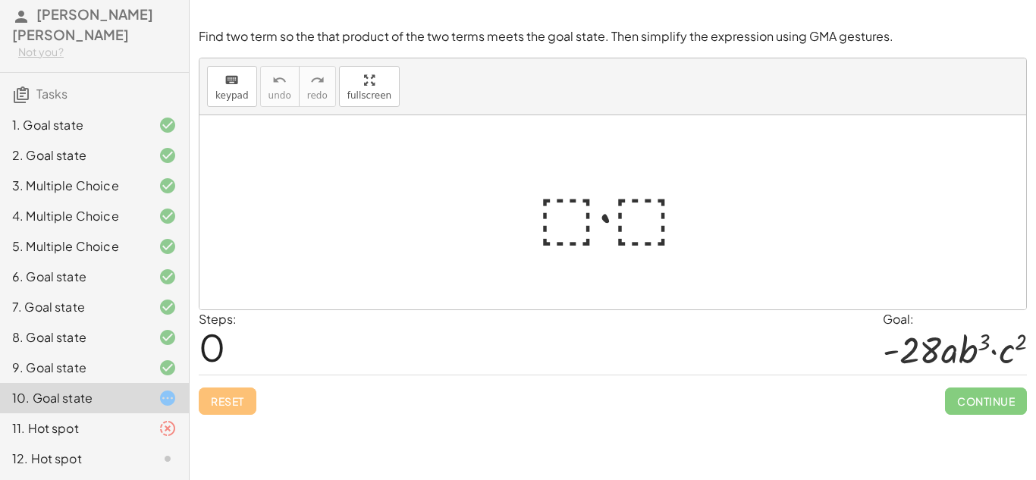
click at [573, 197] on div at bounding box center [619, 213] width 178 height 78
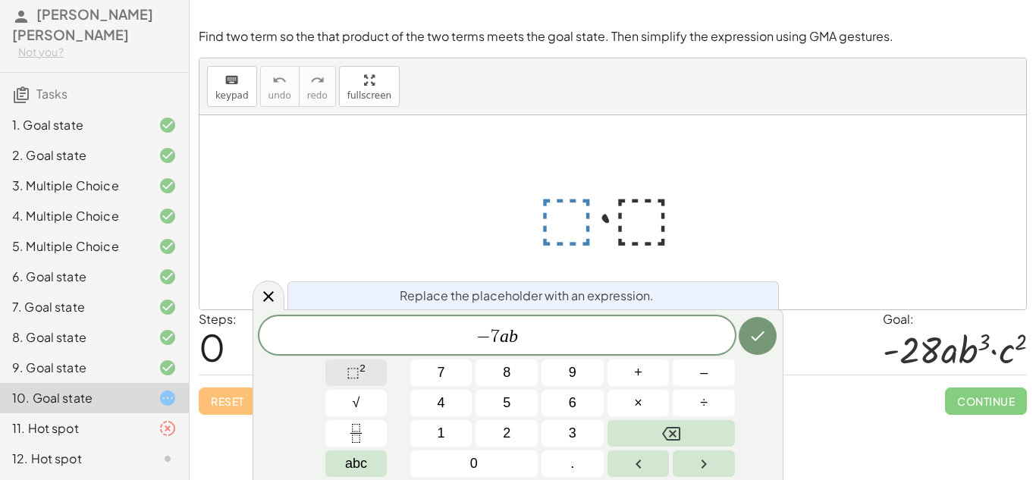
click at [376, 368] on button "⬚ 2" at bounding box center [356, 373] width 62 height 27
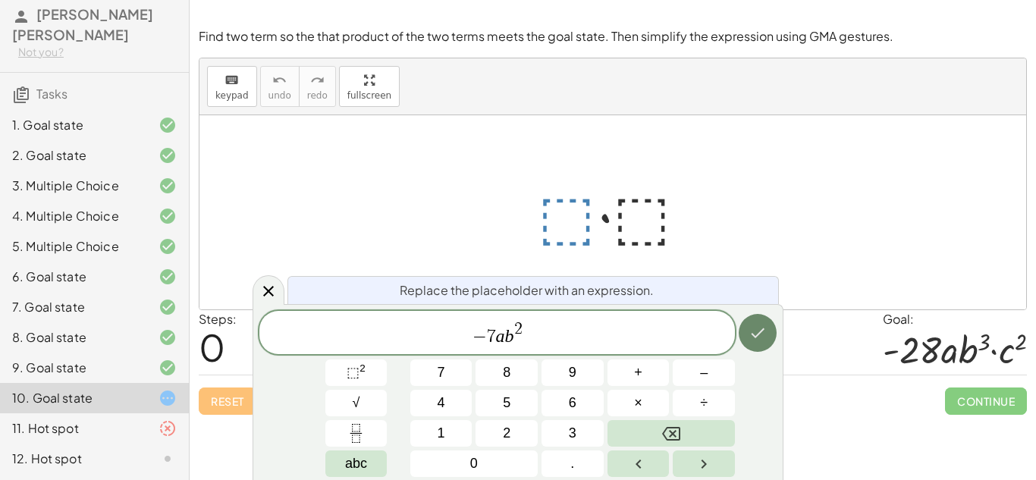
click at [749, 332] on icon "Done" at bounding box center [758, 333] width 18 height 18
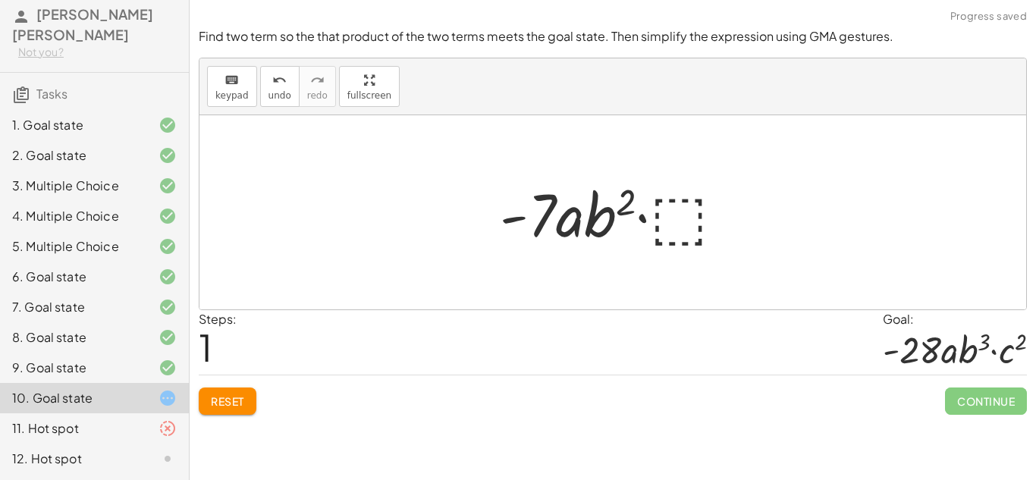
click at [695, 236] on div at bounding box center [618, 213] width 253 height 78
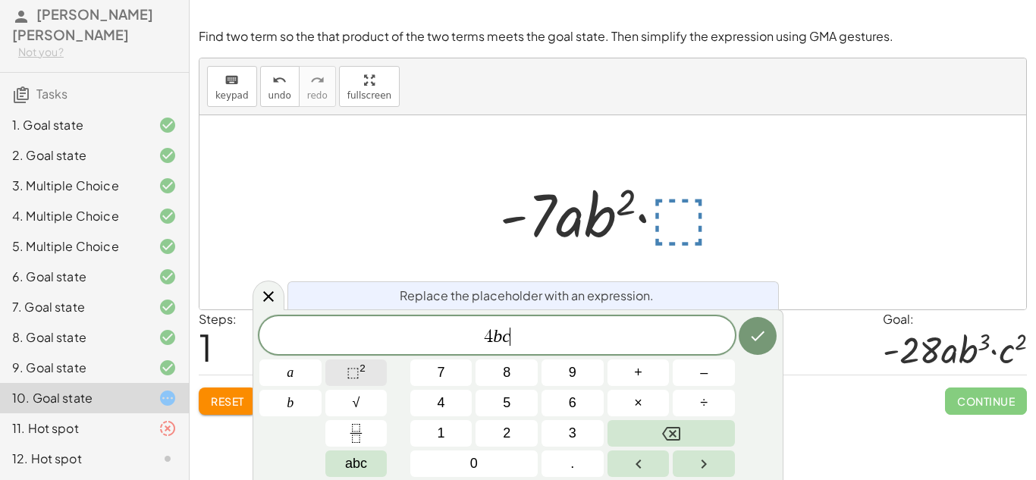
click at [386, 366] on button "⬚ 2" at bounding box center [356, 373] width 62 height 27
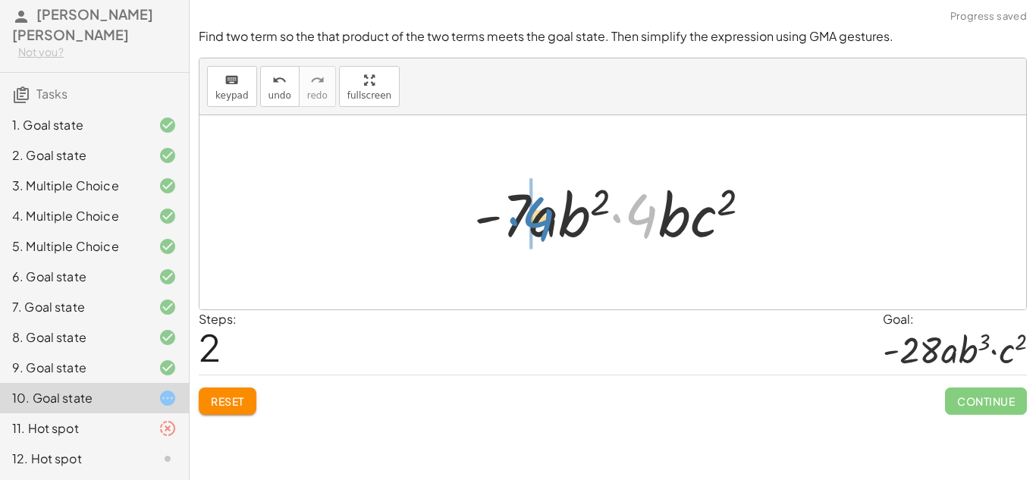
drag, startPoint x: 638, startPoint y: 217, endPoint x: 528, endPoint y: 220, distance: 110.1
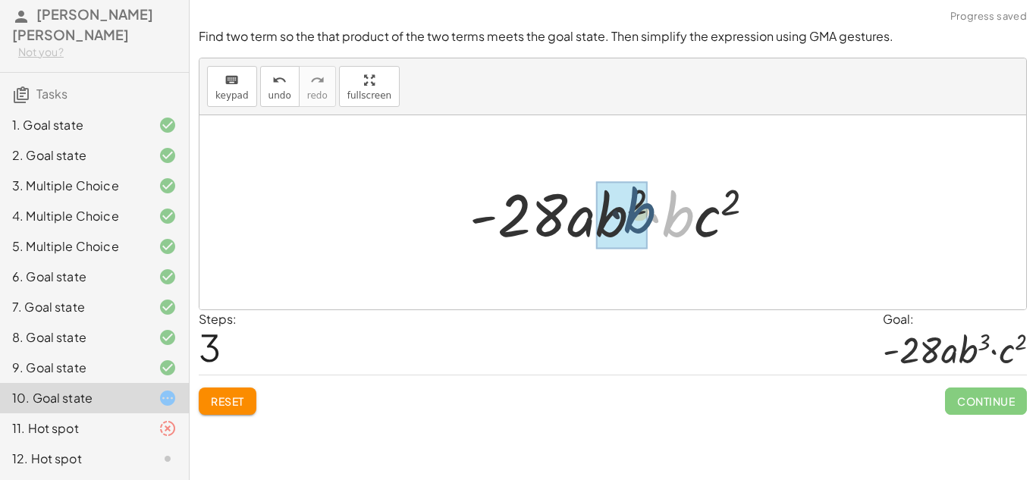
drag, startPoint x: 686, startPoint y: 225, endPoint x: 641, endPoint y: 222, distance: 44.9
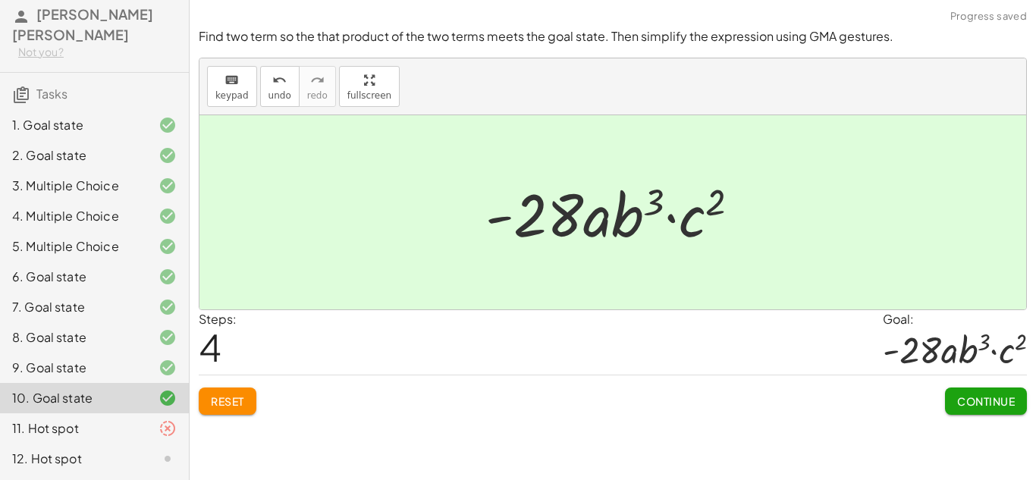
click at [61, 470] on div "12. Hot spot" at bounding box center [94, 459] width 189 height 30
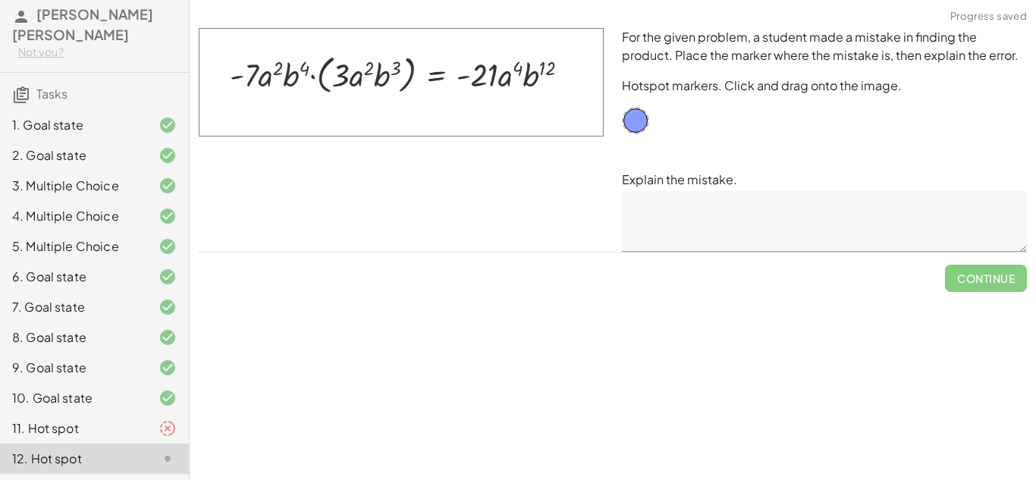
click at [61, 470] on div "12. Hot spot" at bounding box center [94, 459] width 189 height 30
click at [439, 175] on div at bounding box center [401, 140] width 423 height 242
click at [113, 437] on div "11. Hot spot" at bounding box center [73, 429] width 122 height 18
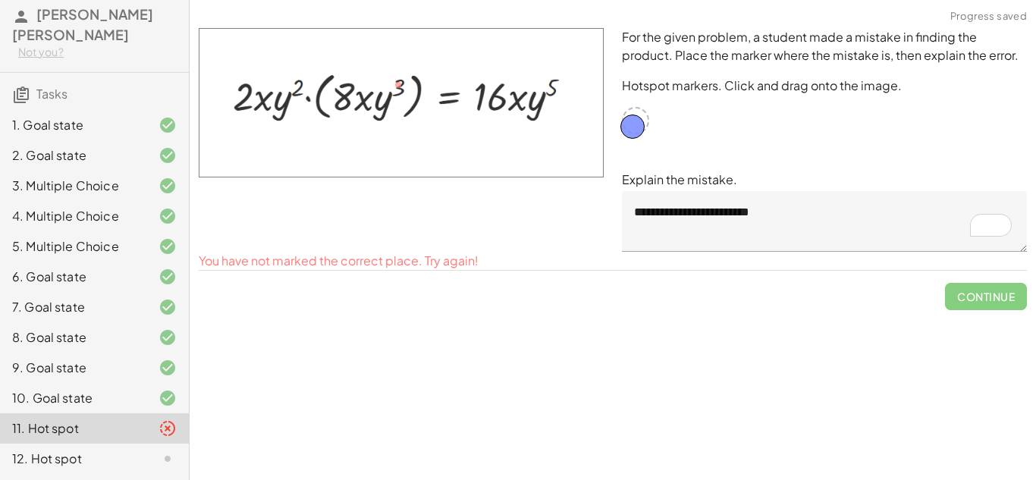
drag, startPoint x: 395, startPoint y: 90, endPoint x: 630, endPoint y: 132, distance: 238.1
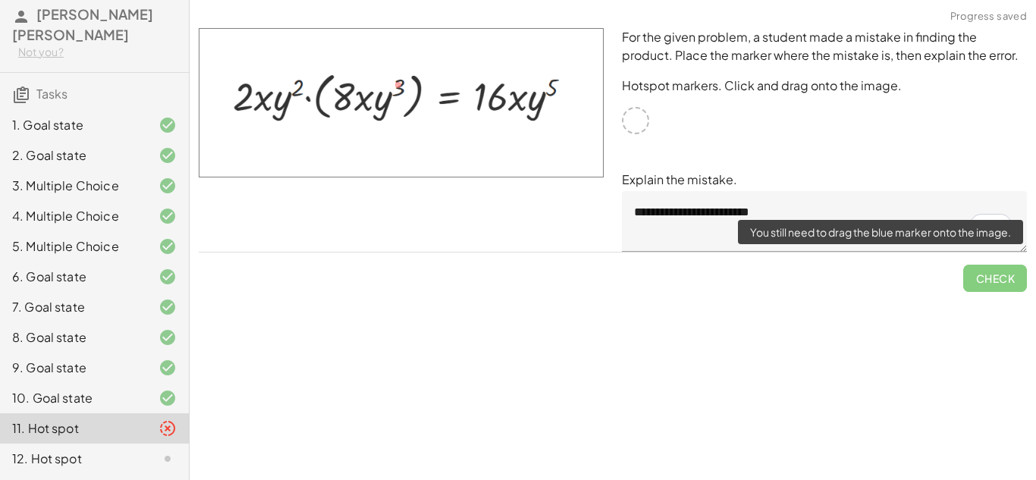
click at [1000, 266] on span "Check" at bounding box center [996, 272] width 64 height 39
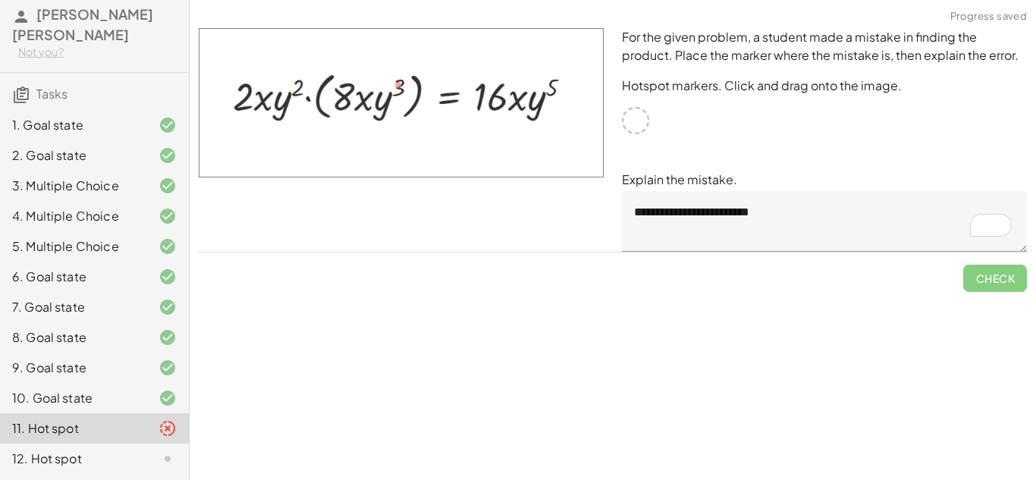
click at [398, 83] on img at bounding box center [401, 102] width 405 height 149
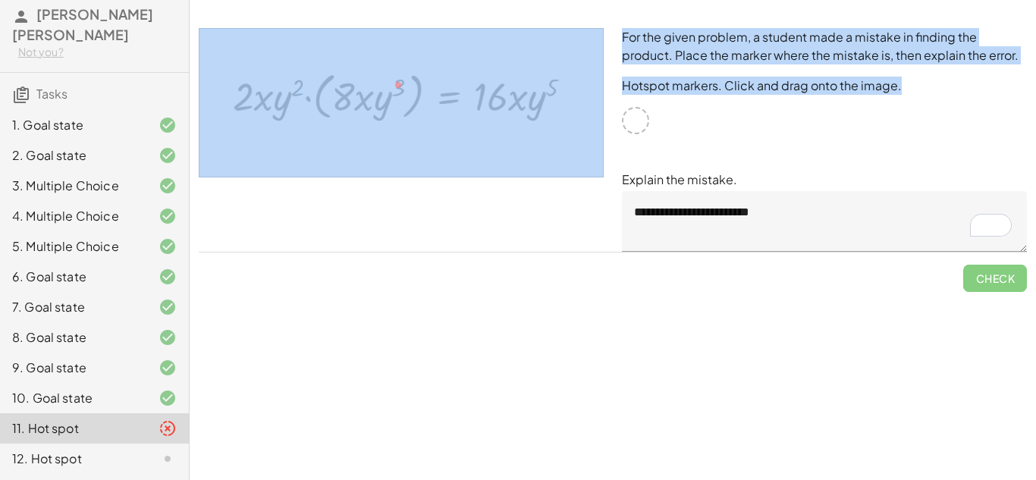
drag, startPoint x: 635, startPoint y: 121, endPoint x: 287, endPoint y: 82, distance: 350.4
click at [287, 82] on div "**********" at bounding box center [613, 140] width 847 height 242
click at [287, 83] on img at bounding box center [401, 102] width 405 height 149
click at [358, 168] on img at bounding box center [401, 102] width 405 height 149
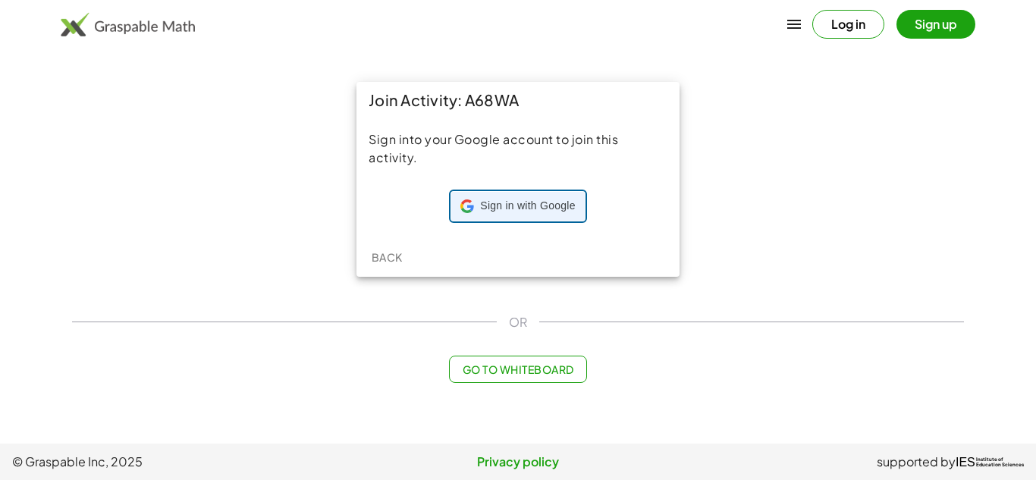
click at [467, 196] on div "Sign in with Google Sign in with Google. Opens in new tab" at bounding box center [518, 206] width 115 height 29
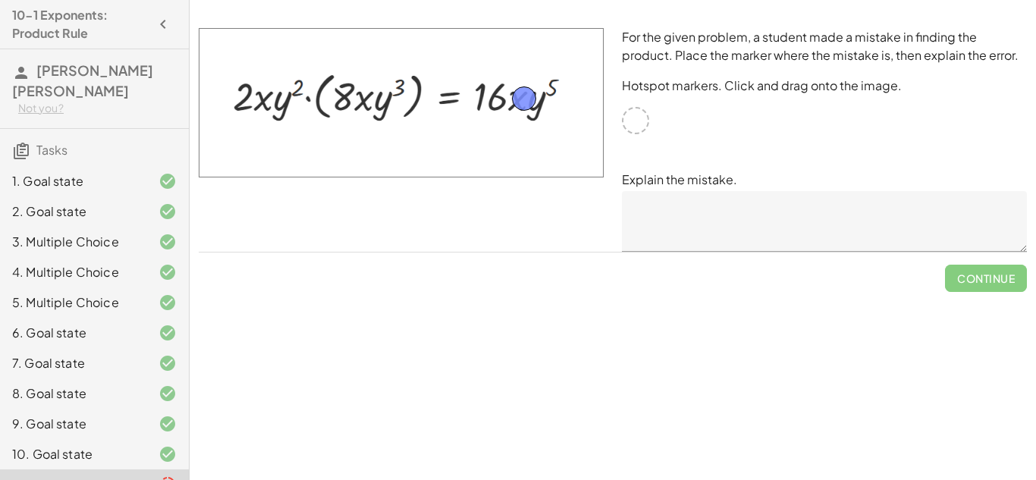
drag, startPoint x: 639, startPoint y: 126, endPoint x: 527, endPoint y: 104, distance: 113.7
click at [668, 215] on textarea at bounding box center [824, 221] width 405 height 61
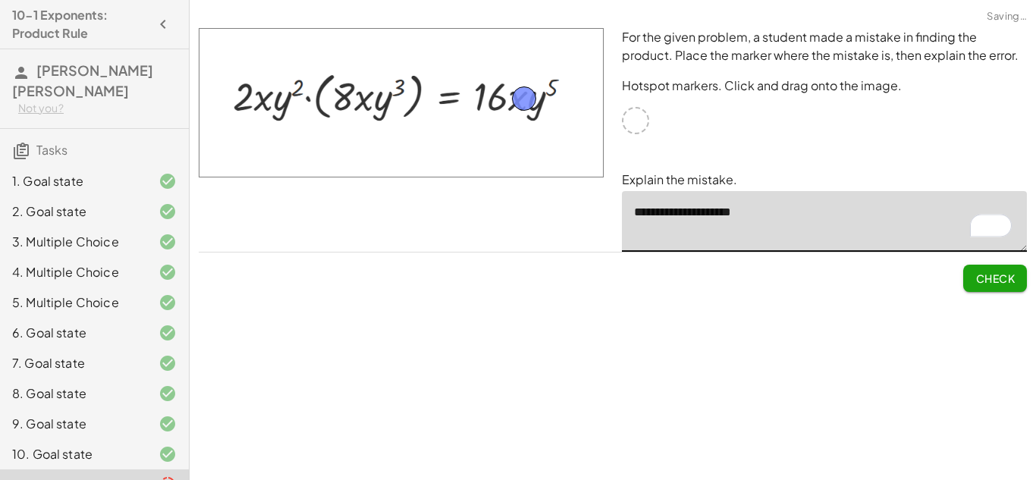
type textarea "**********"
click at [998, 286] on button "Check" at bounding box center [996, 278] width 64 height 27
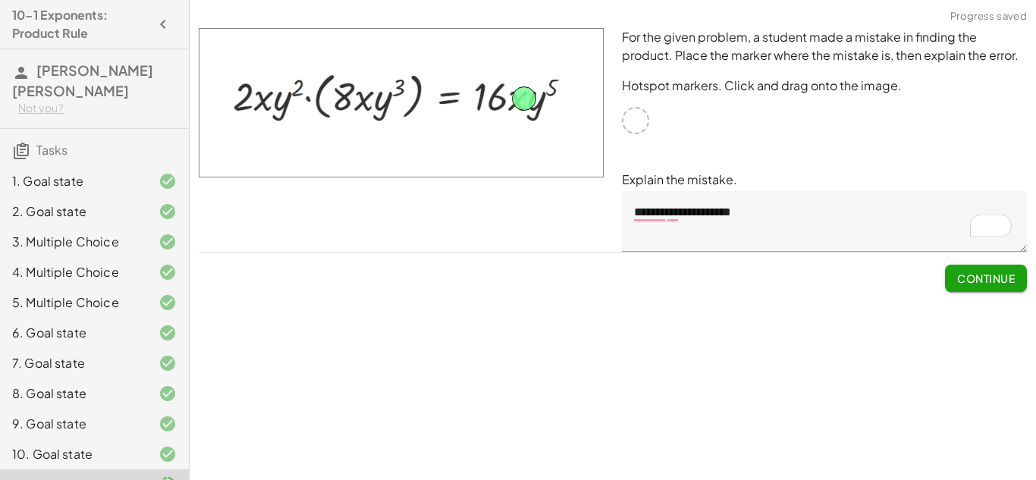
click at [976, 278] on span "Continue" at bounding box center [986, 279] width 58 height 14
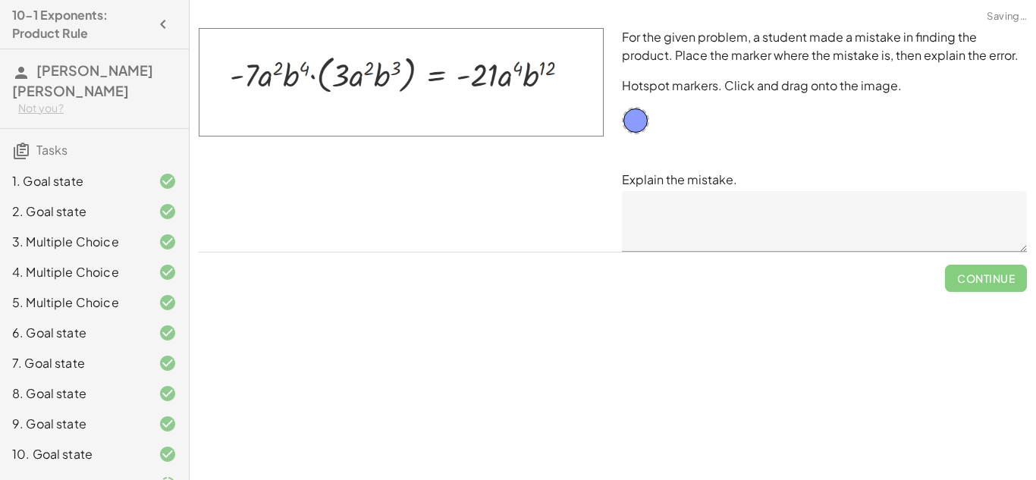
scroll to position [56, 0]
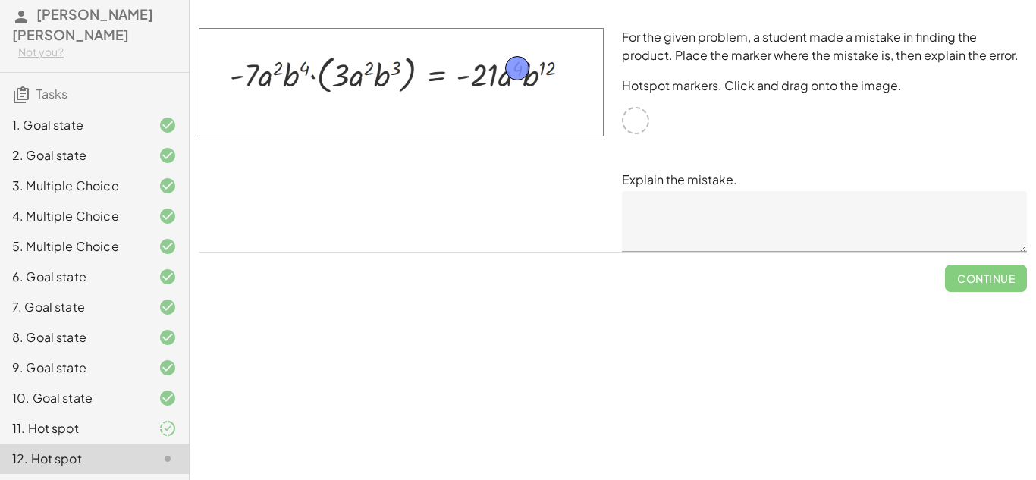
drag, startPoint x: 632, startPoint y: 114, endPoint x: 514, endPoint y: 61, distance: 129.4
click at [646, 207] on textarea at bounding box center [824, 221] width 405 height 61
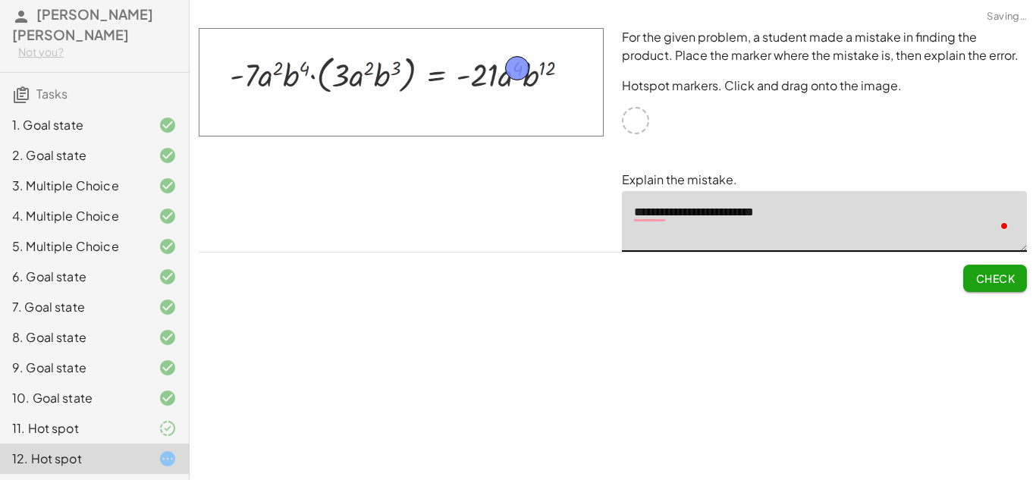
type textarea "**********"
click at [996, 275] on span "Check" at bounding box center [995, 279] width 39 height 14
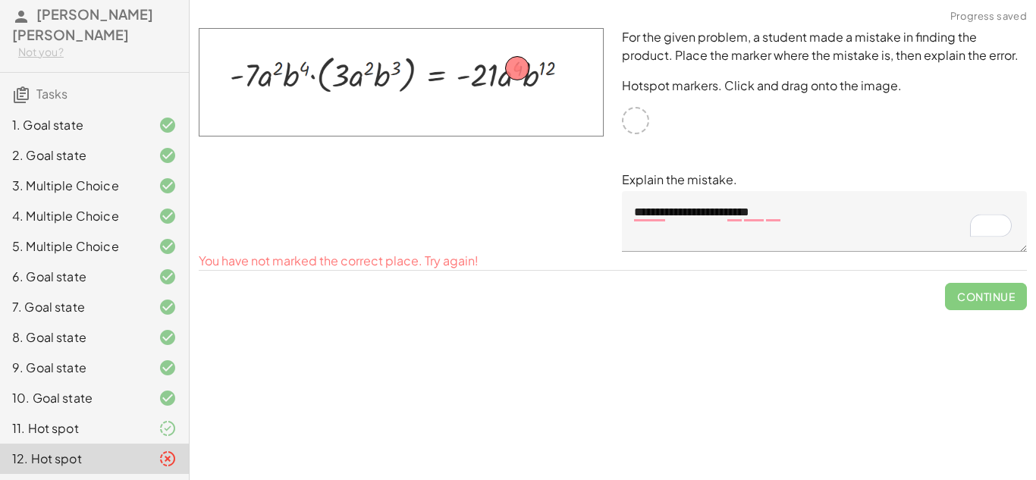
click at [567, 66] on img at bounding box center [401, 82] width 405 height 108
drag, startPoint x: 513, startPoint y: 64, endPoint x: 541, endPoint y: 66, distance: 28.1
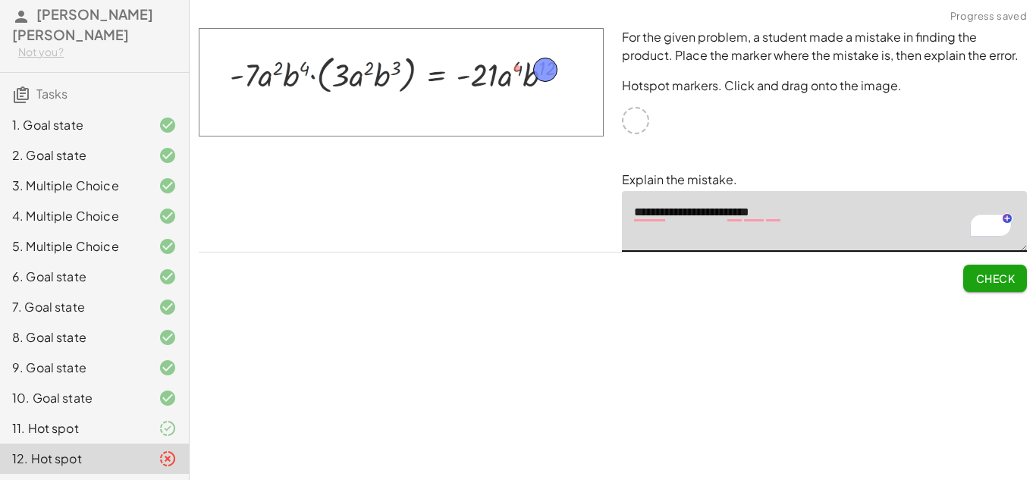
click at [810, 197] on textarea "**********" at bounding box center [824, 221] width 405 height 61
type textarea "**********"
click at [969, 272] on button "Check" at bounding box center [996, 278] width 64 height 27
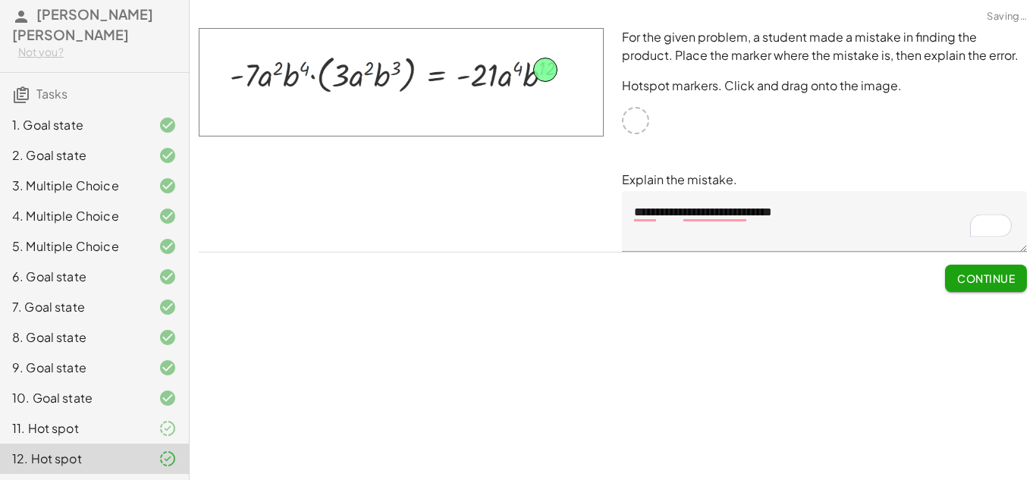
click at [970, 276] on span "Continue" at bounding box center [986, 279] width 58 height 14
